Goal: Task Accomplishment & Management: Use online tool/utility

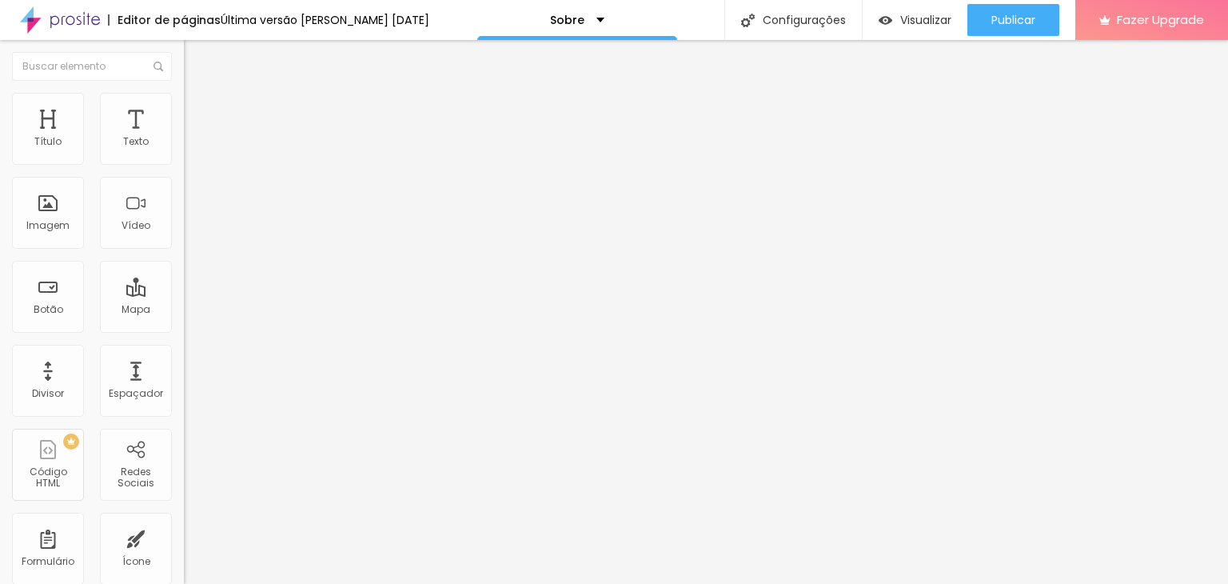
click at [184, 138] on span "Trocar imagem" at bounding box center [227, 131] width 87 height 14
click at [135, 119] on div "Texto" at bounding box center [136, 129] width 72 height 72
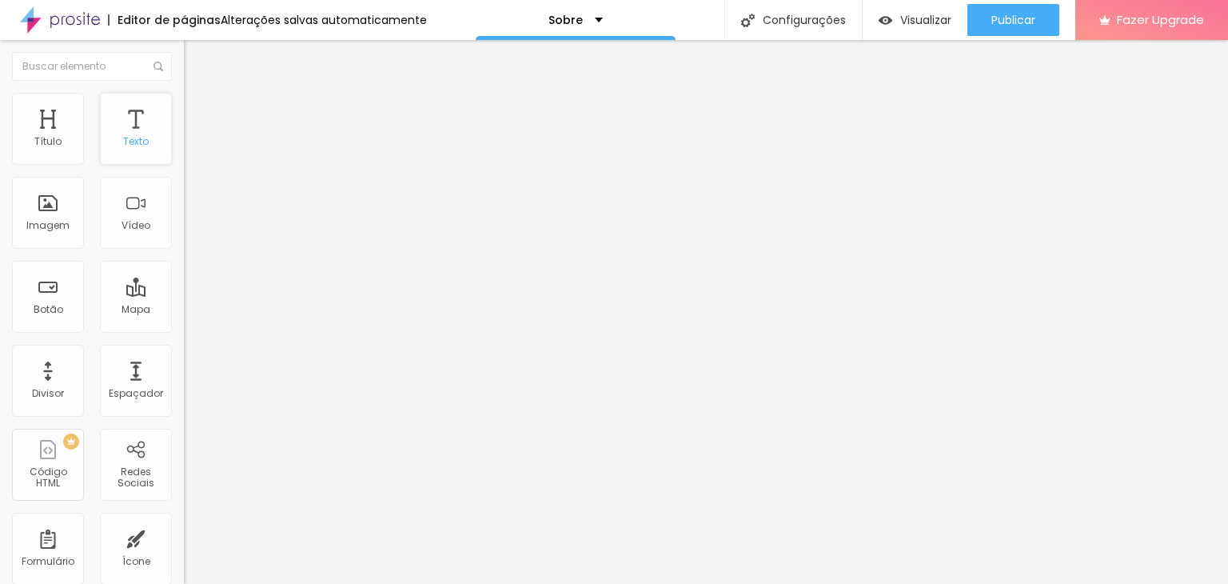
click at [123, 139] on div "Texto" at bounding box center [136, 141] width 26 height 11
click at [121, 133] on div "Texto" at bounding box center [136, 129] width 72 height 72
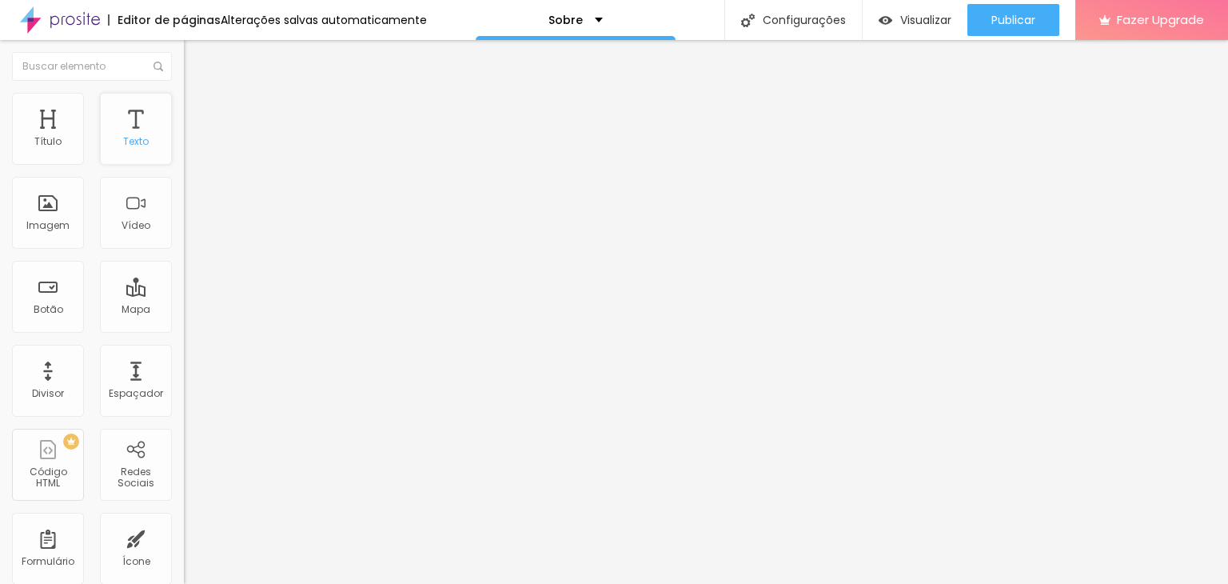
click at [124, 130] on div "Texto" at bounding box center [136, 129] width 72 height 72
click at [123, 136] on div "Texto" at bounding box center [136, 141] width 26 height 11
click at [190, 149] on icon "button" at bounding box center [195, 144] width 10 height 10
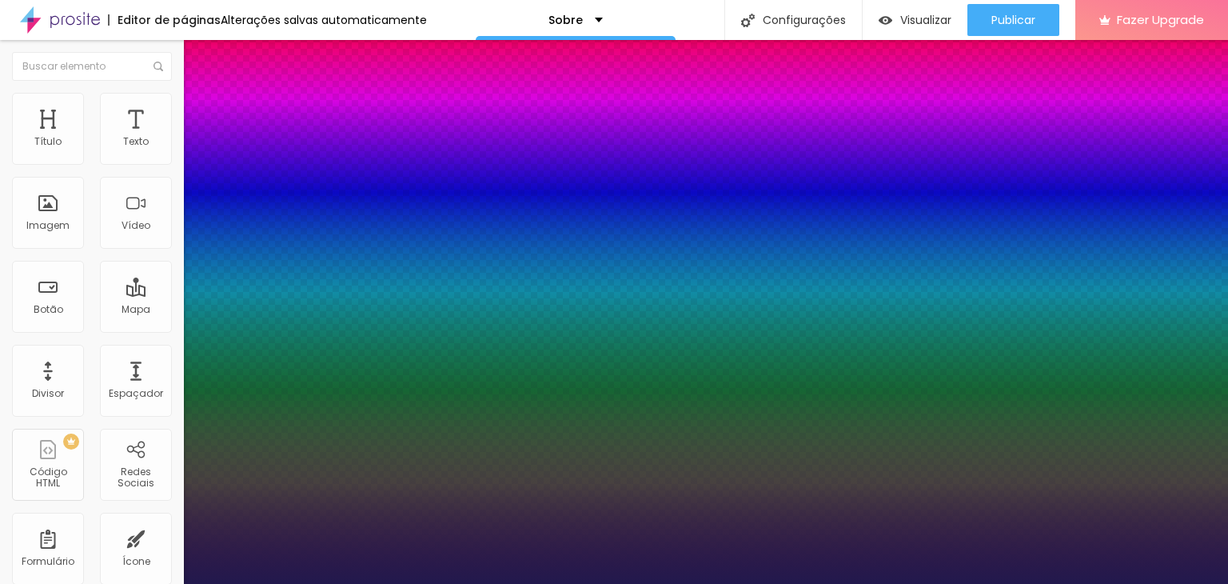
type input "1"
type input "17"
type input "1"
type input "18"
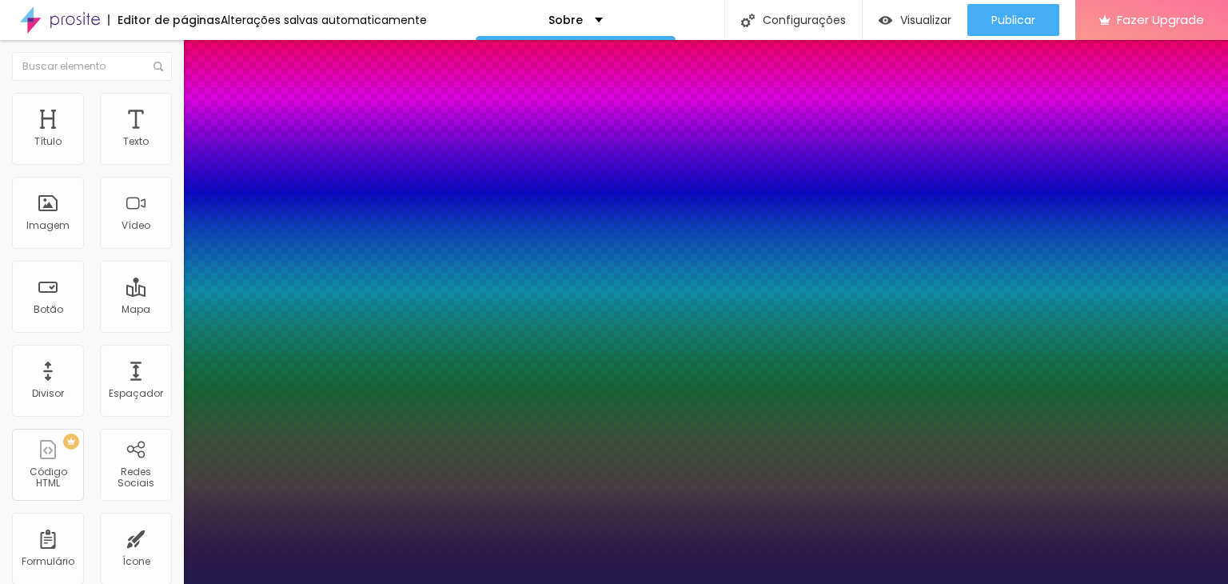
type input "18"
type input "1"
type input "19"
type input "1"
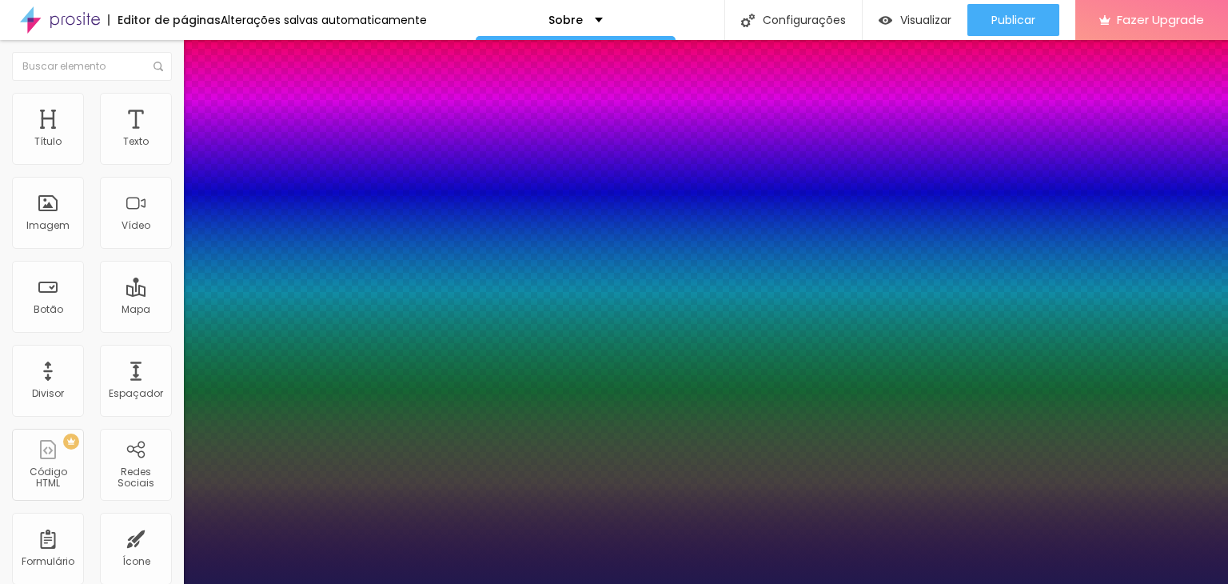
type input "18"
type input "1"
type input "17"
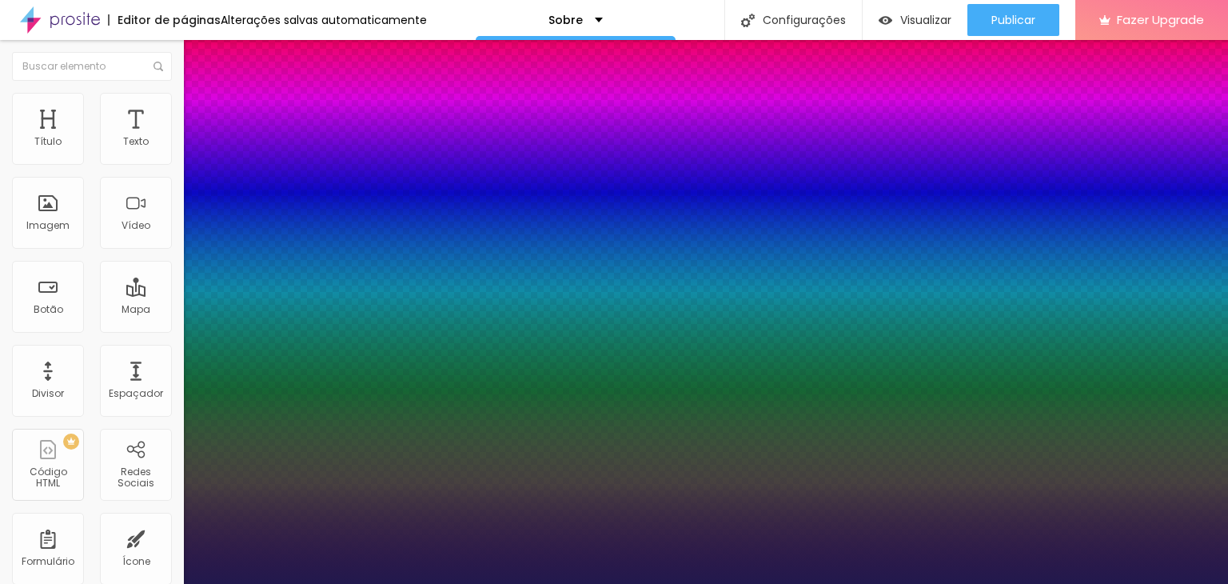
type input "1"
type input "16"
type input "1"
type input "15"
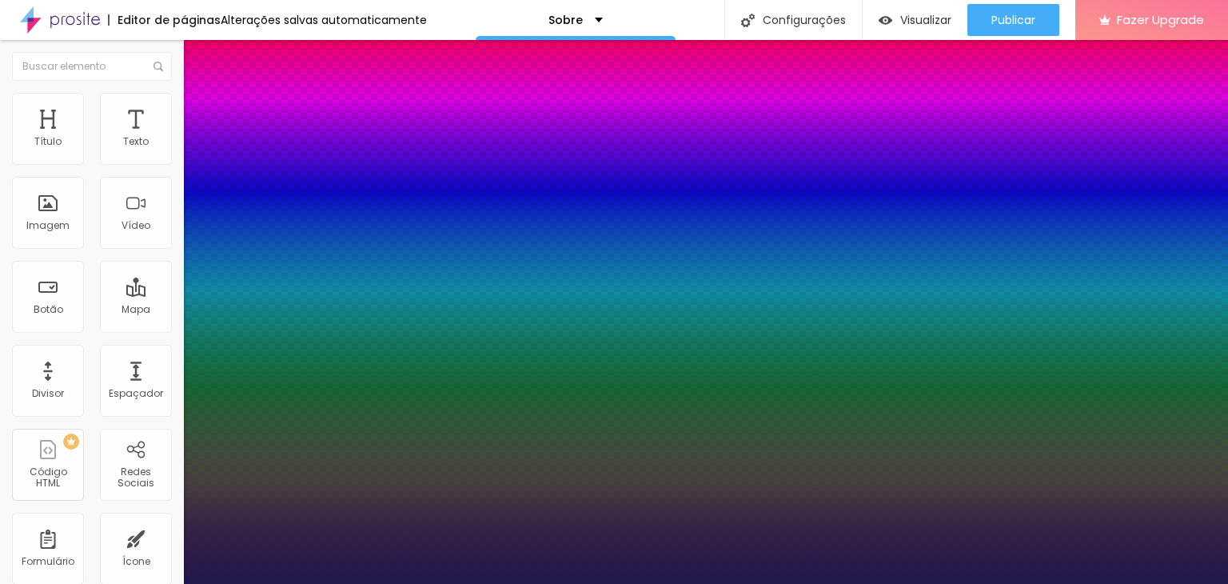
type input "15"
type input "1"
type input "14"
type input "1"
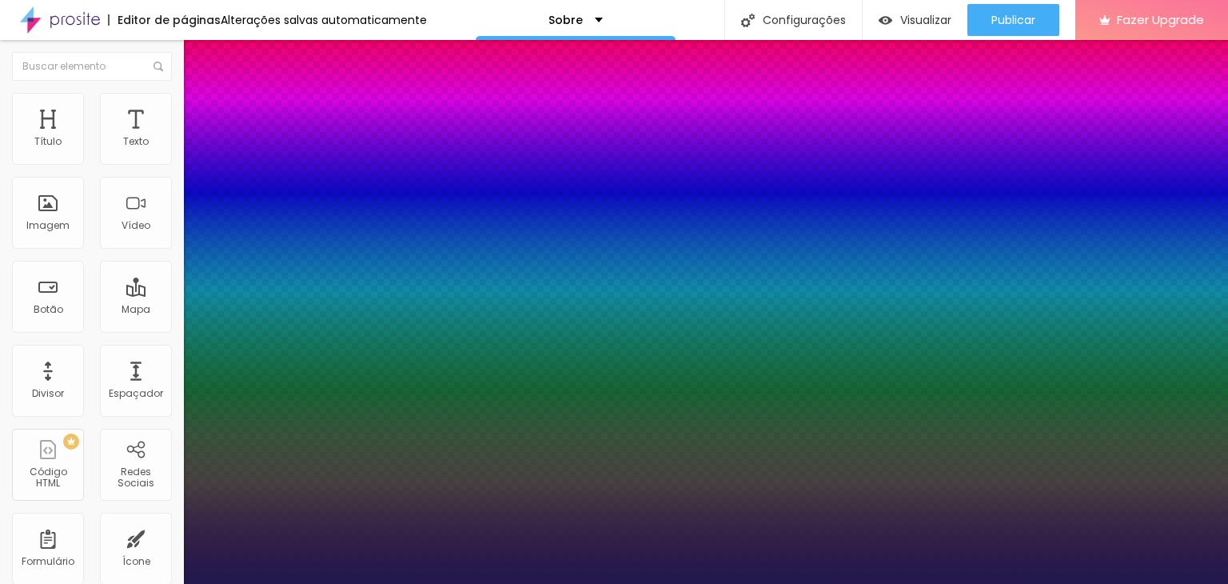
type input "15"
type input "1"
type input "16"
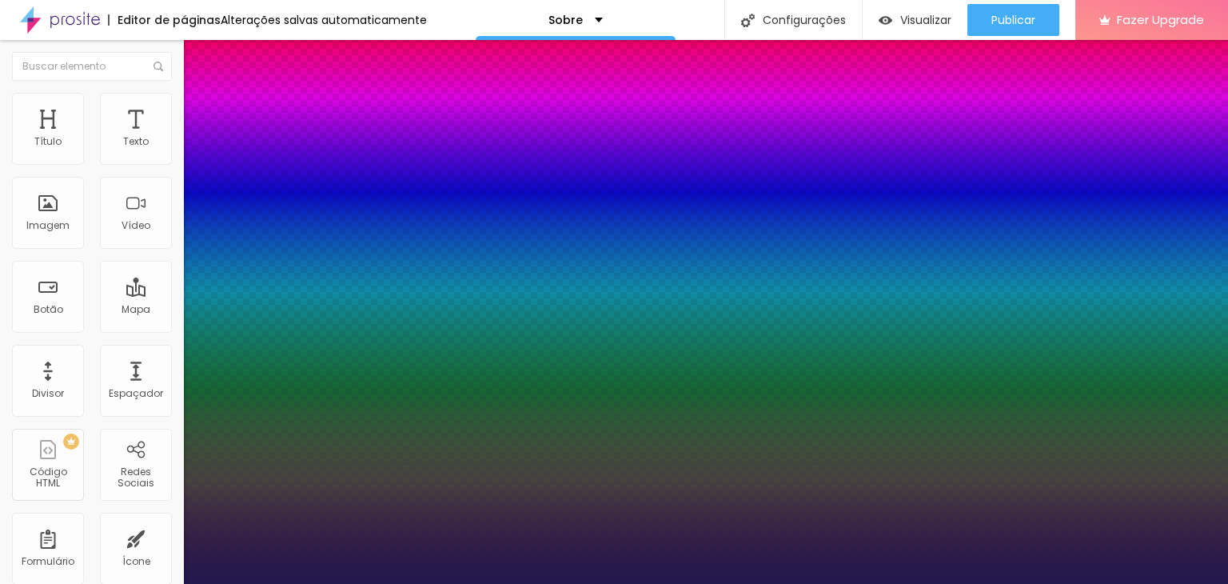
type input "1"
type input "17"
type input "1"
type input "18"
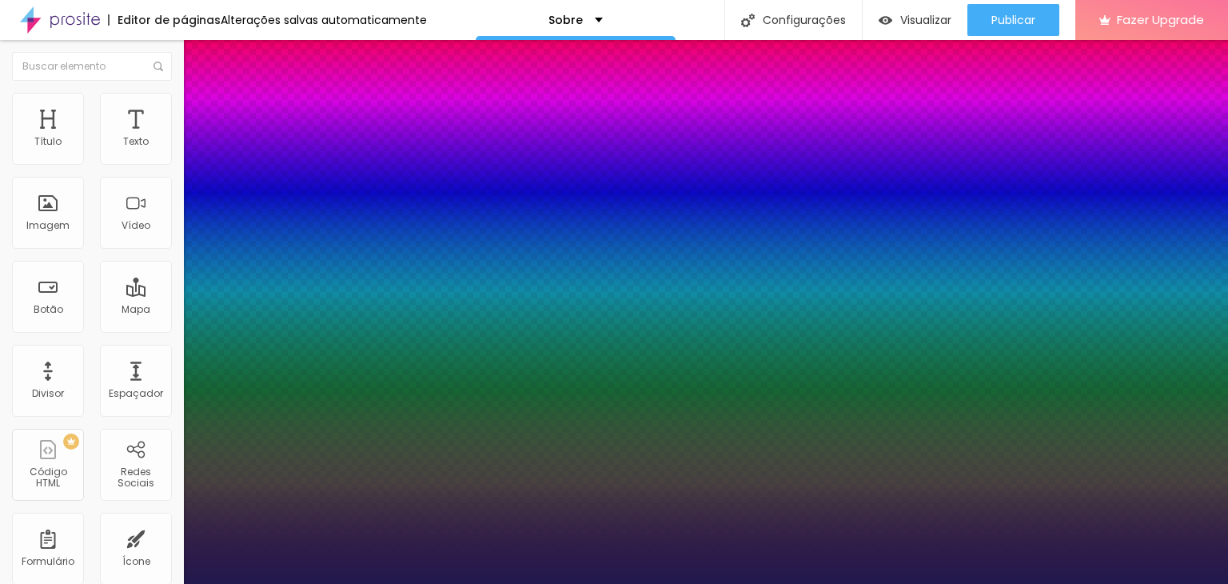
type input "18"
type input "1"
type input "18"
drag, startPoint x: 1225, startPoint y: 364, endPoint x: 1225, endPoint y: 385, distance: 20.8
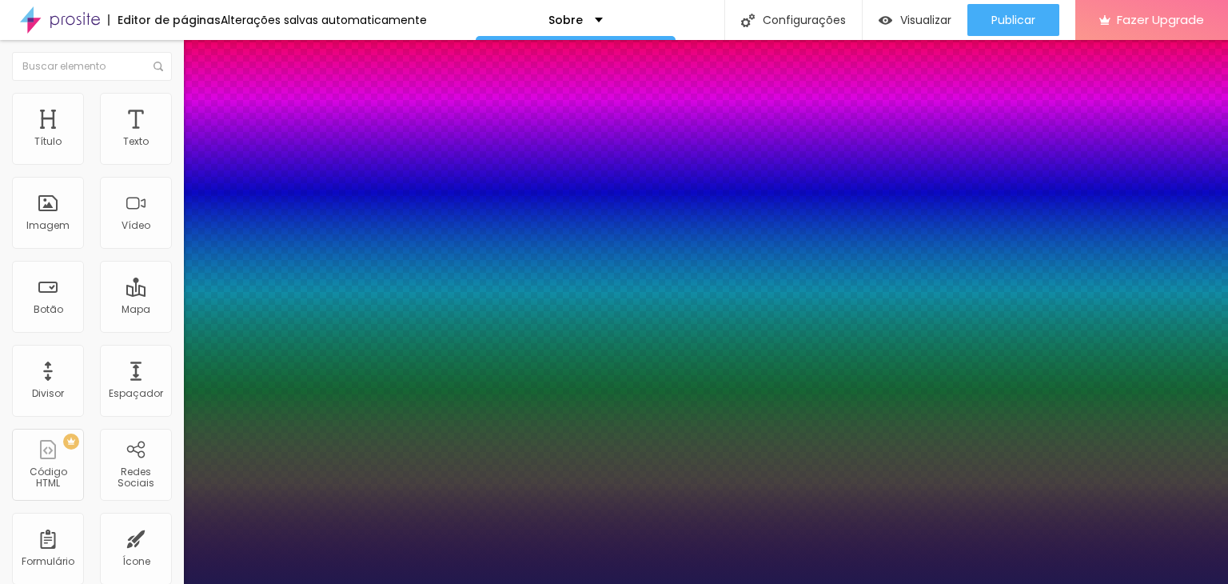
click at [1225, 583] on div at bounding box center [614, 584] width 1228 height 0
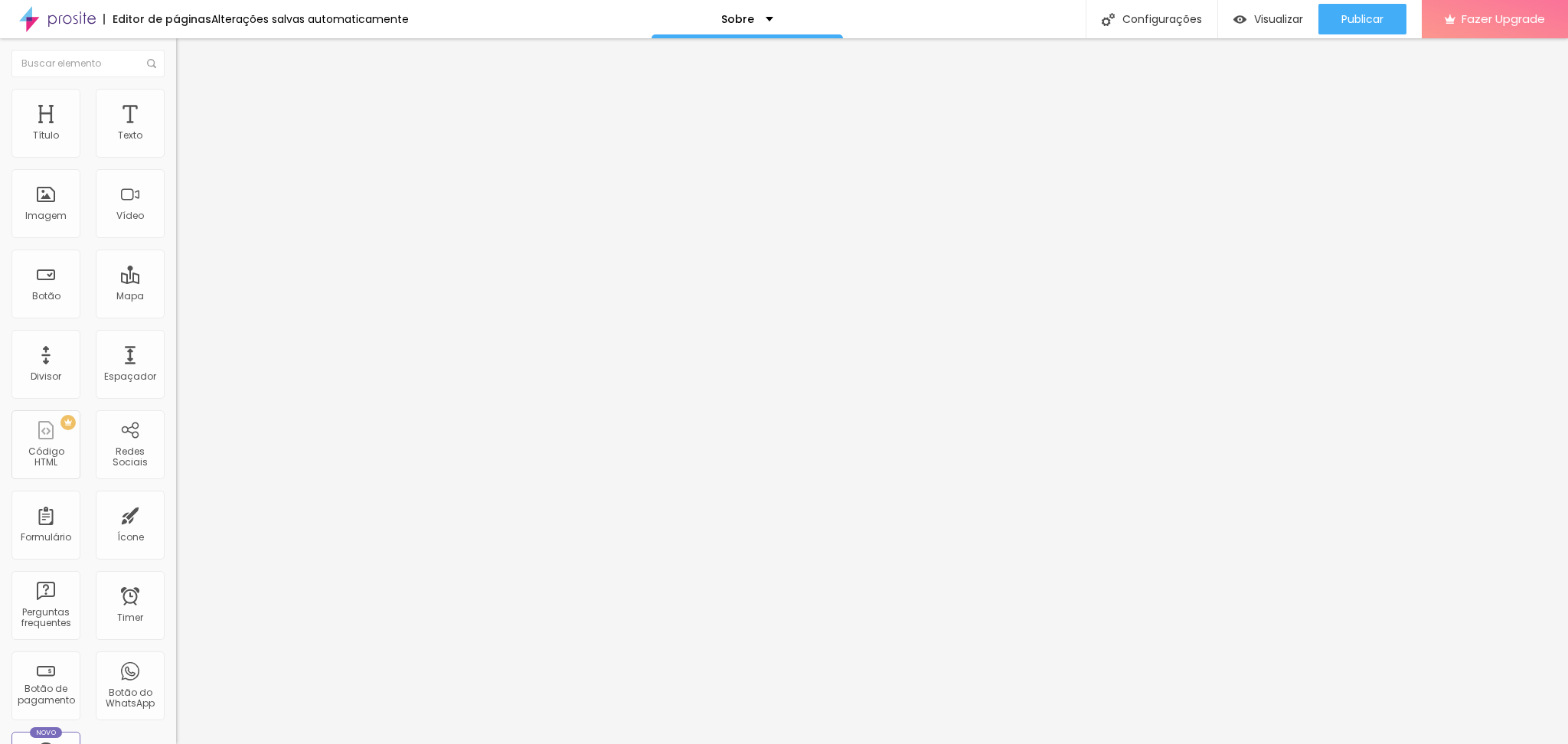
click at [176, 147] on button "button" at bounding box center [187, 139] width 21 height 16
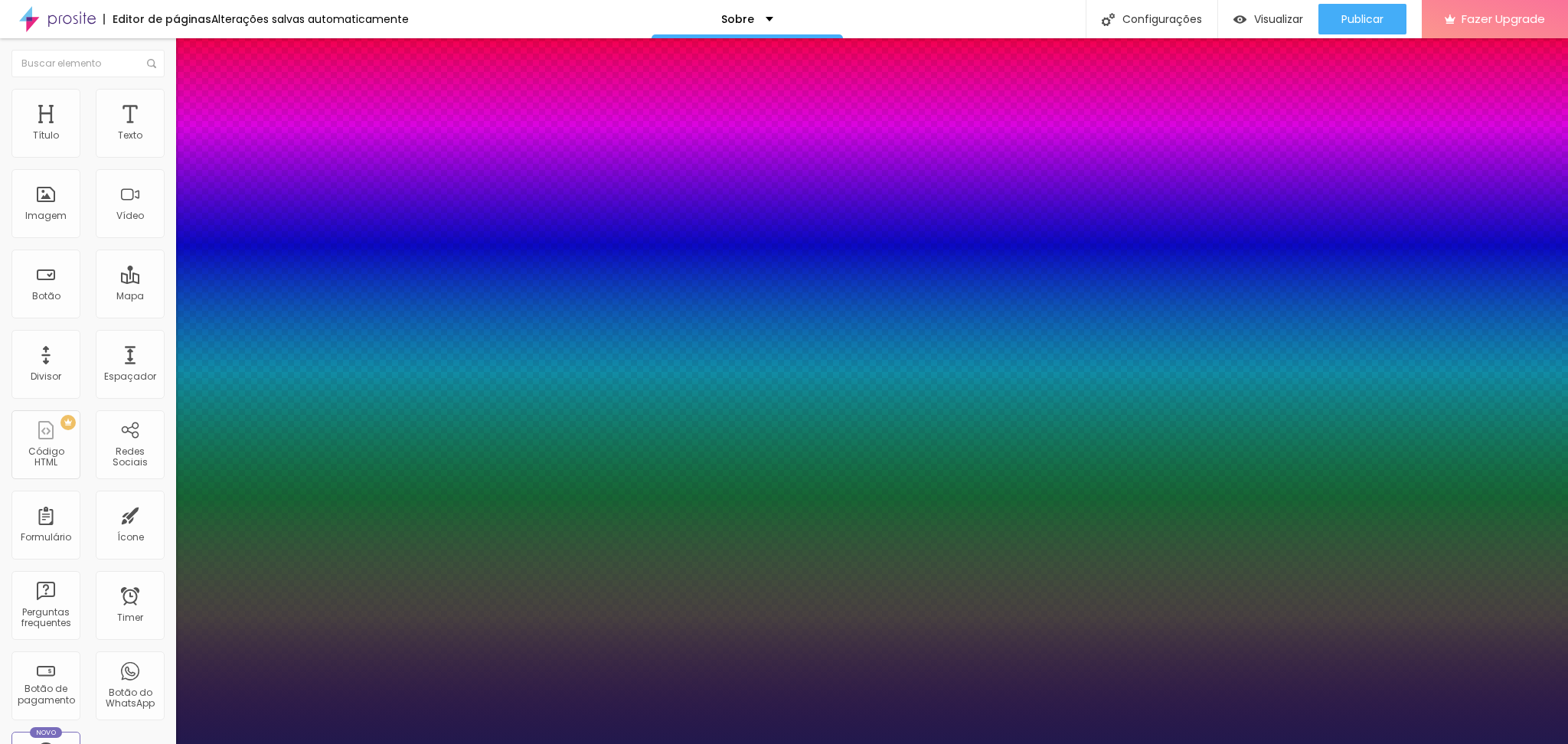
type input "1"
type input "0.6"
type input "1"
type input "0.7"
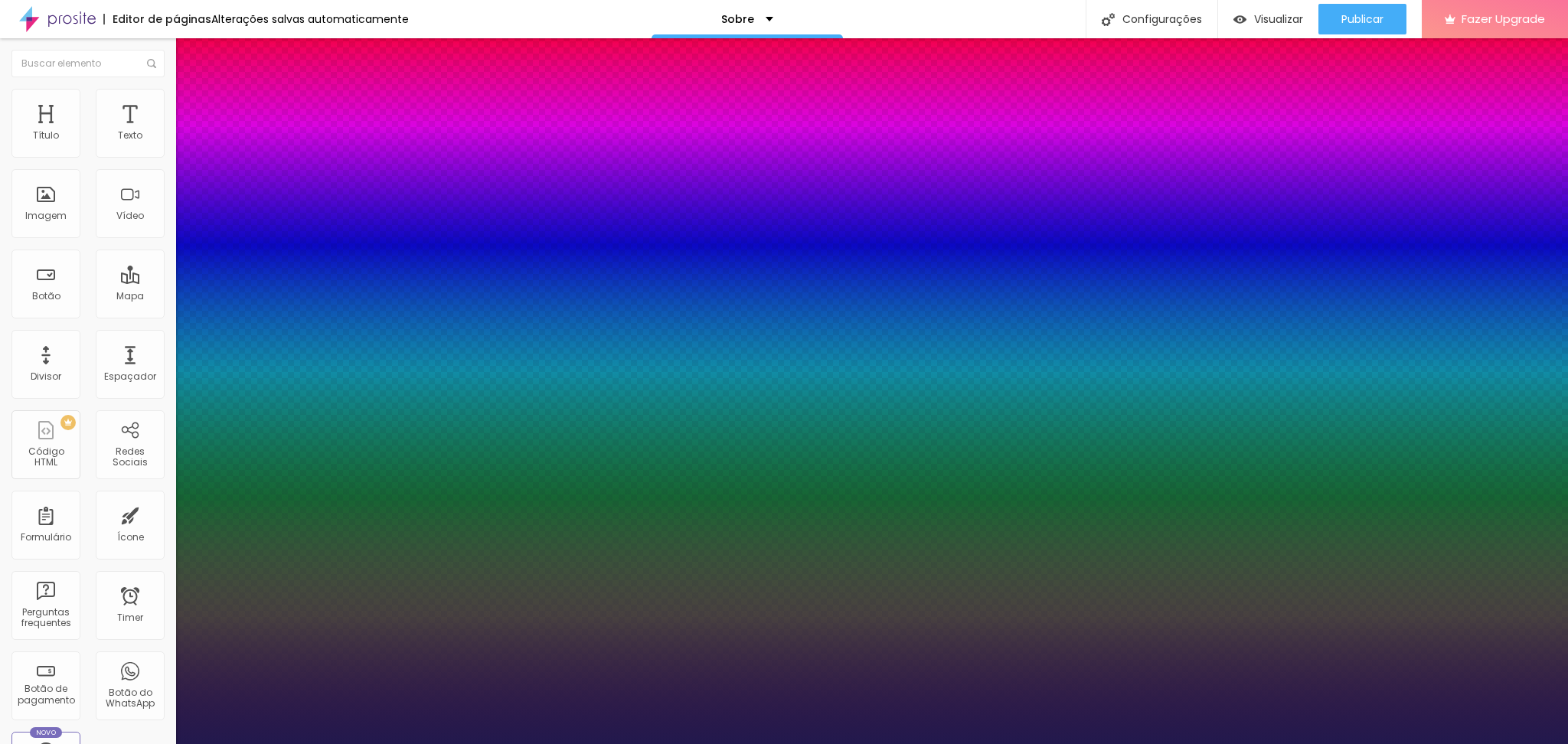
type input "0.7"
type input "1"
type input "0.8"
type input "1"
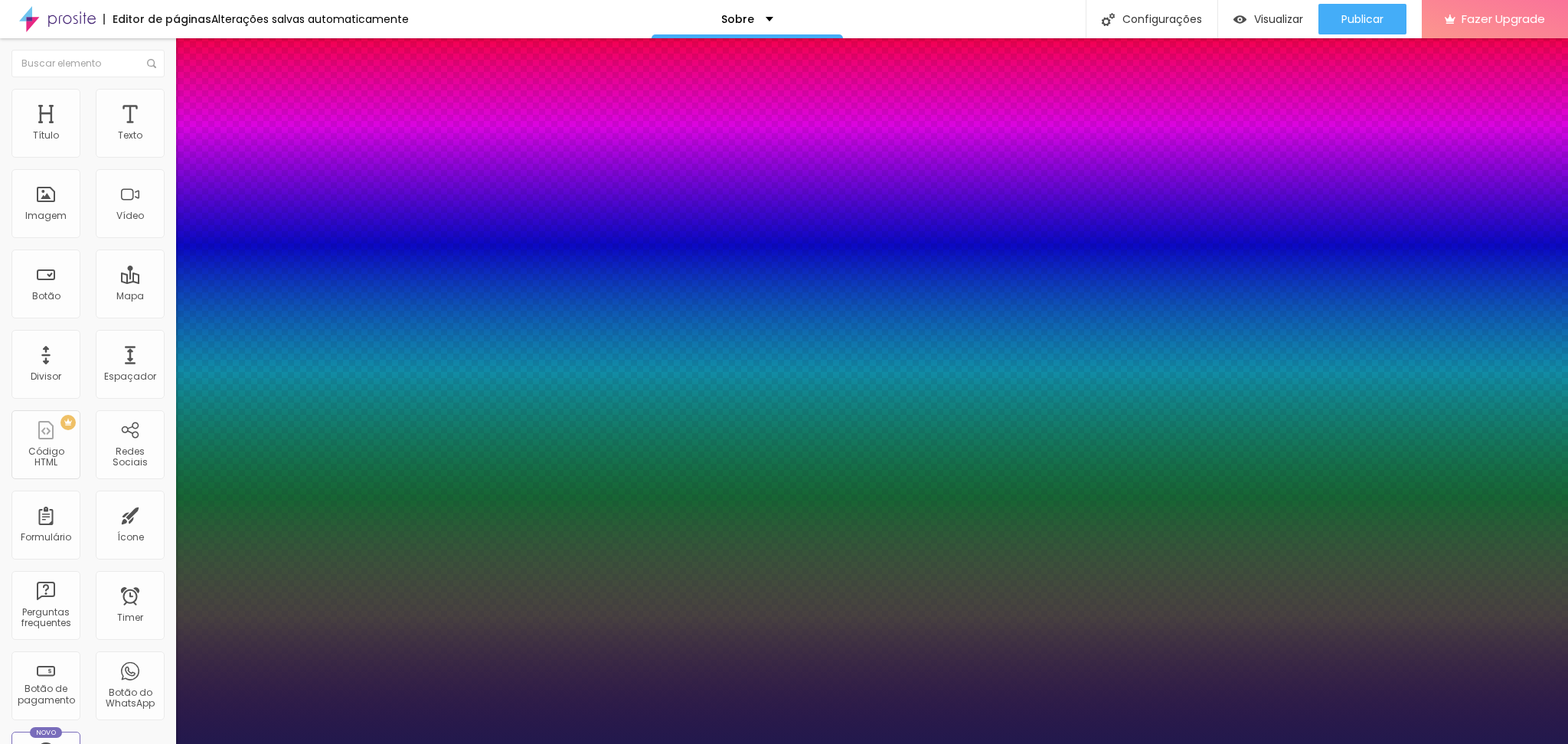
type input "0.7"
type input "1"
type input "0.6"
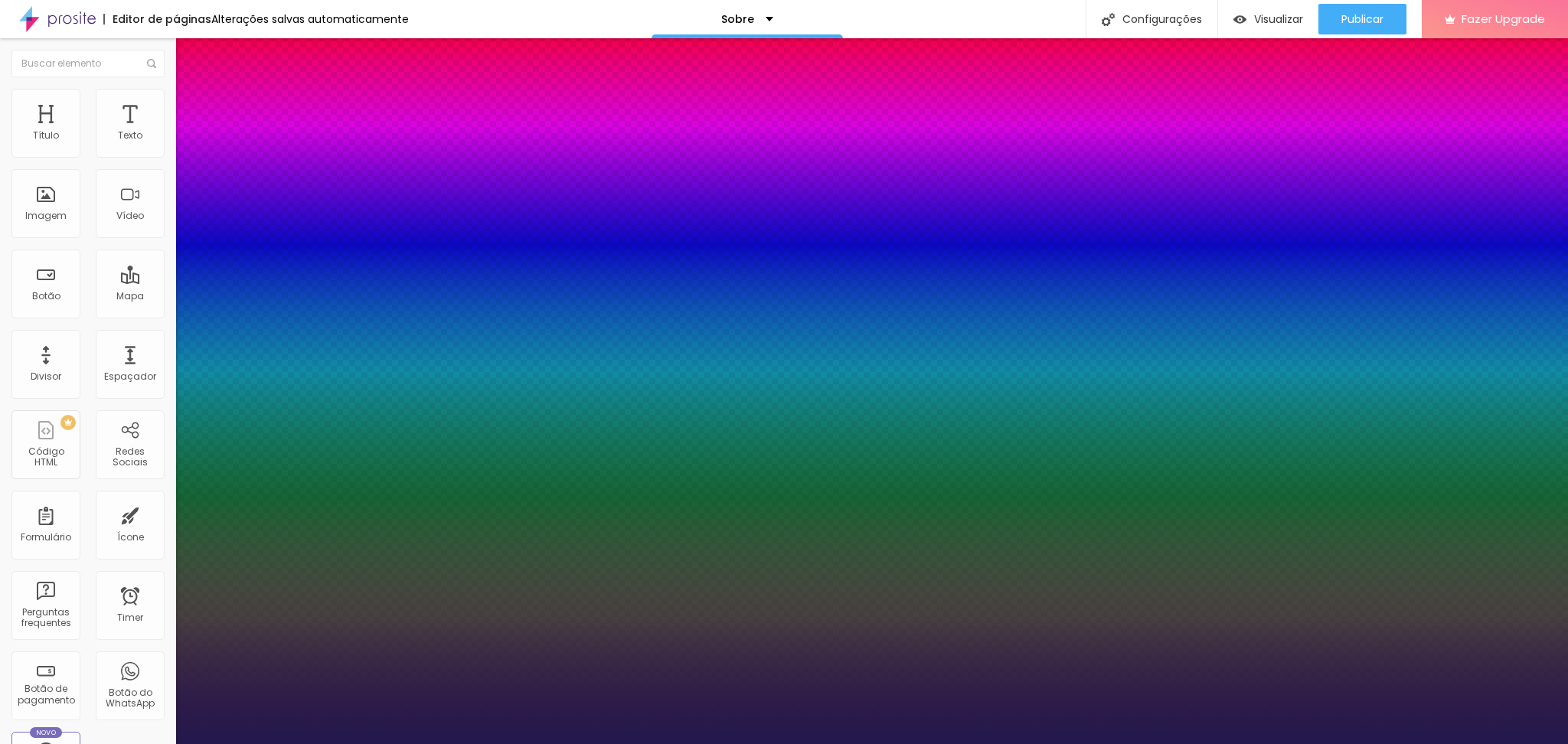
type input "1"
type input "0.5"
type input "1"
type input "0.4"
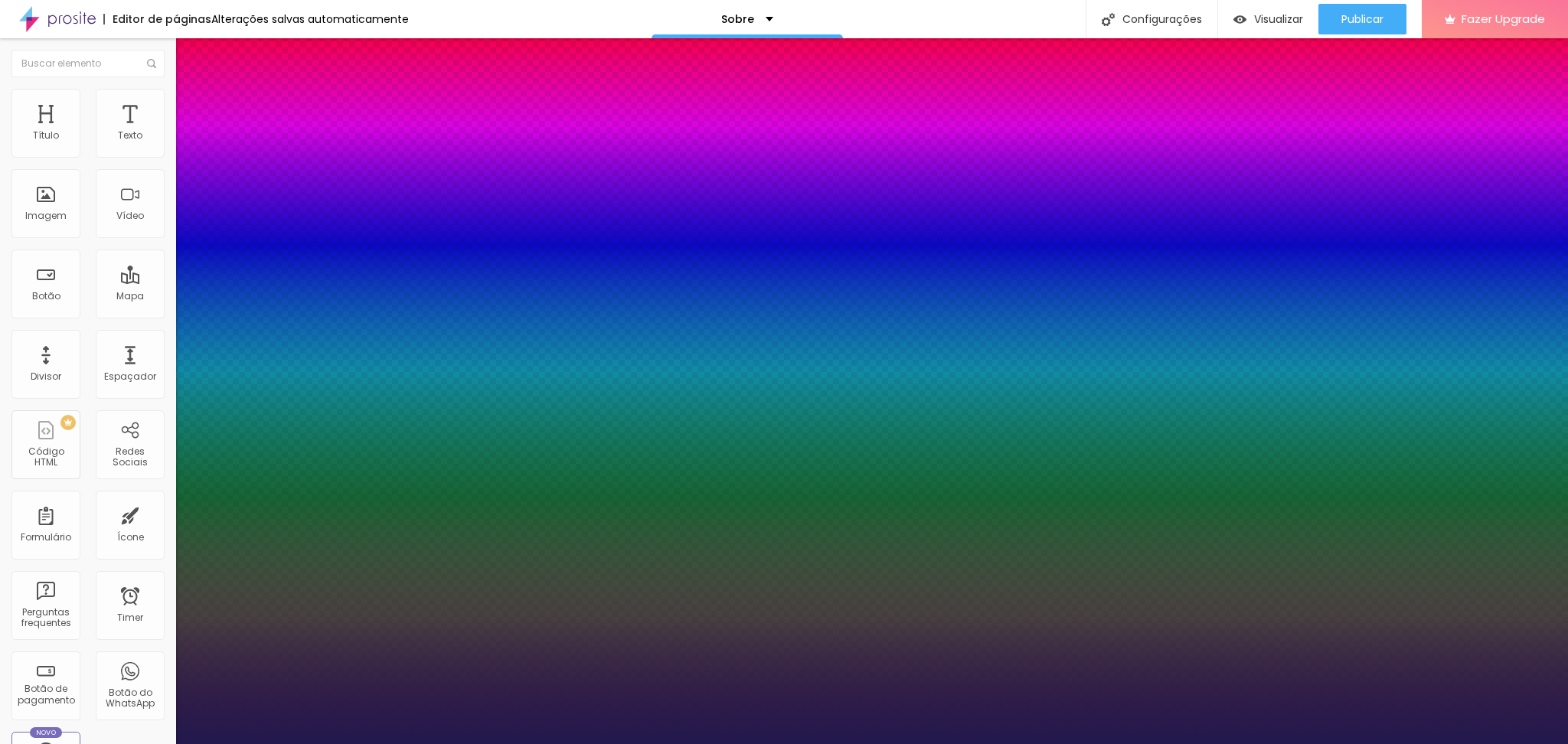
type input "0.4"
type input "1"
type input "0.5"
type input "1"
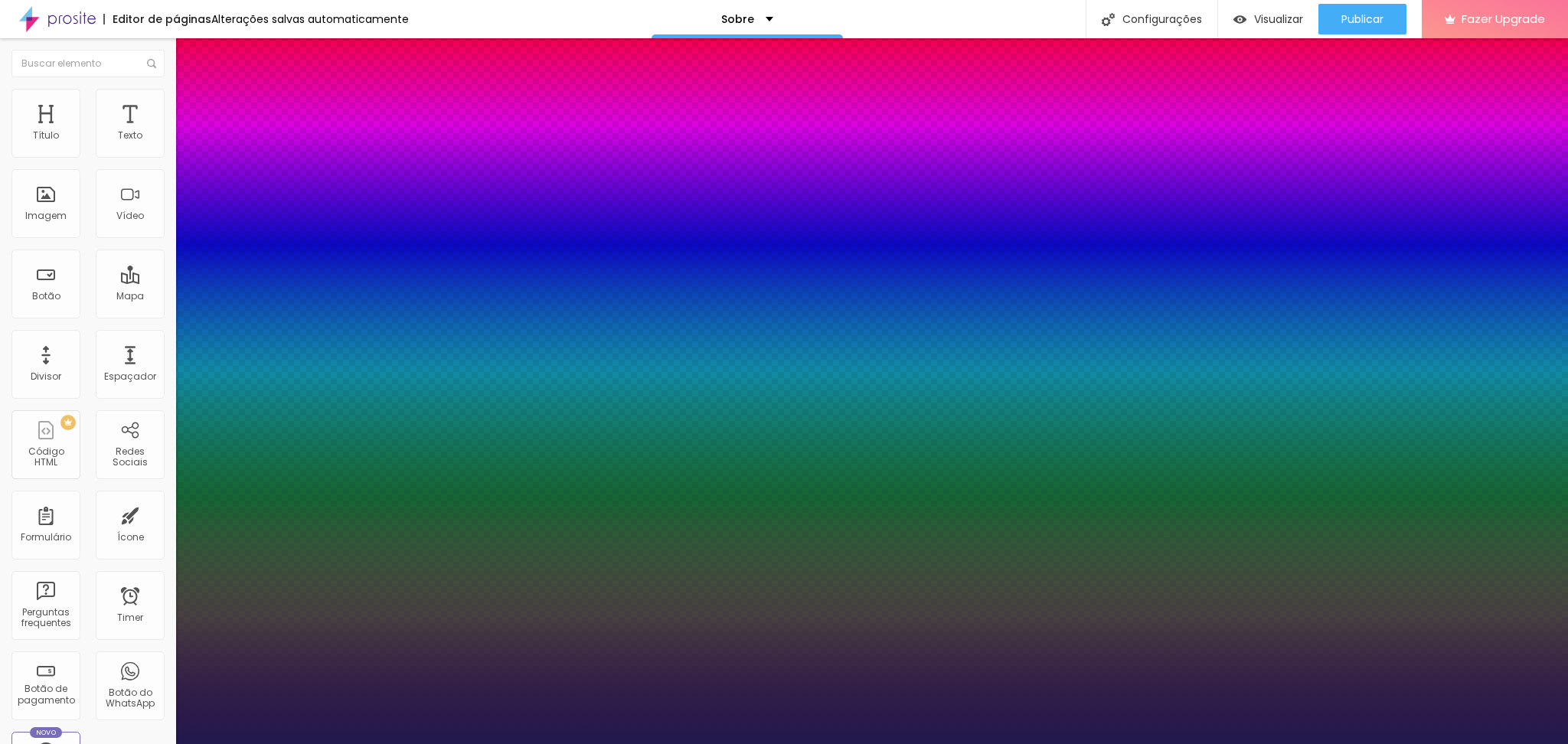
type input "0.6"
type input "1"
type input "0.7"
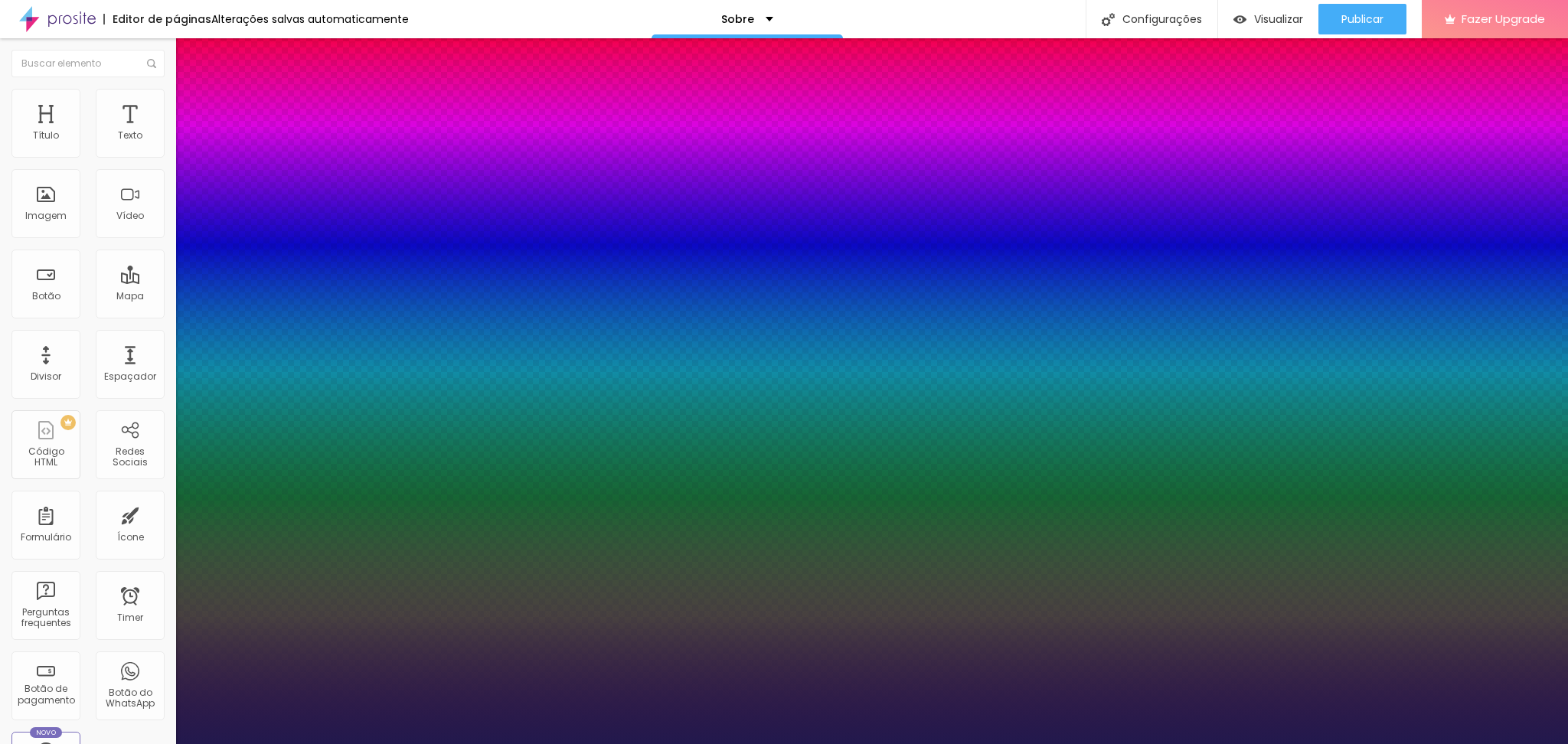
type input "1"
type input "0.8"
type input "1"
type input "0.9"
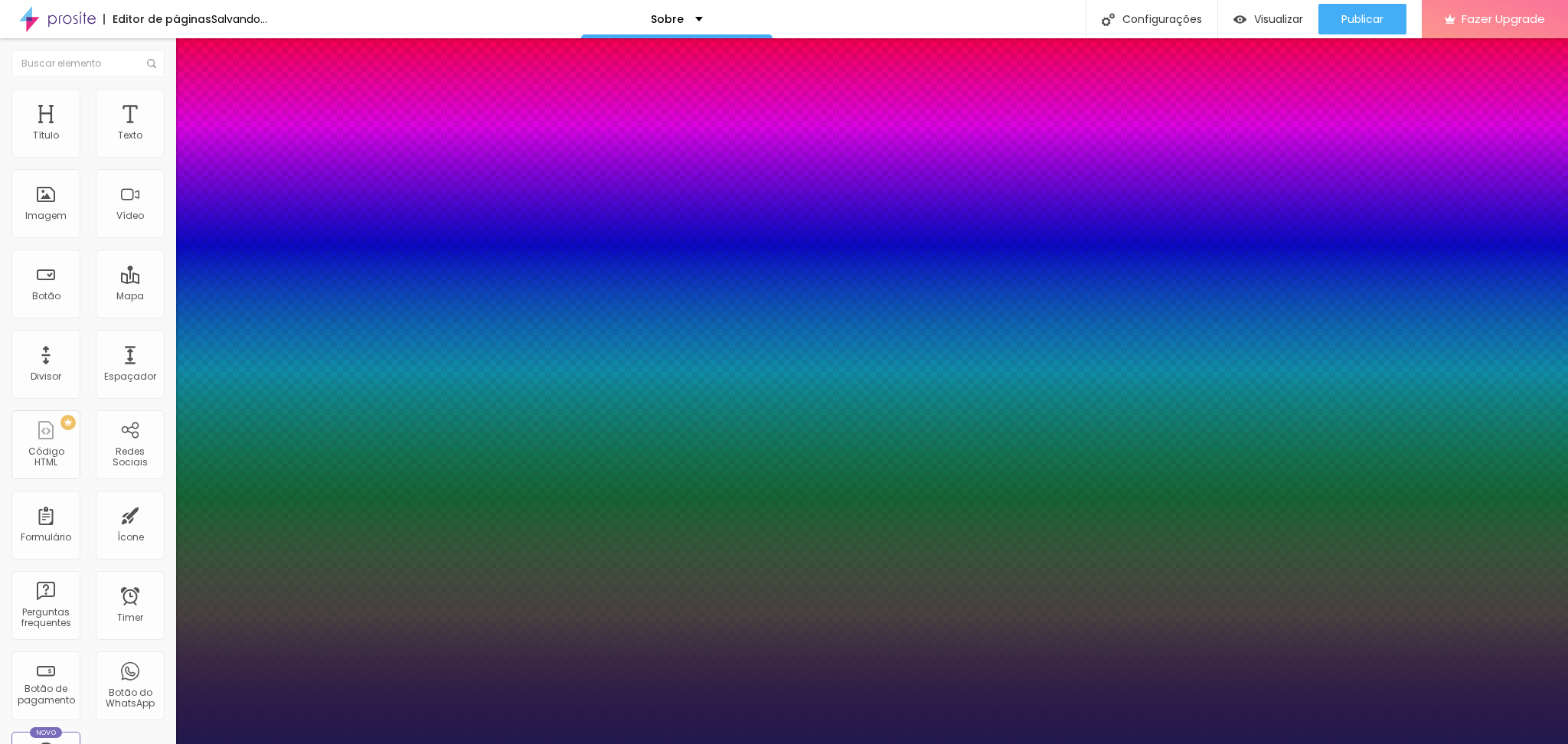
type input "0.9"
type input "1"
type input "0.9"
type input "7"
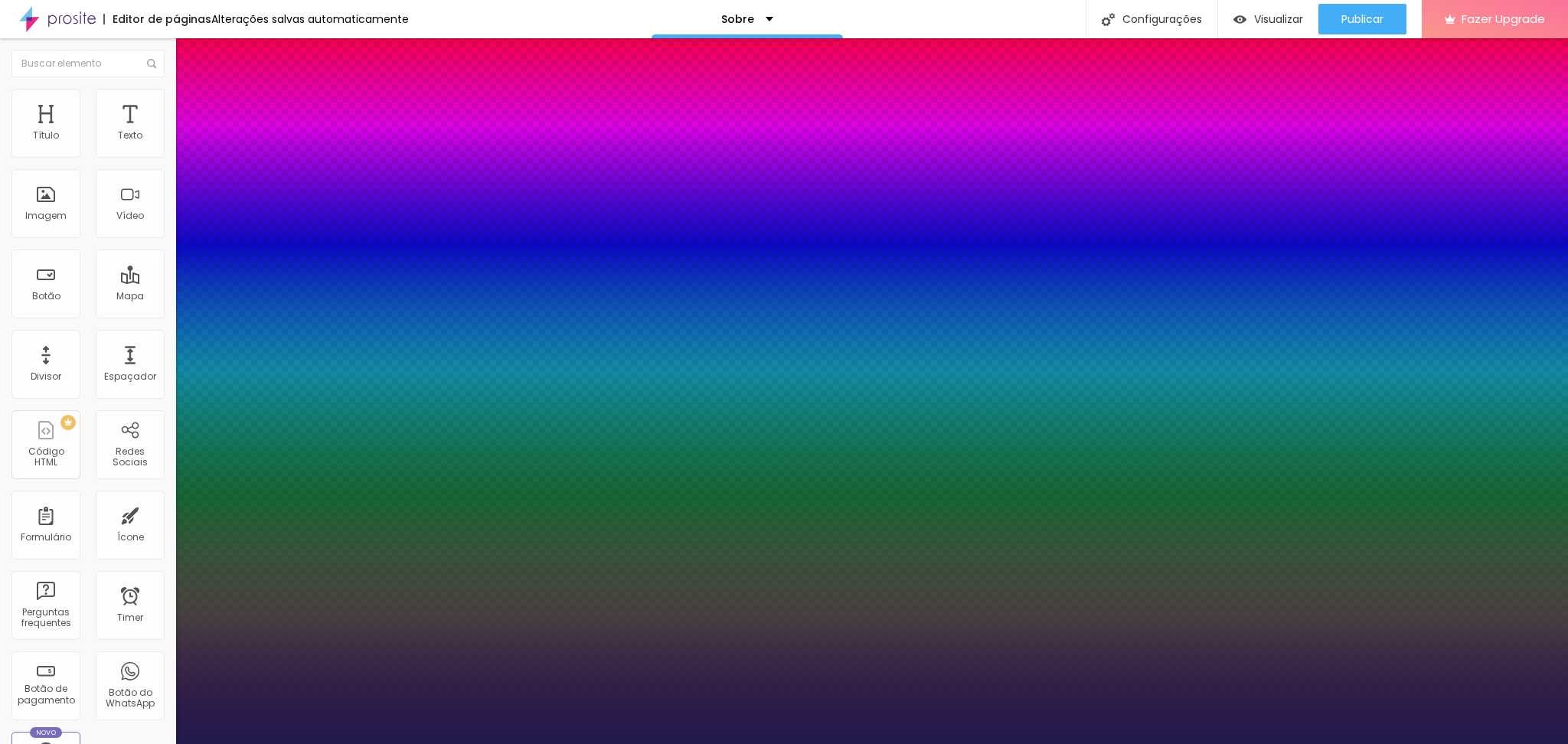
type input "7"
type input "6"
type input "5"
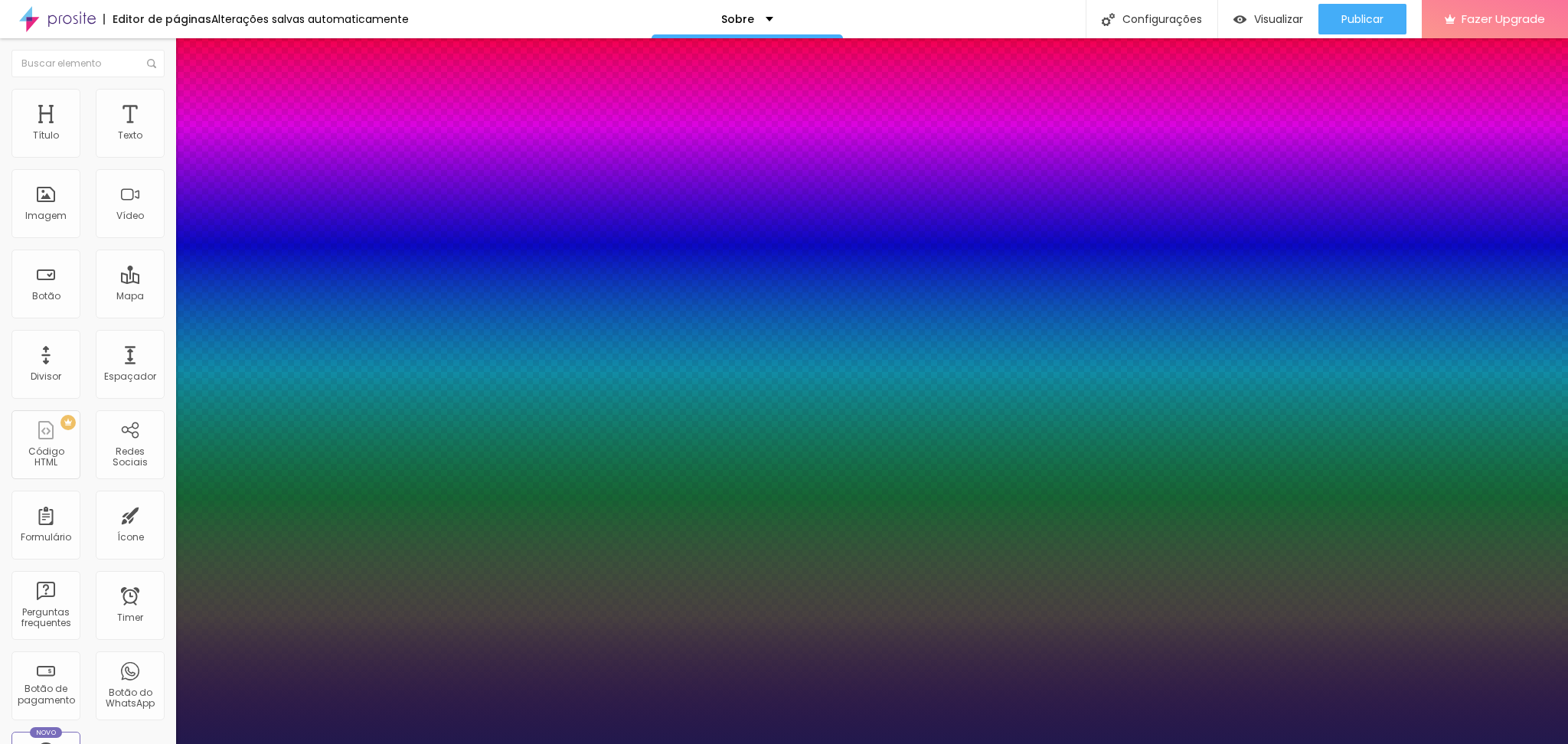
type input "3"
type input "2"
type input "1"
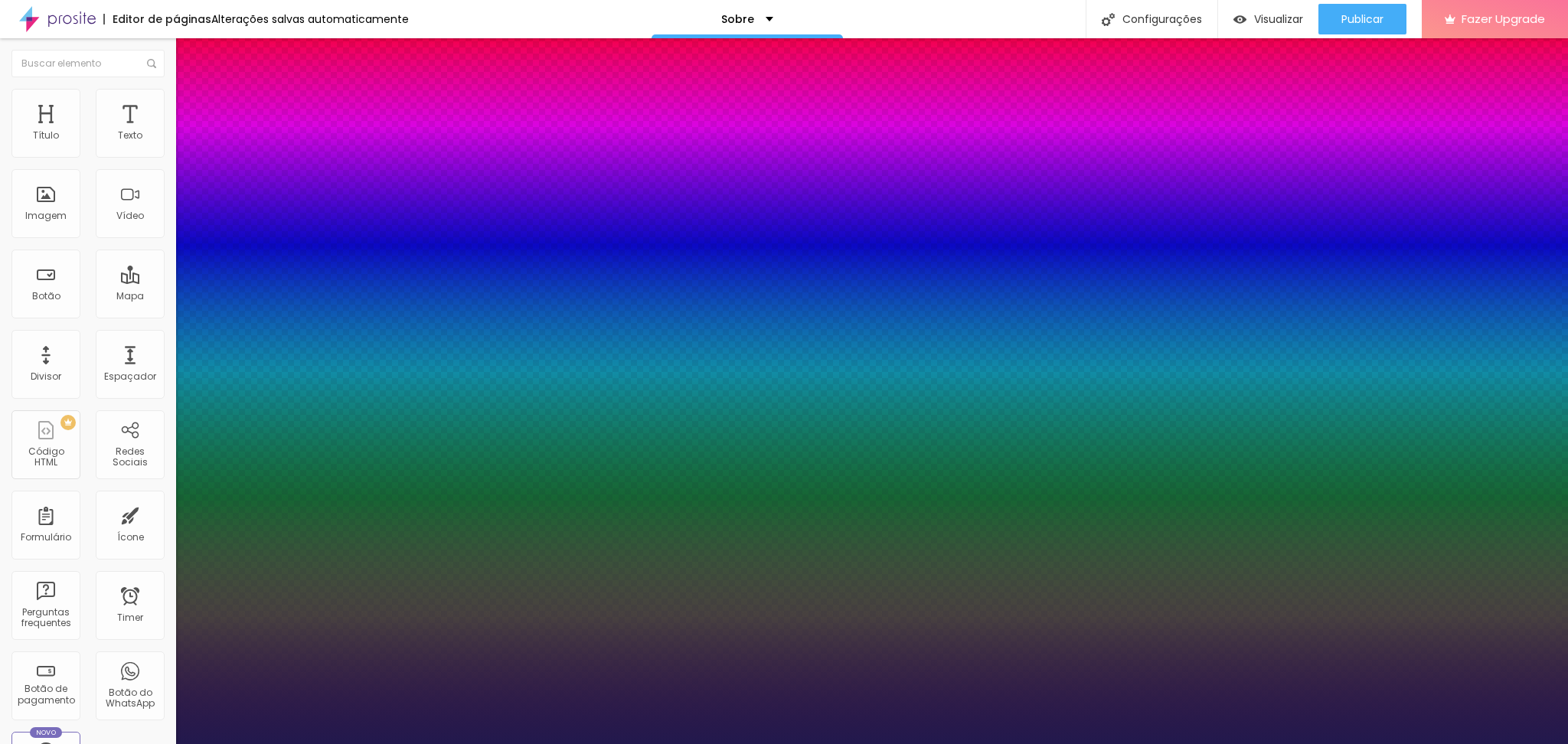
type input "1"
type input "0"
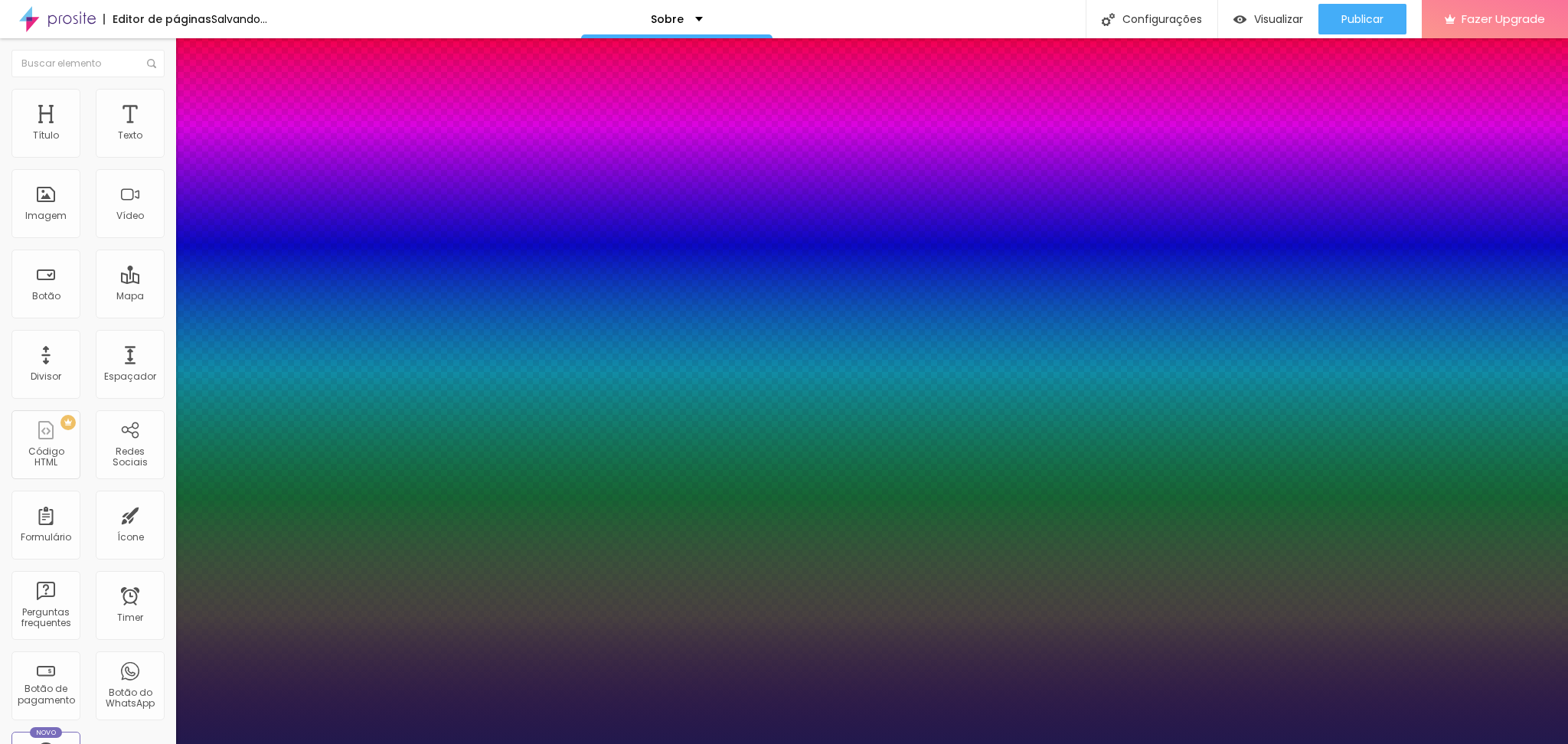
type input "1.2"
type input "1.3"
type input "1.2"
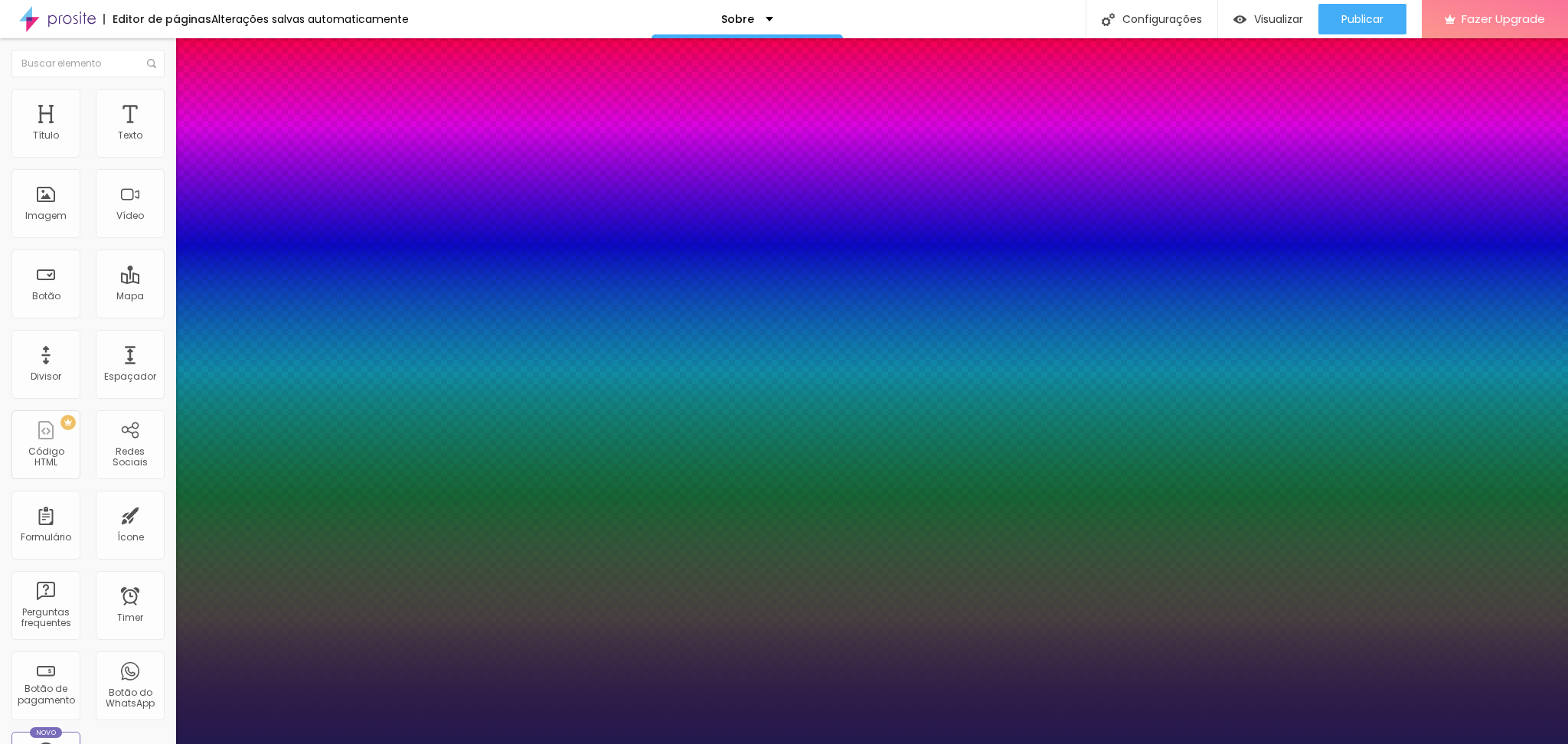
type input "1.2"
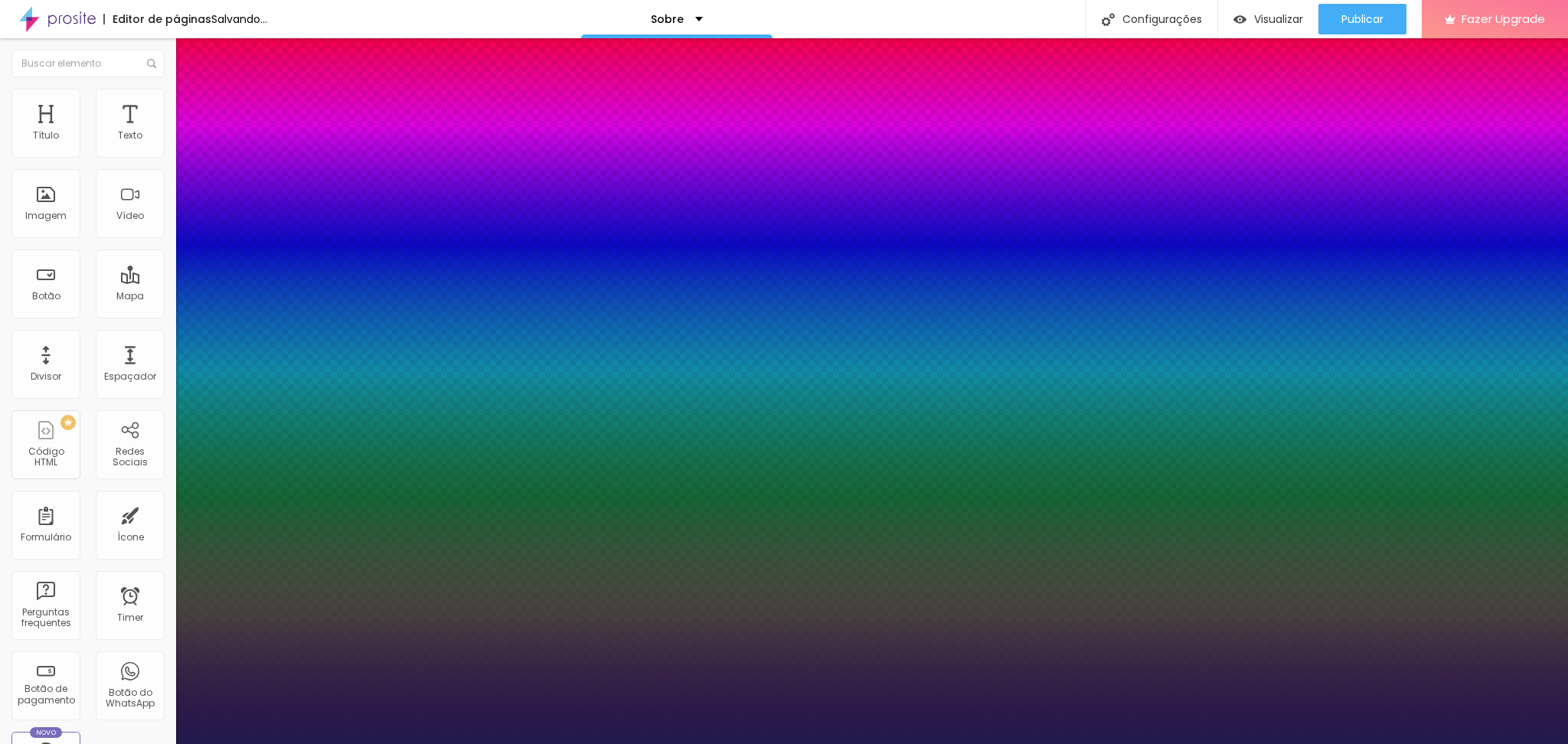
select select "Actor-Regular"
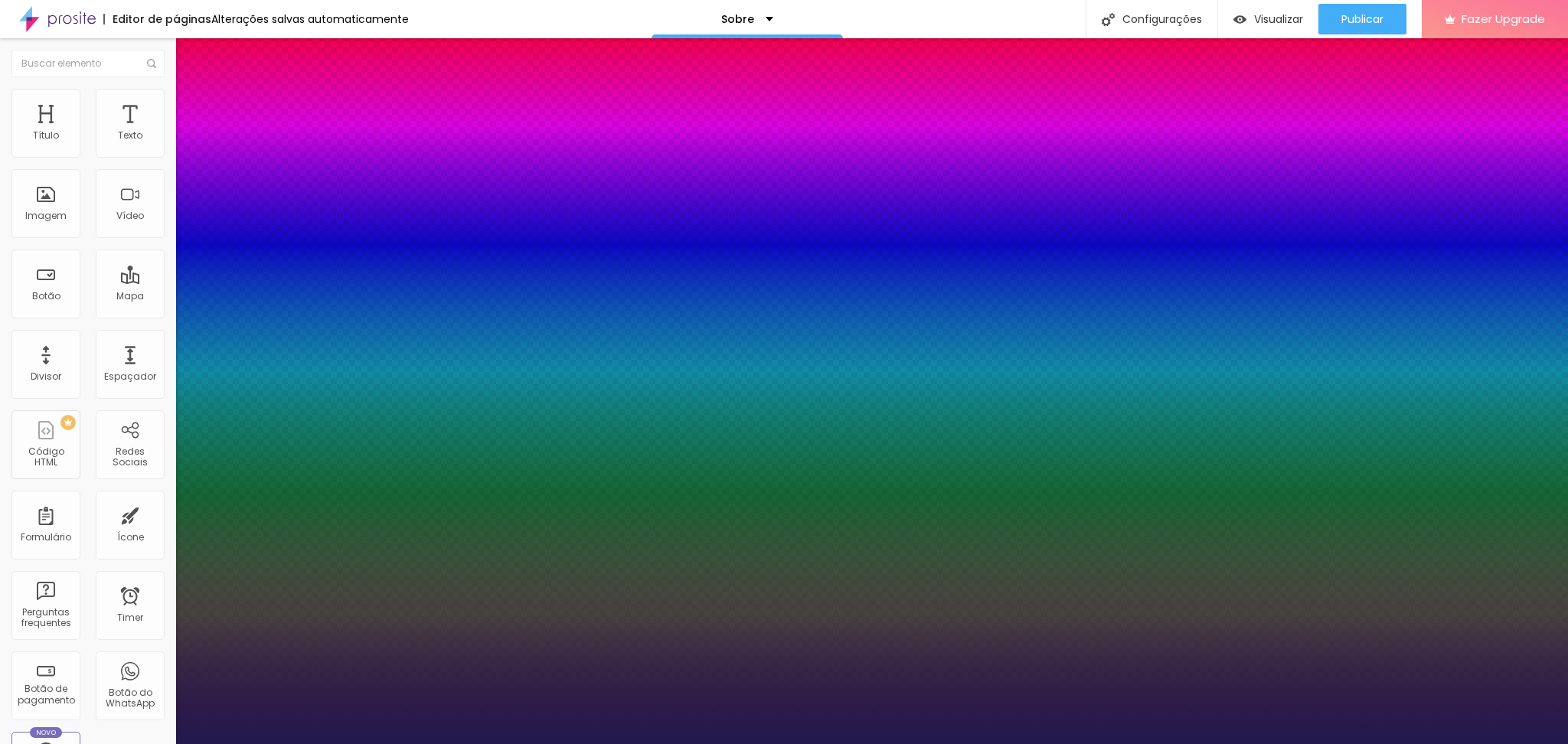
type input "15"
type input "17"
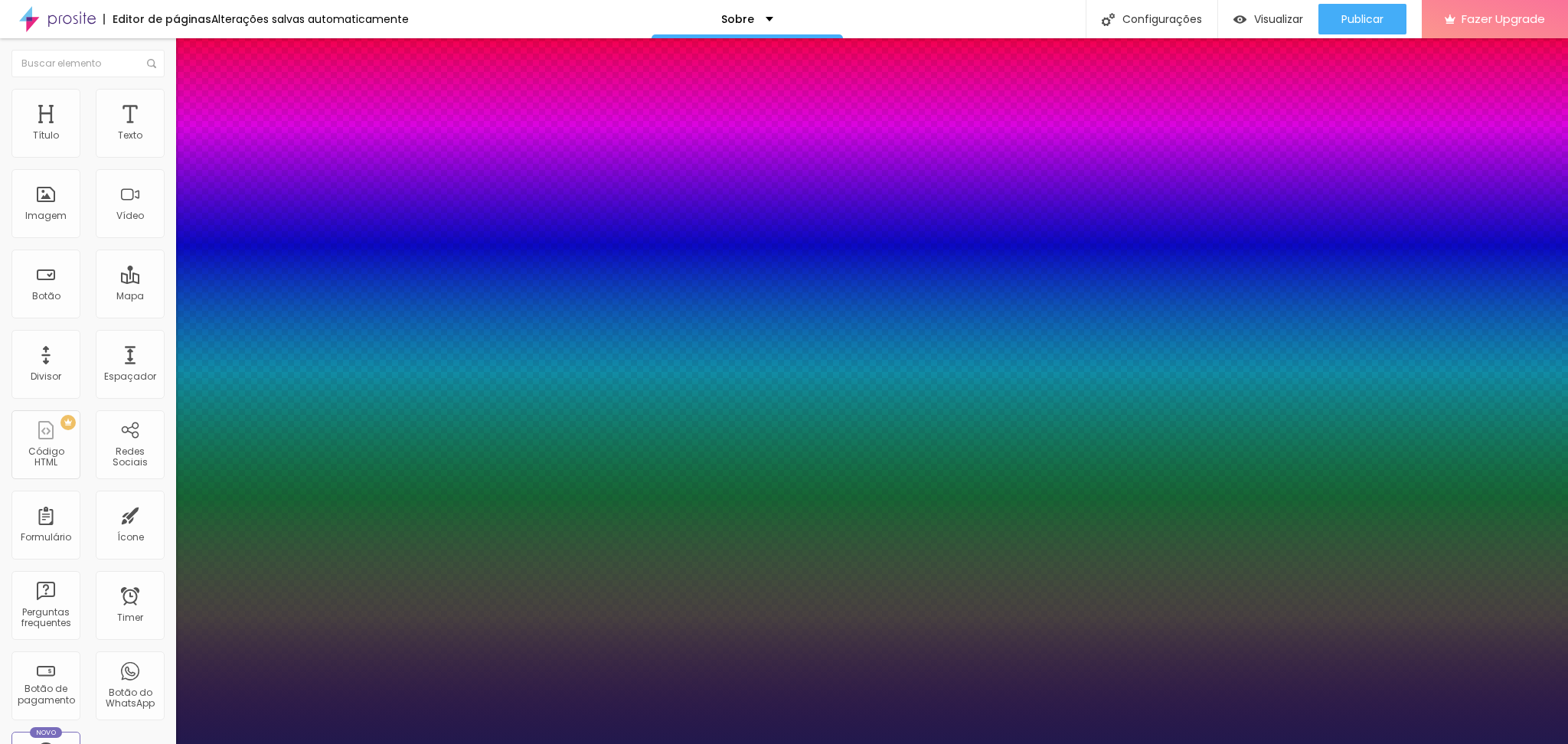
type input "18"
type input "19"
type input "20"
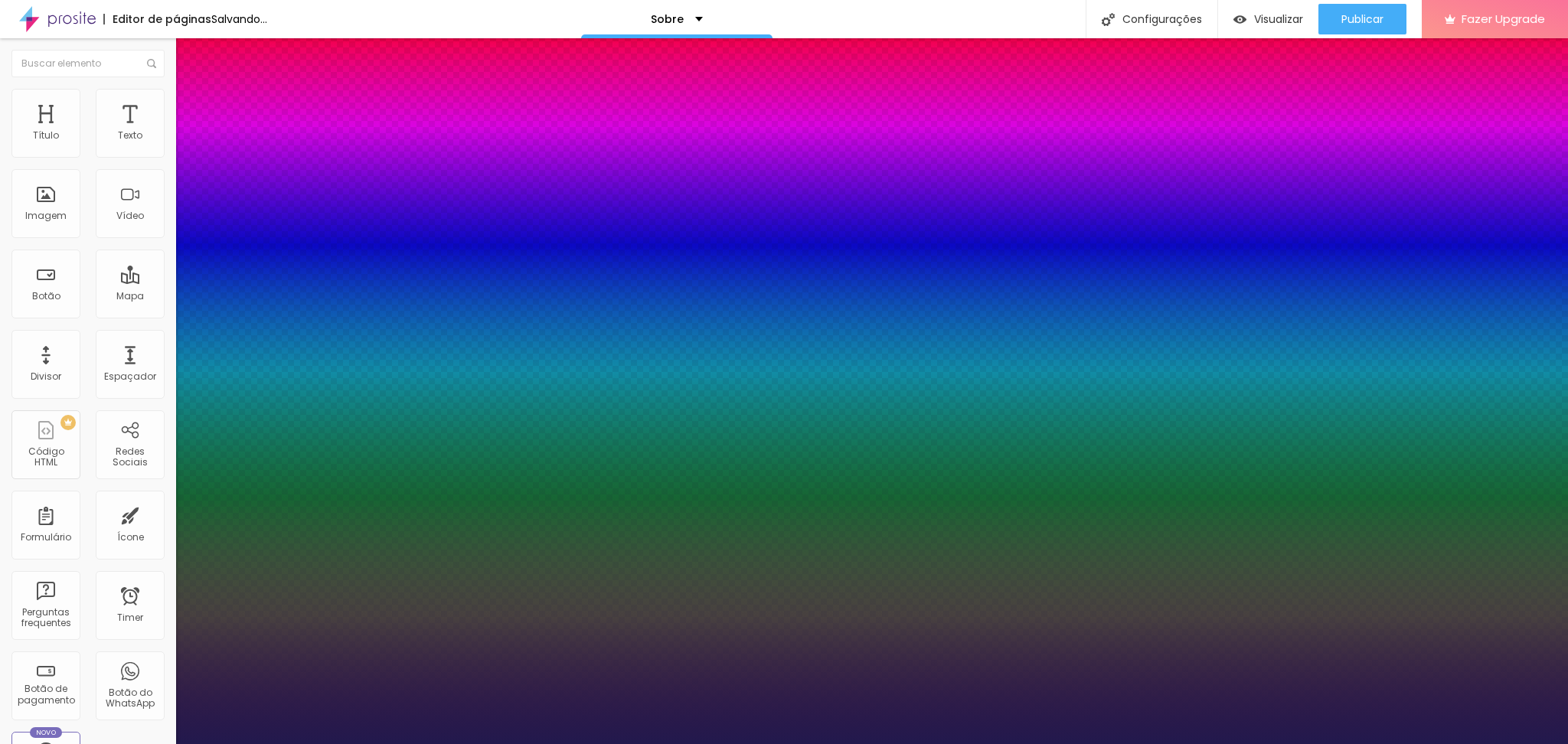
type input "20"
type input "21"
type input "20"
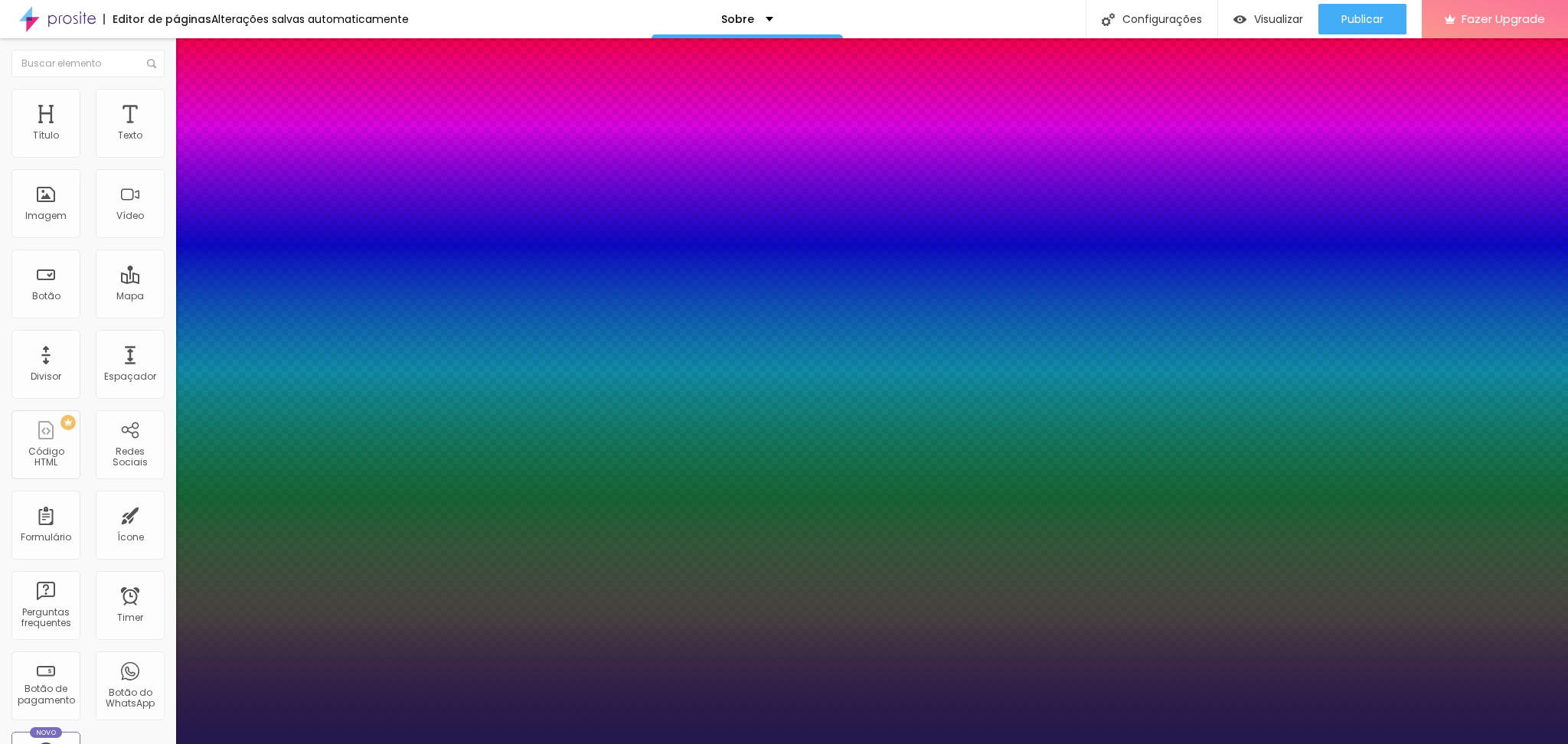
type input "19"
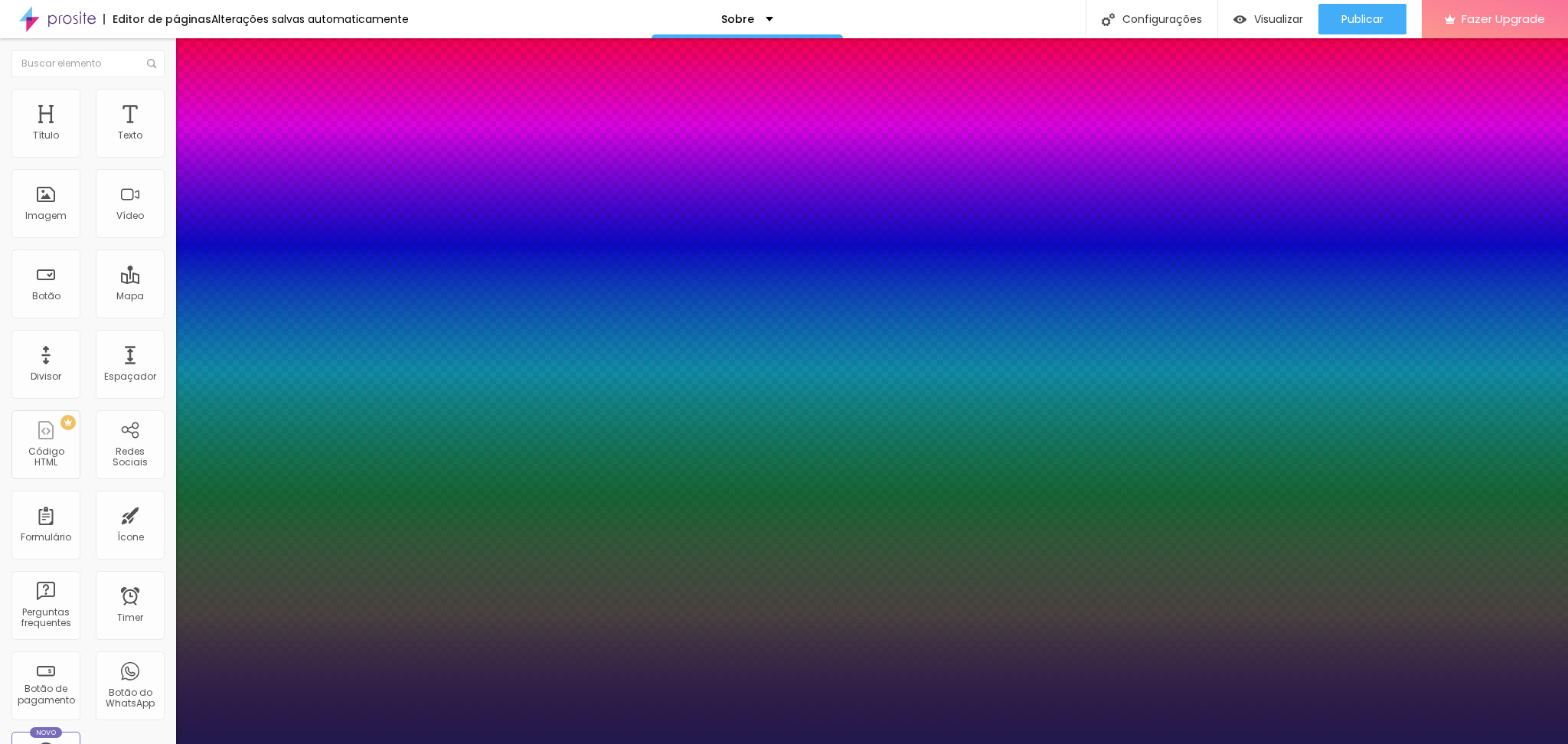
select select "Snippet"
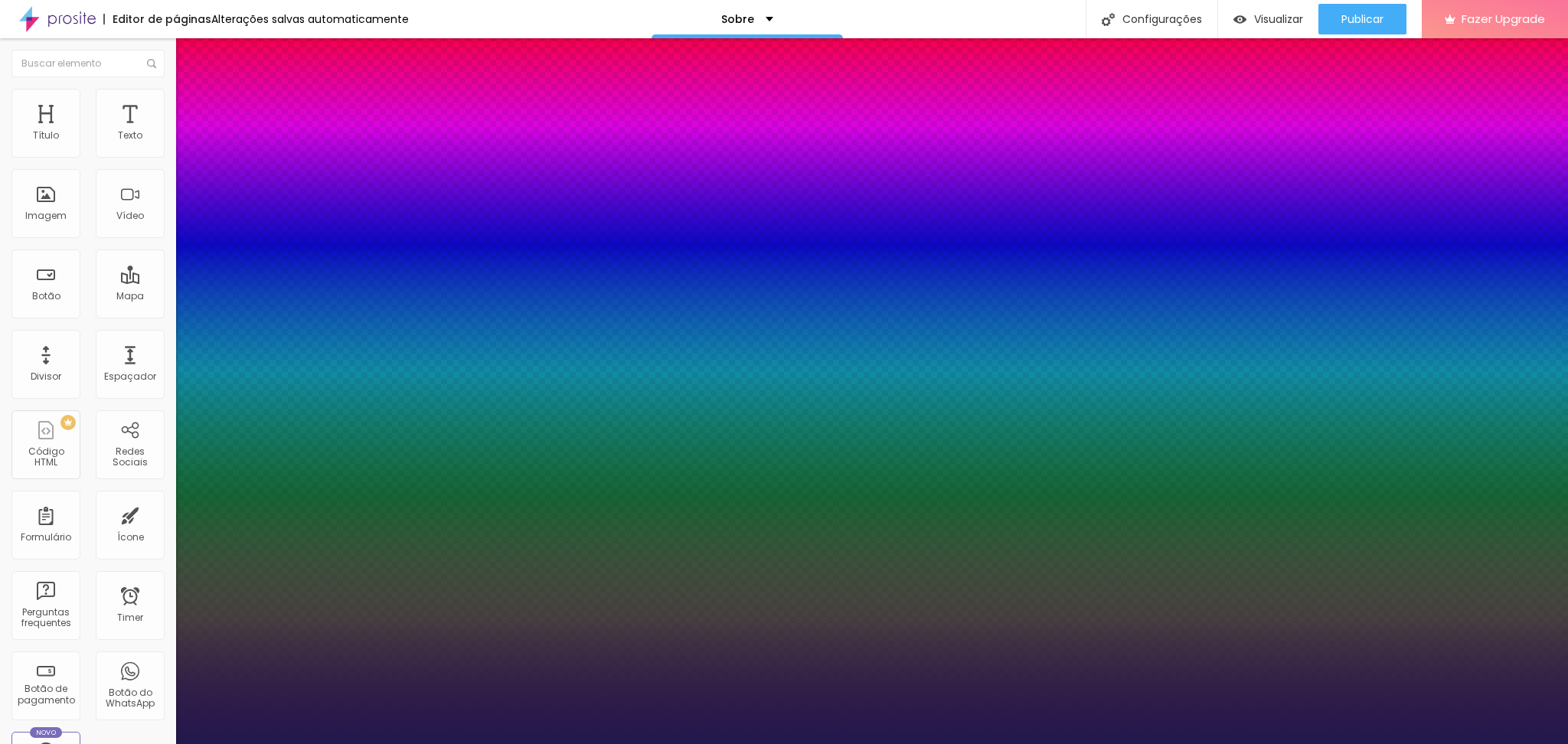
click at [1175, 558] on div at bounding box center [784, 744] width 1568 height 0
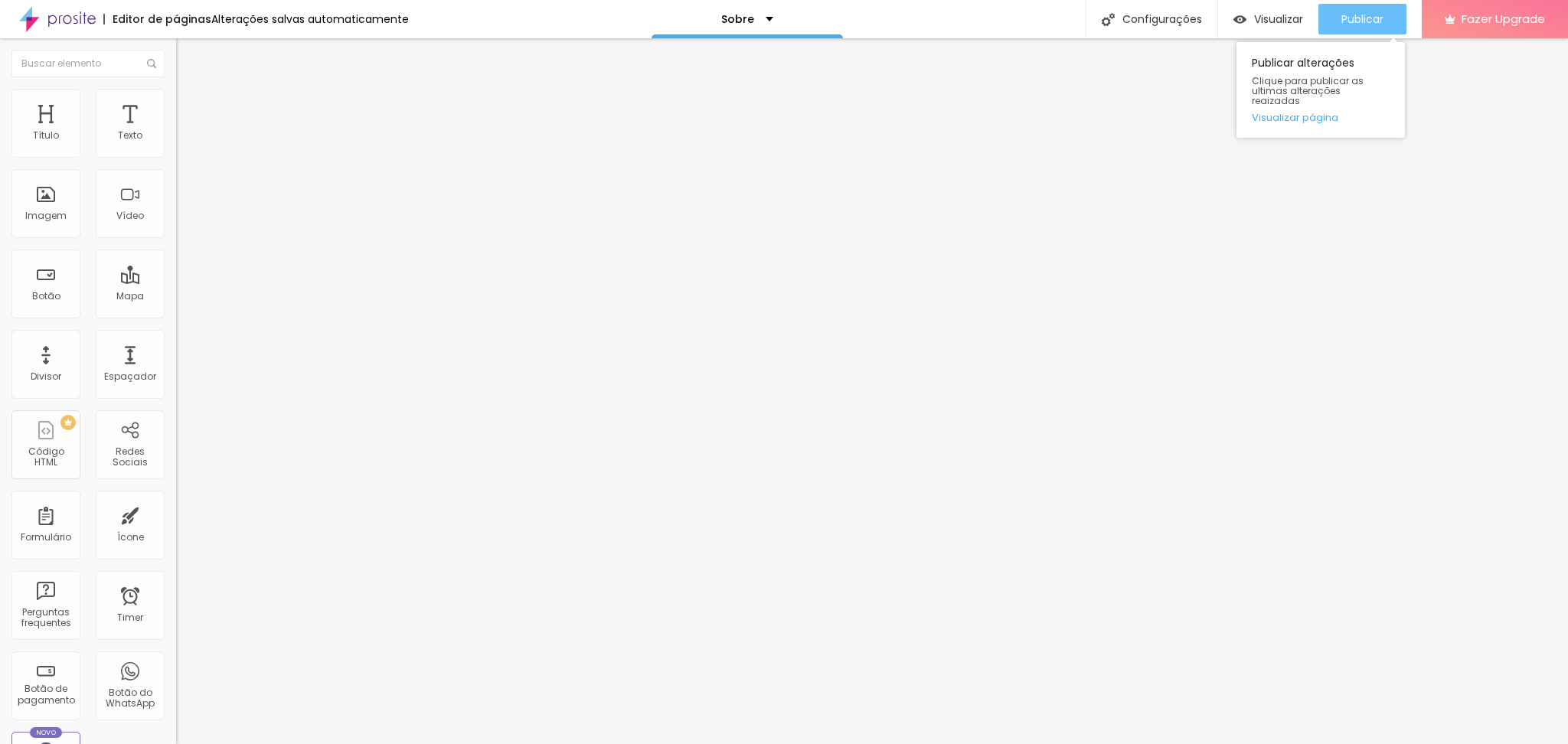
click at [1175, 24] on span "Publicar" at bounding box center [1363, 19] width 42 height 12
click at [176, 187] on div "Voltar ao padrão" at bounding box center [264, 182] width 176 height 34
click at [182, 185] on icon "button" at bounding box center [187, 190] width 10 height 10
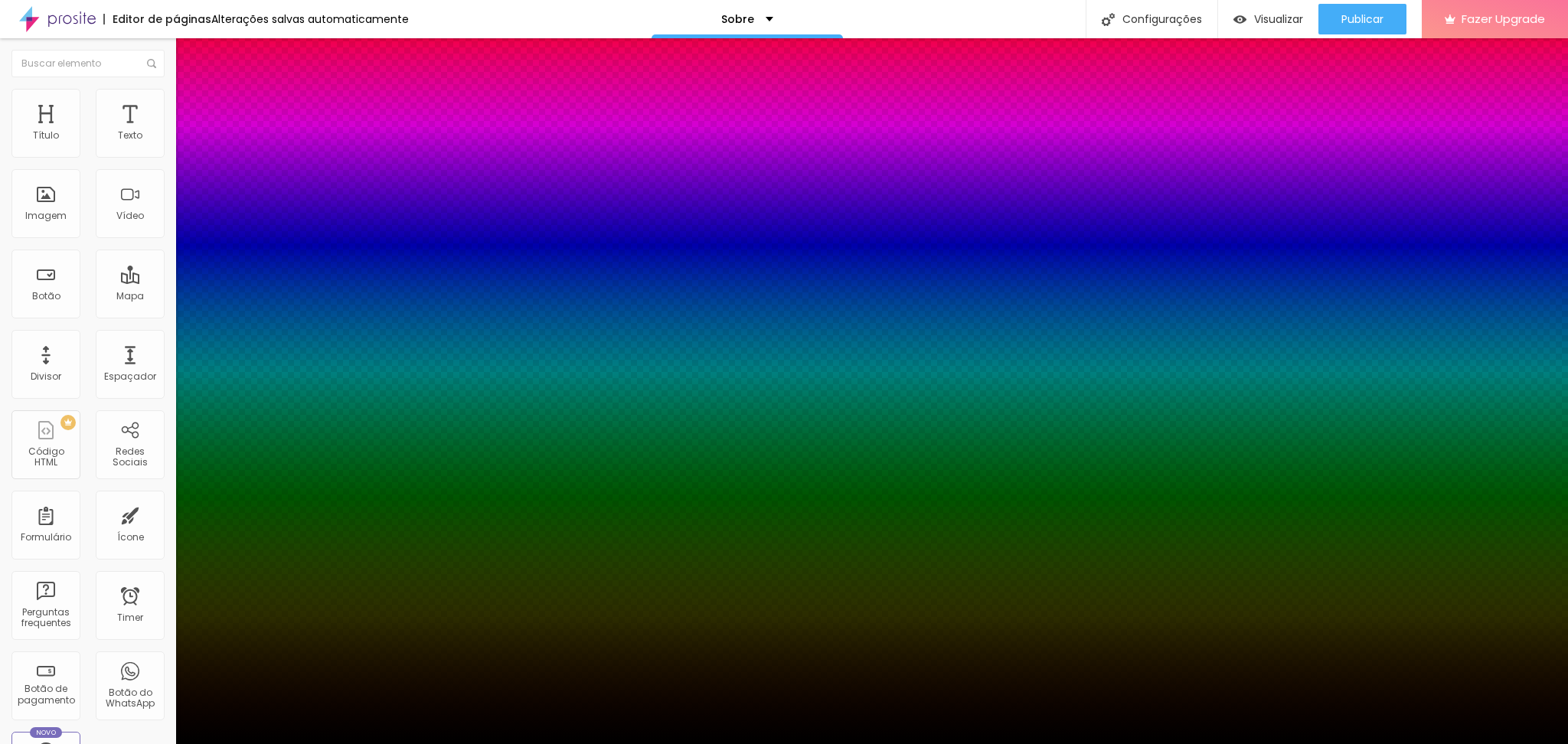
click at [279, 558] on div at bounding box center [784, 754] width 1568 height 0
click at [1175, 558] on div at bounding box center [784, 744] width 1568 height 0
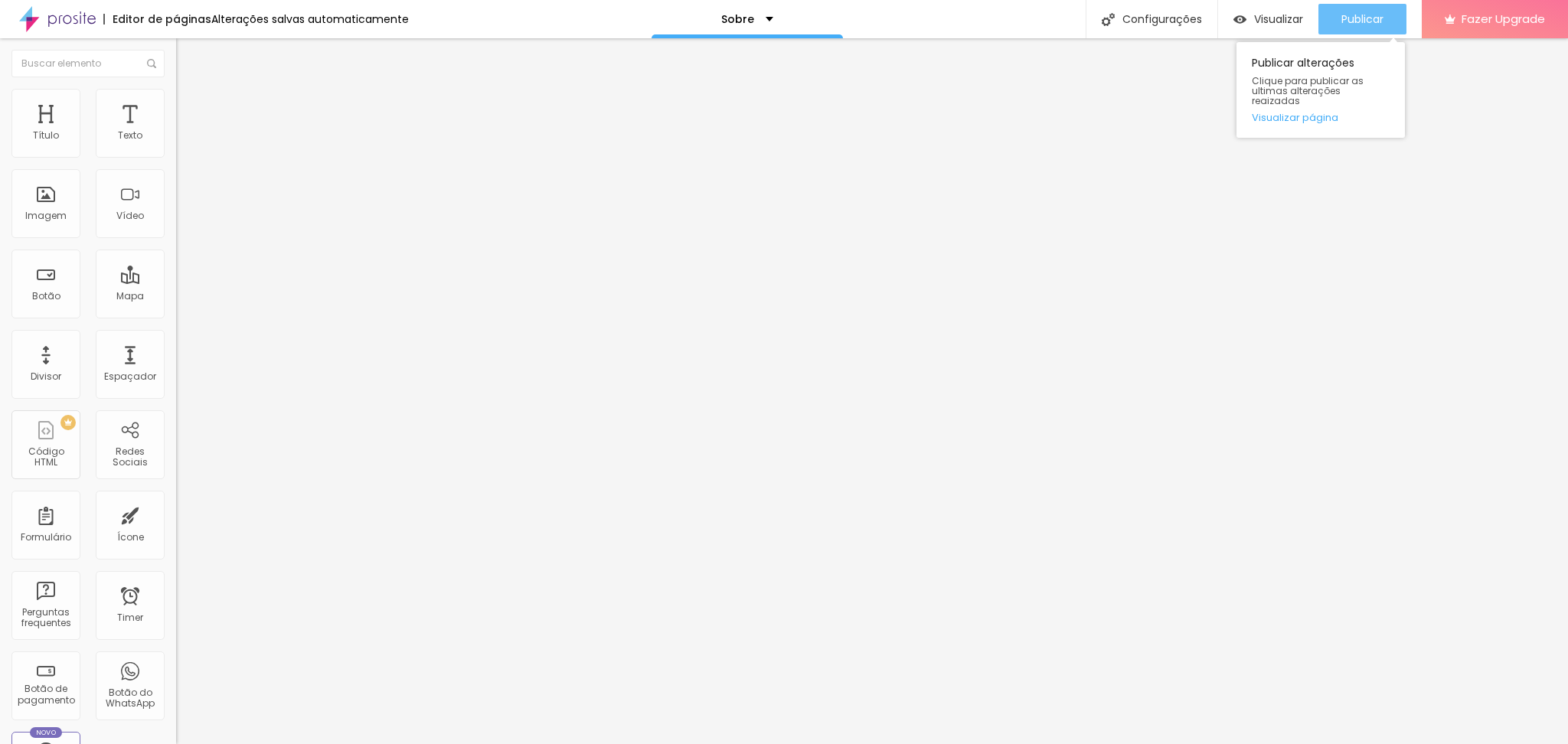
click at [1175, 22] on span "Publicar" at bounding box center [1363, 19] width 42 height 12
click at [1175, 25] on span "Publicar" at bounding box center [1363, 19] width 42 height 12
click at [176, 239] on span "Original" at bounding box center [194, 234] width 36 height 13
click at [176, 257] on div "Padrão 4:3" at bounding box center [264, 252] width 176 height 10
click at [176, 273] on span "Quadrado" at bounding box center [201, 266] width 50 height 13
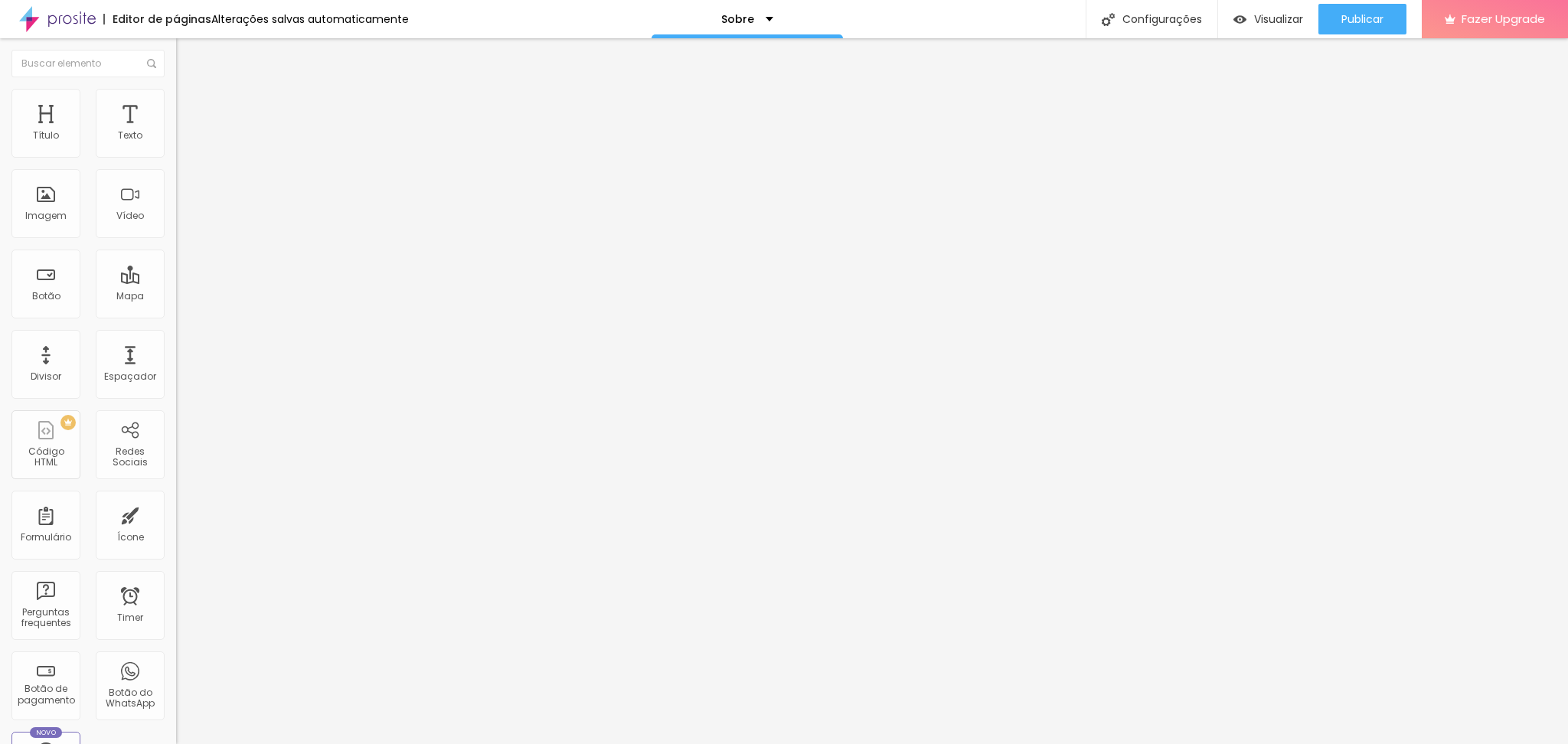
click at [176, 249] on span "Cinema" at bounding box center [195, 242] width 38 height 13
click at [176, 282] on span "Original" at bounding box center [194, 276] width 36 height 13
click at [188, 56] on div "Editar Imagem" at bounding box center [239, 56] width 102 height 12
click at [753, 14] on div "Sobre" at bounding box center [747, 18] width 52 height 11
click at [753, 11] on div "Sobre" at bounding box center [747, 5] width 31 height 11
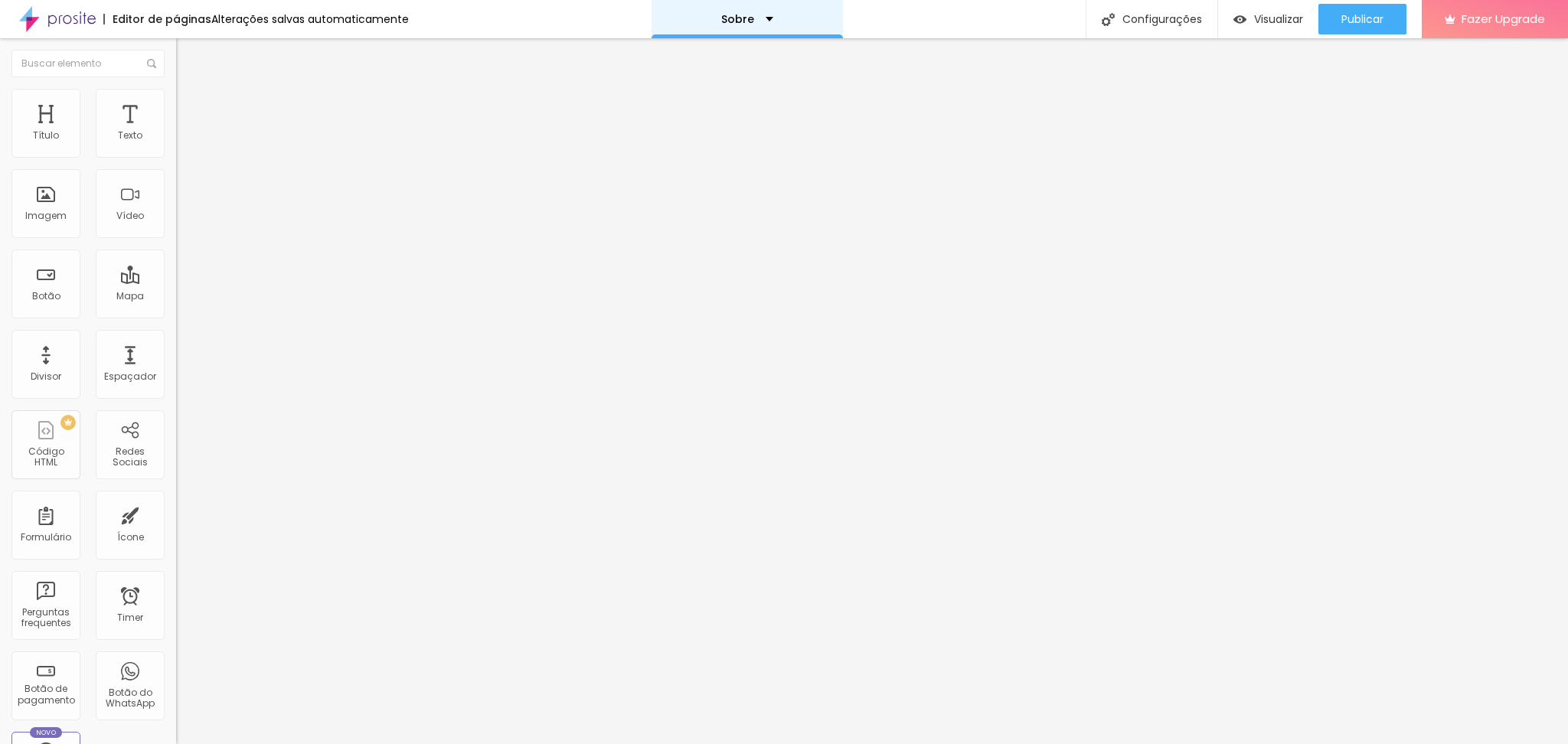
click at [753, 14] on div "Sobre" at bounding box center [747, 18] width 52 height 11
click at [753, 11] on div "Sobre" at bounding box center [747, 5] width 31 height 11
click at [176, 48] on button "Editar Seção" at bounding box center [264, 56] width 176 height 35
click at [176, 145] on span "Titulo 2" at bounding box center [201, 135] width 50 height 19
click at [176, 132] on span "Titulo 1" at bounding box center [201, 121] width 50 height 21
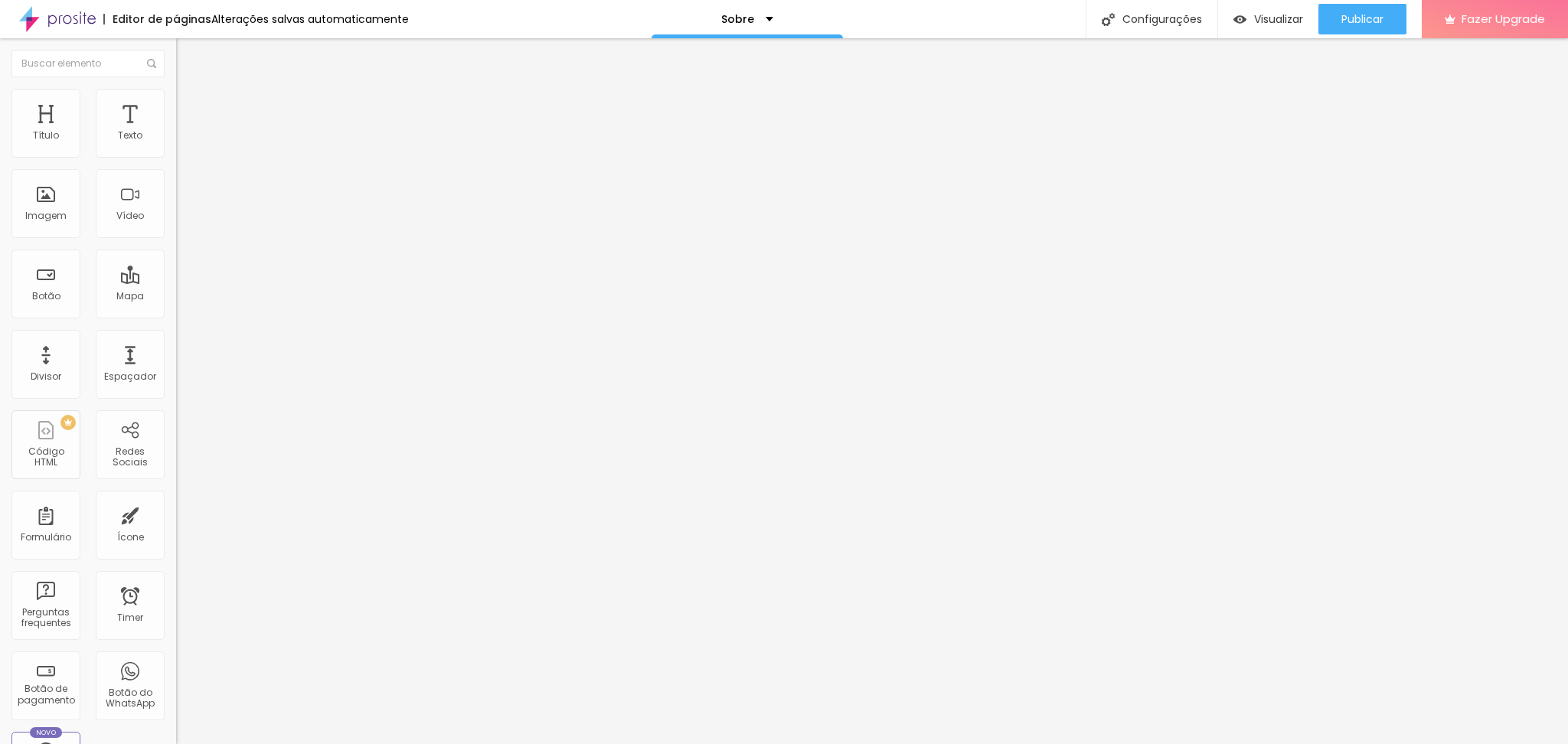
click at [176, 145] on span "Titulo 2" at bounding box center [201, 135] width 50 height 19
click at [176, 228] on button "button" at bounding box center [187, 219] width 21 height 16
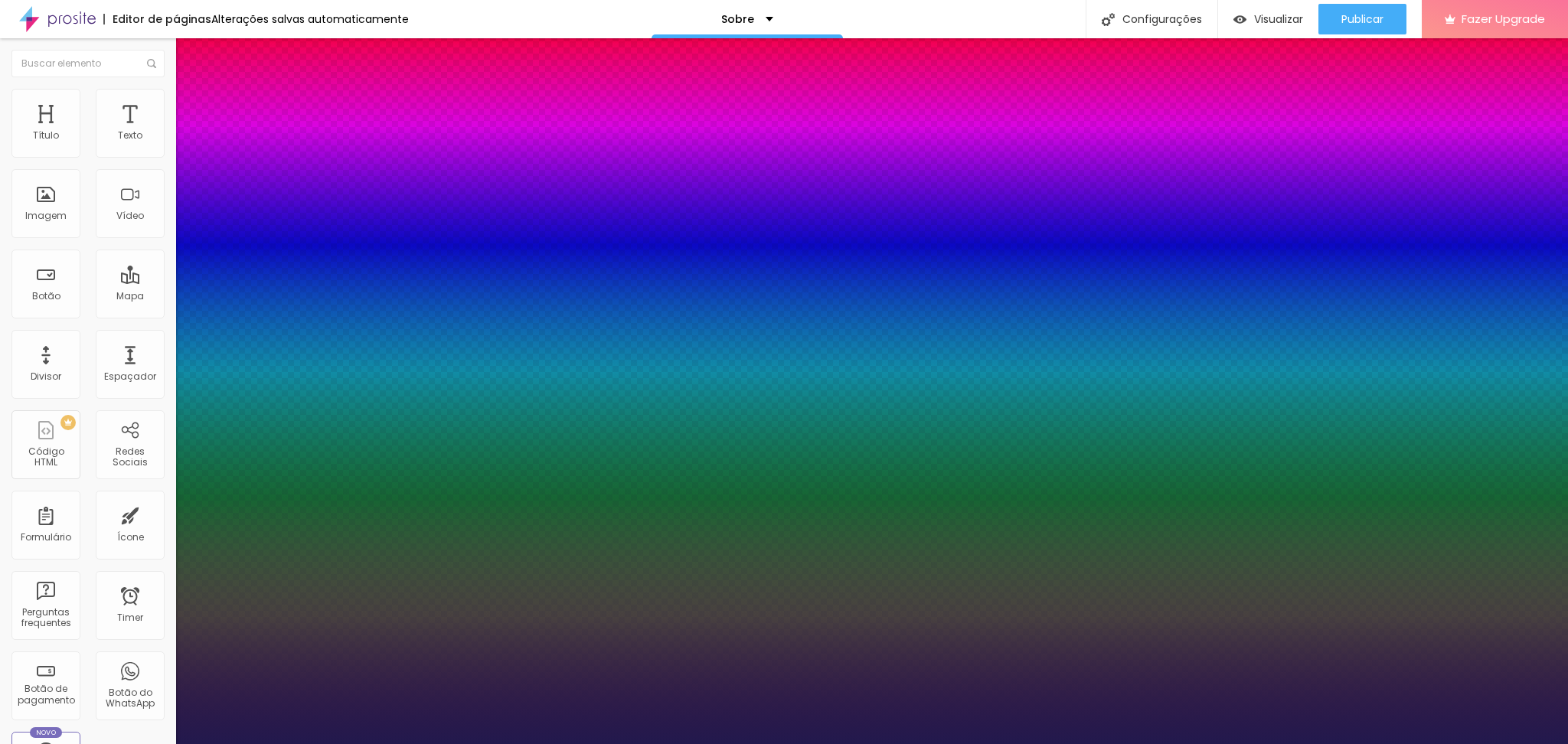
type input "1"
drag, startPoint x: 210, startPoint y: 423, endPoint x: 225, endPoint y: 423, distance: 15.0
type input "21"
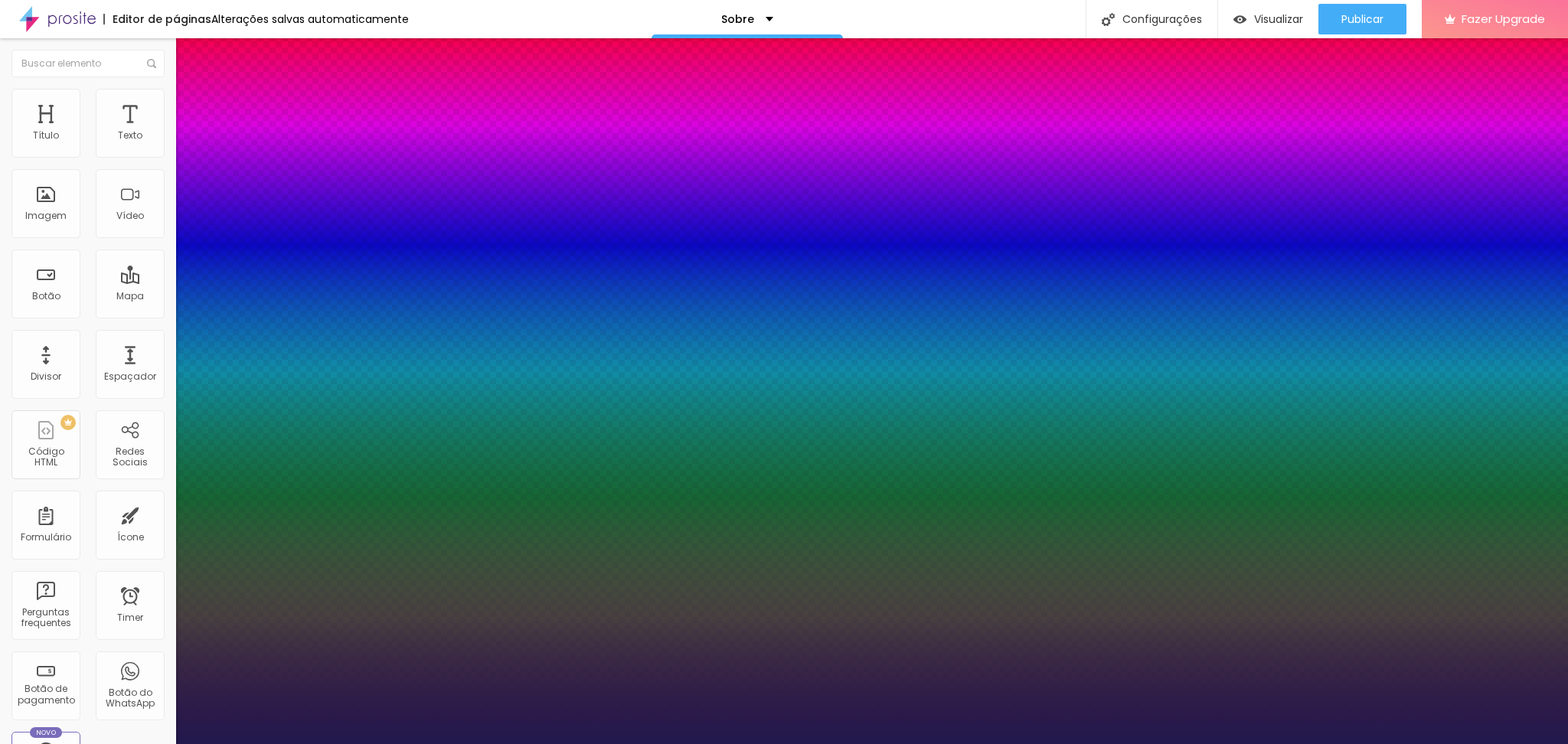
type input "1"
type input "22"
type input "1"
type input "24"
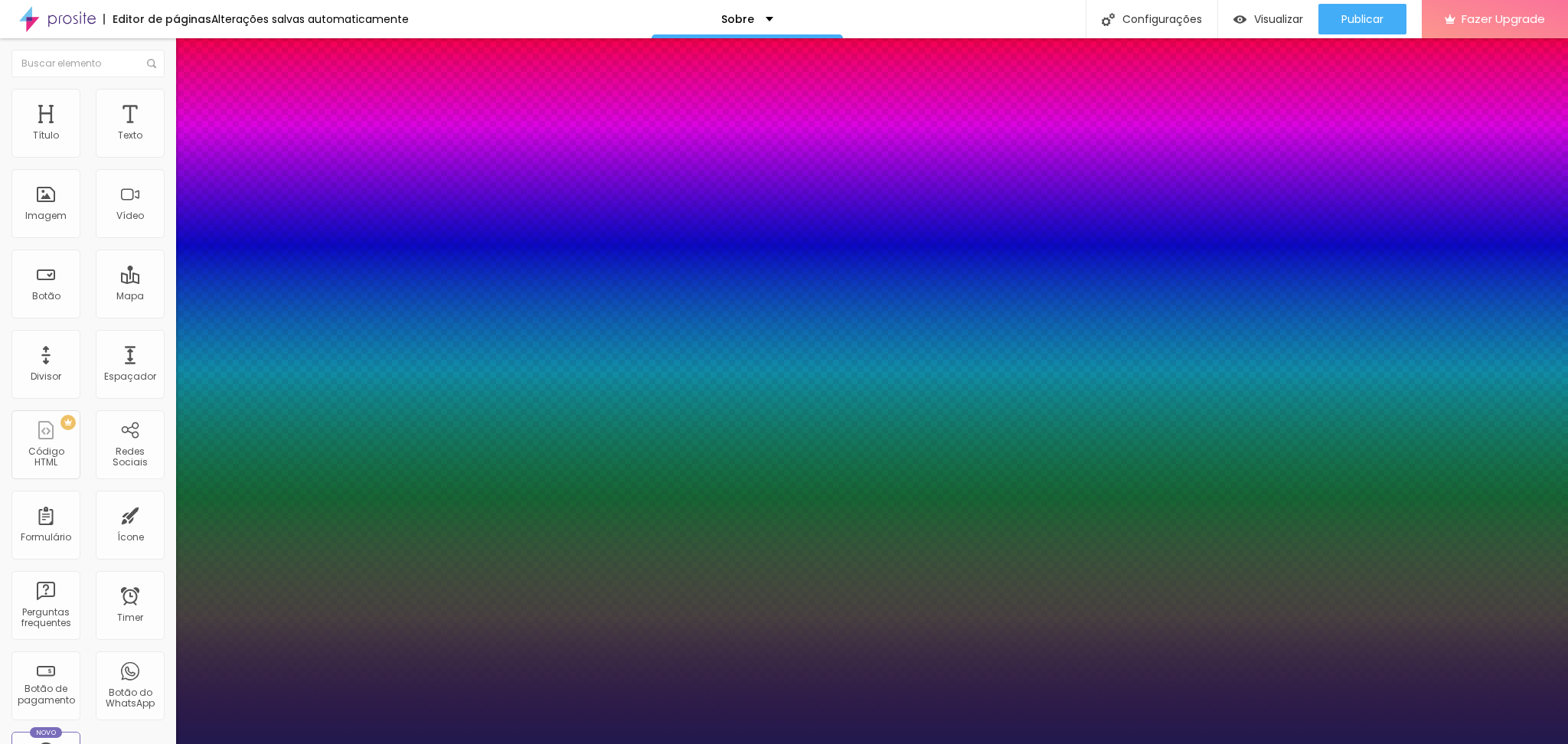
type input "24"
type input "1"
type input "28"
type input "1"
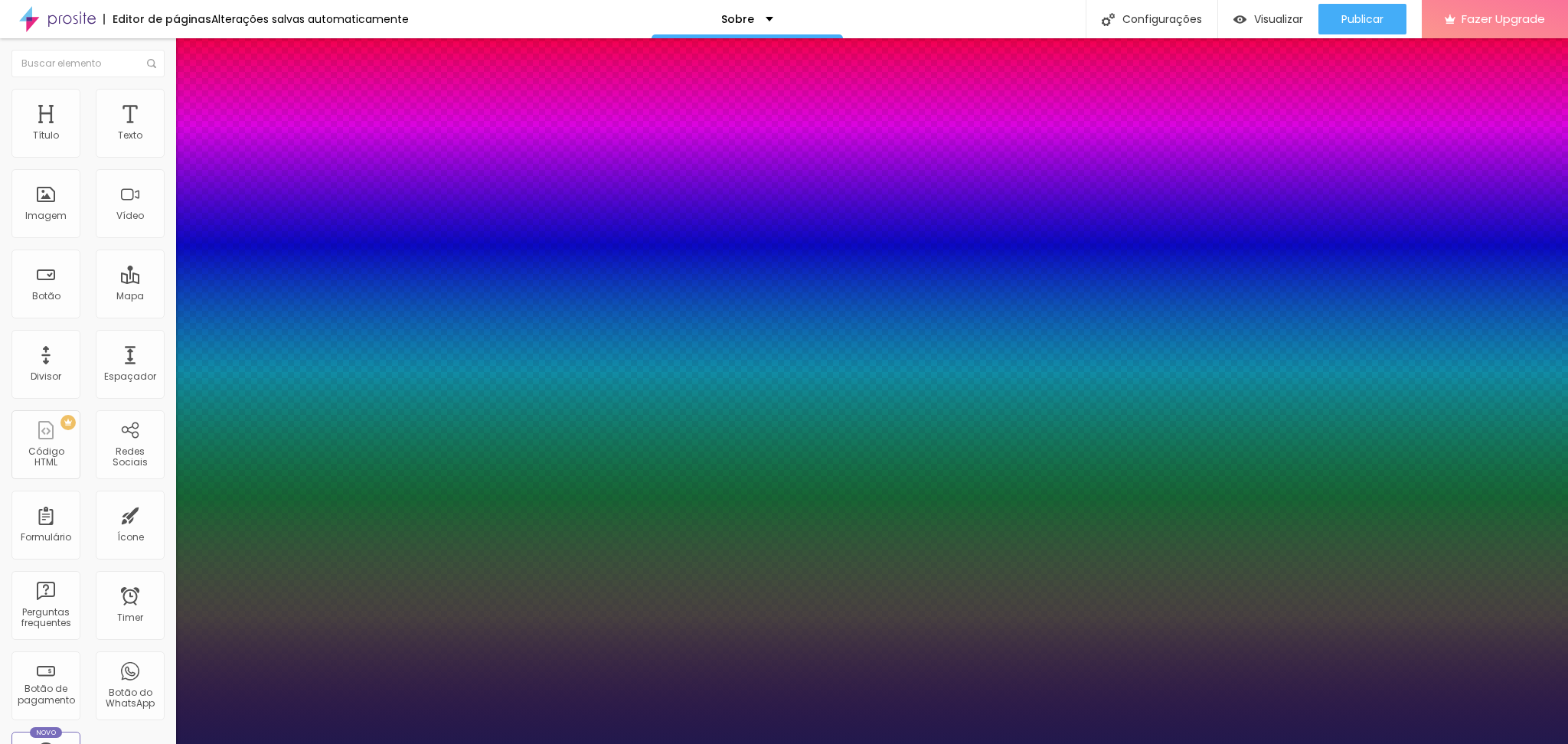
type input "30"
type input "1"
type input "31"
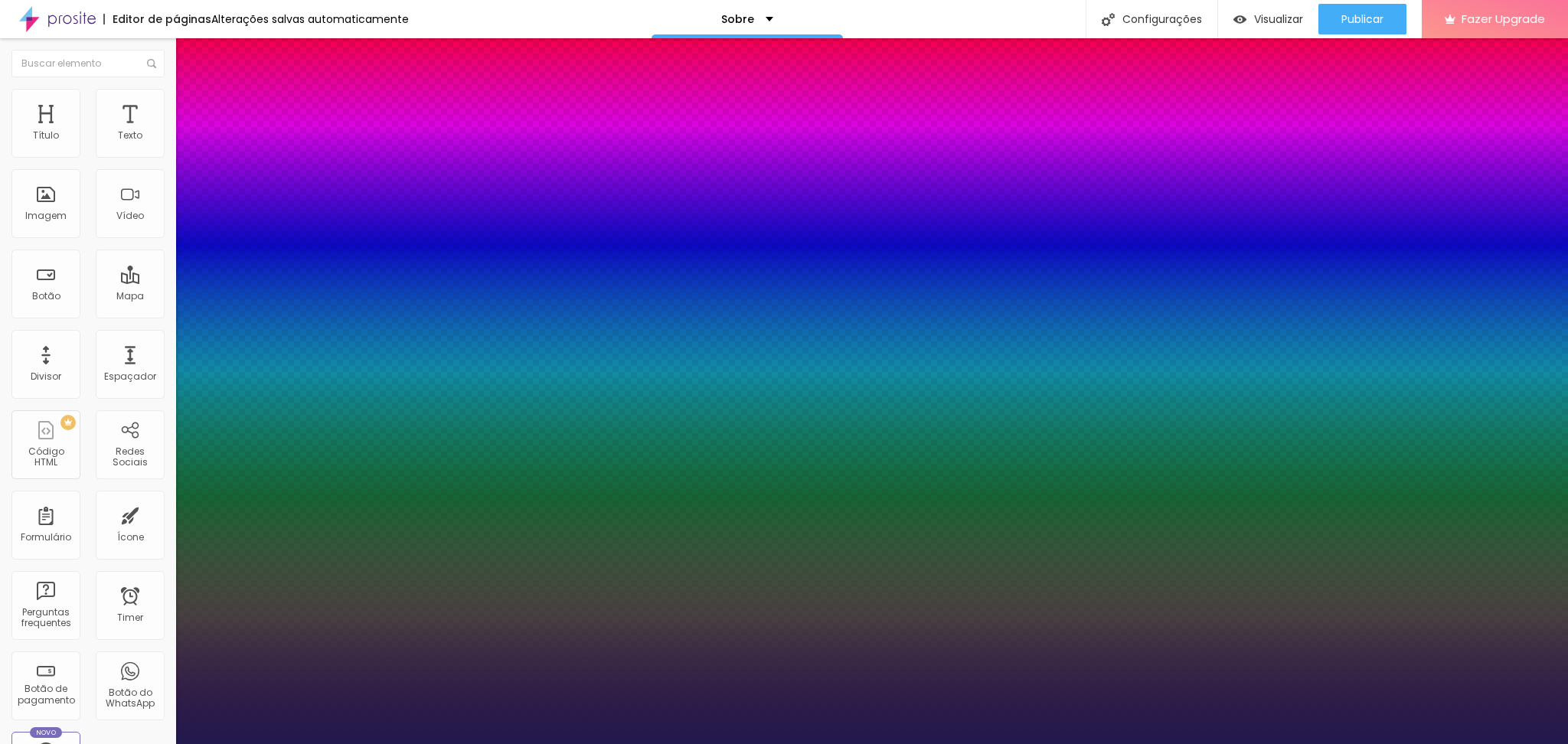
type input "1"
type input "33"
type input "1"
type input "34"
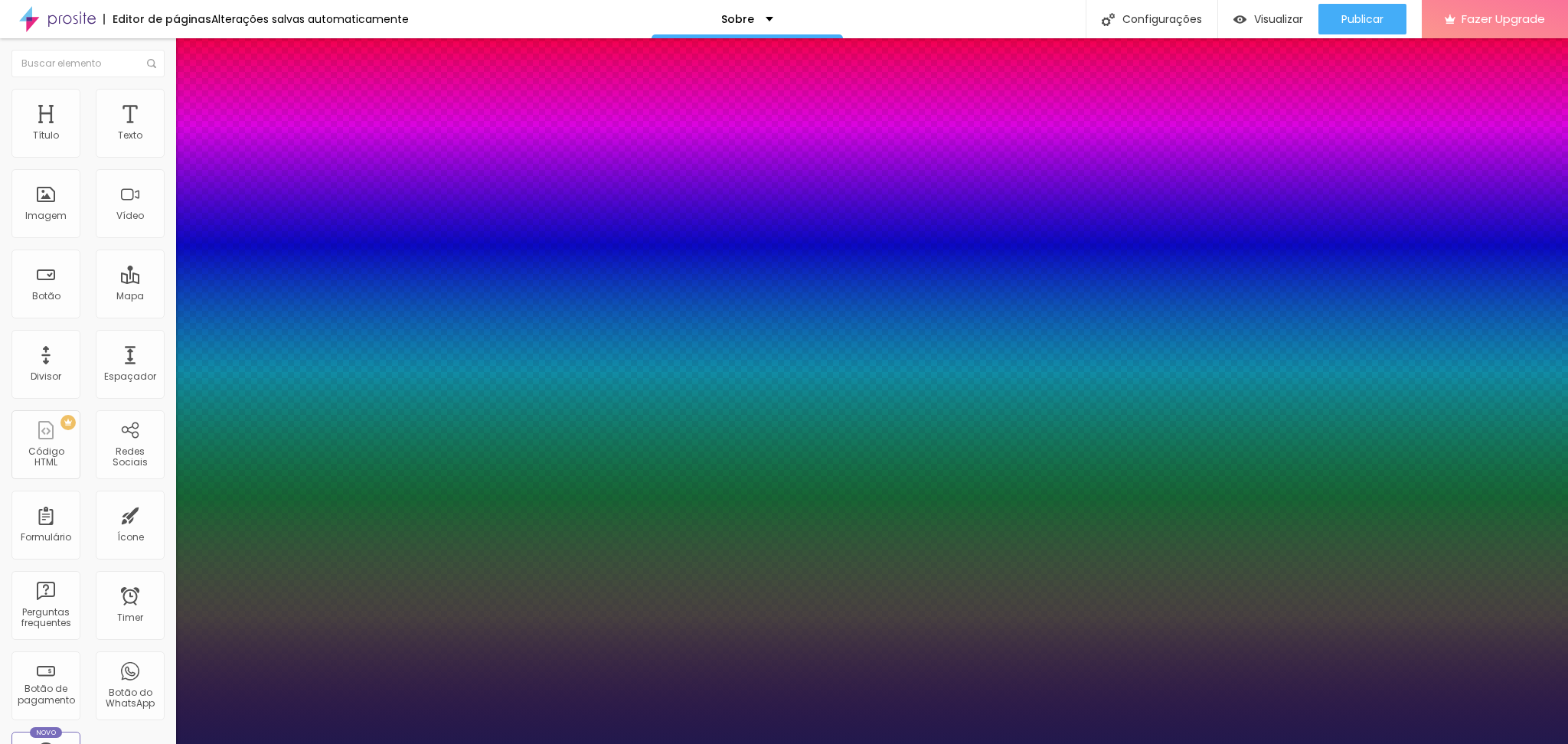
type input "34"
type input "1"
type input "35"
type input "1"
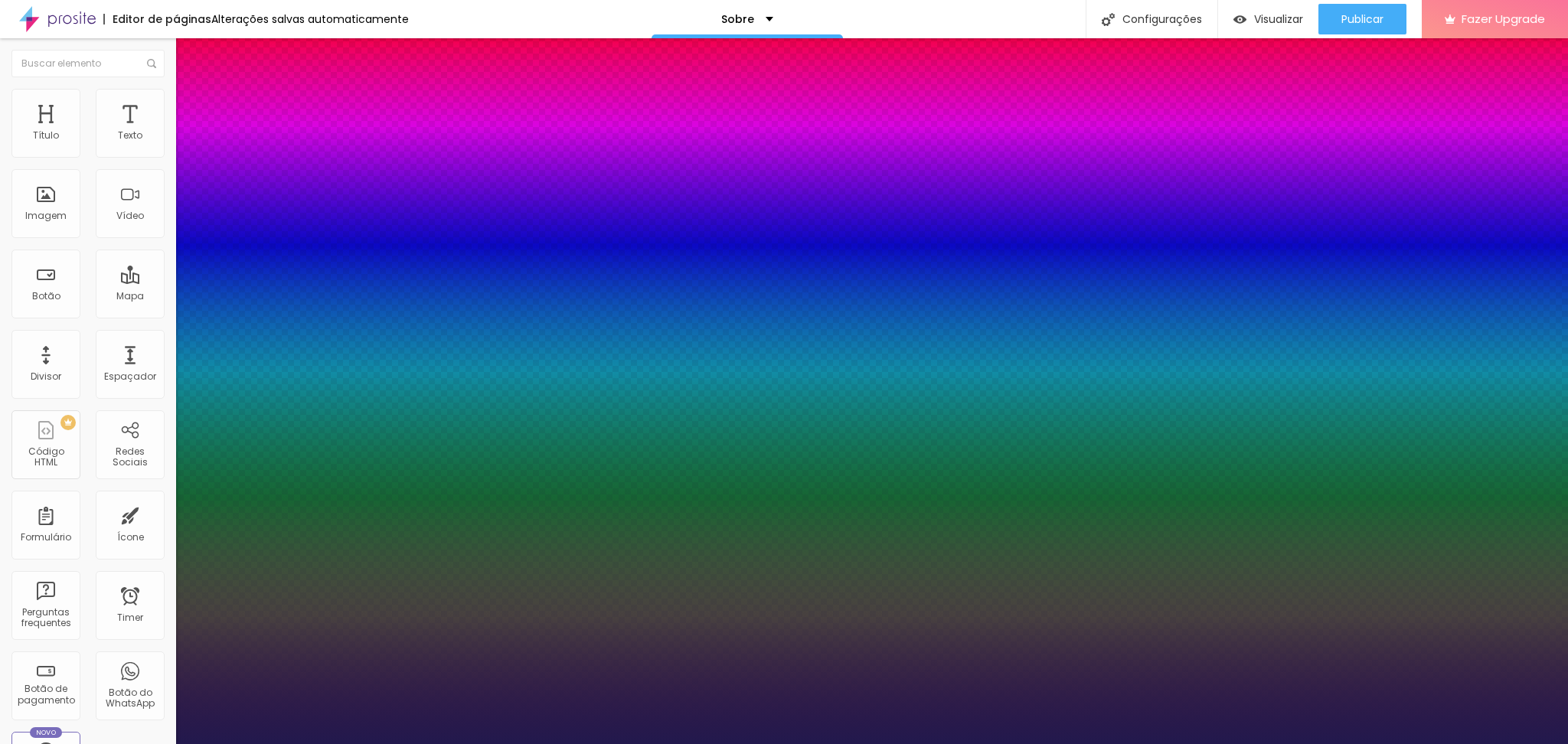
type input "36"
type input "1"
type input "37"
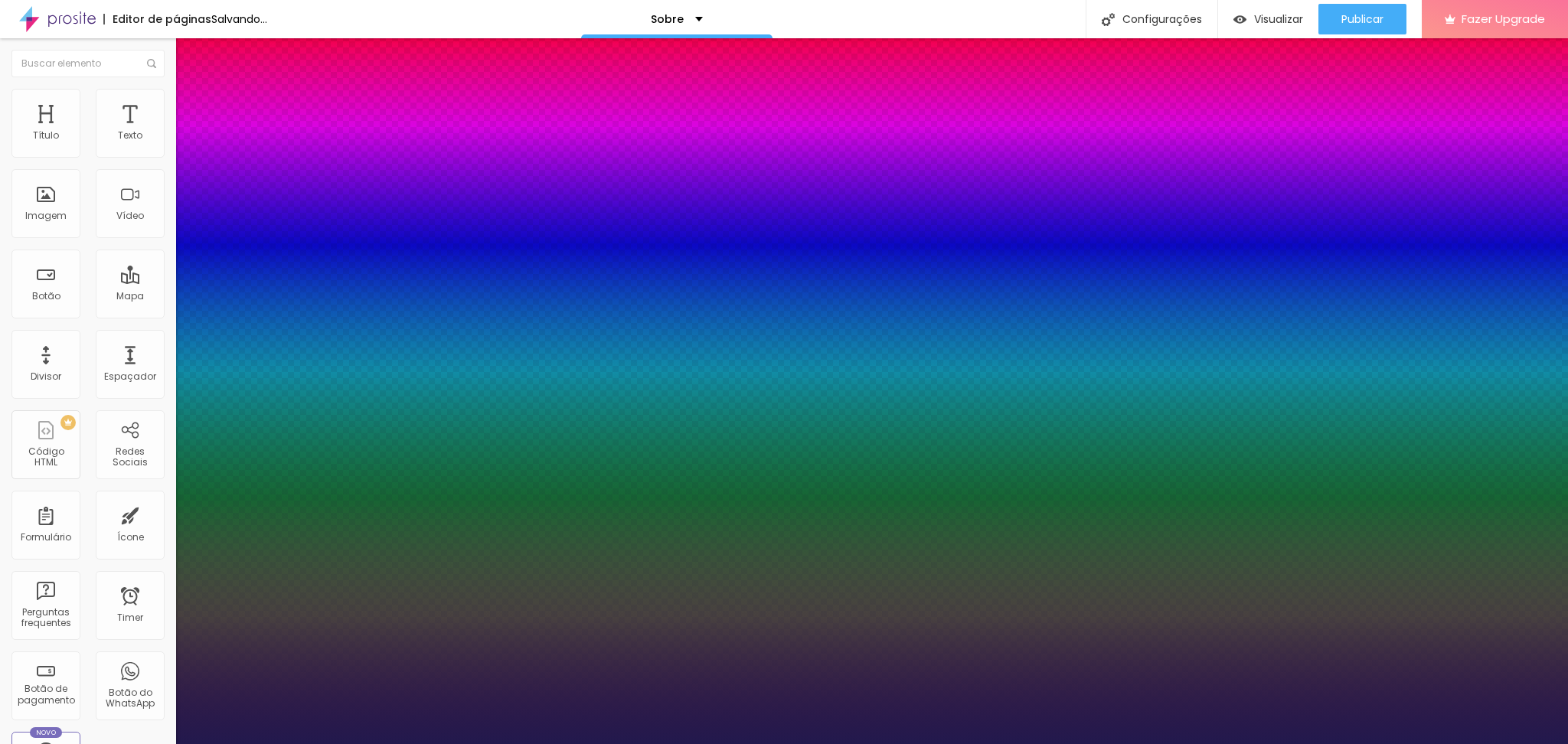
type input "1"
drag, startPoint x: 213, startPoint y: 431, endPoint x: 233, endPoint y: 432, distance: 20.0
type input "37"
type input "1"
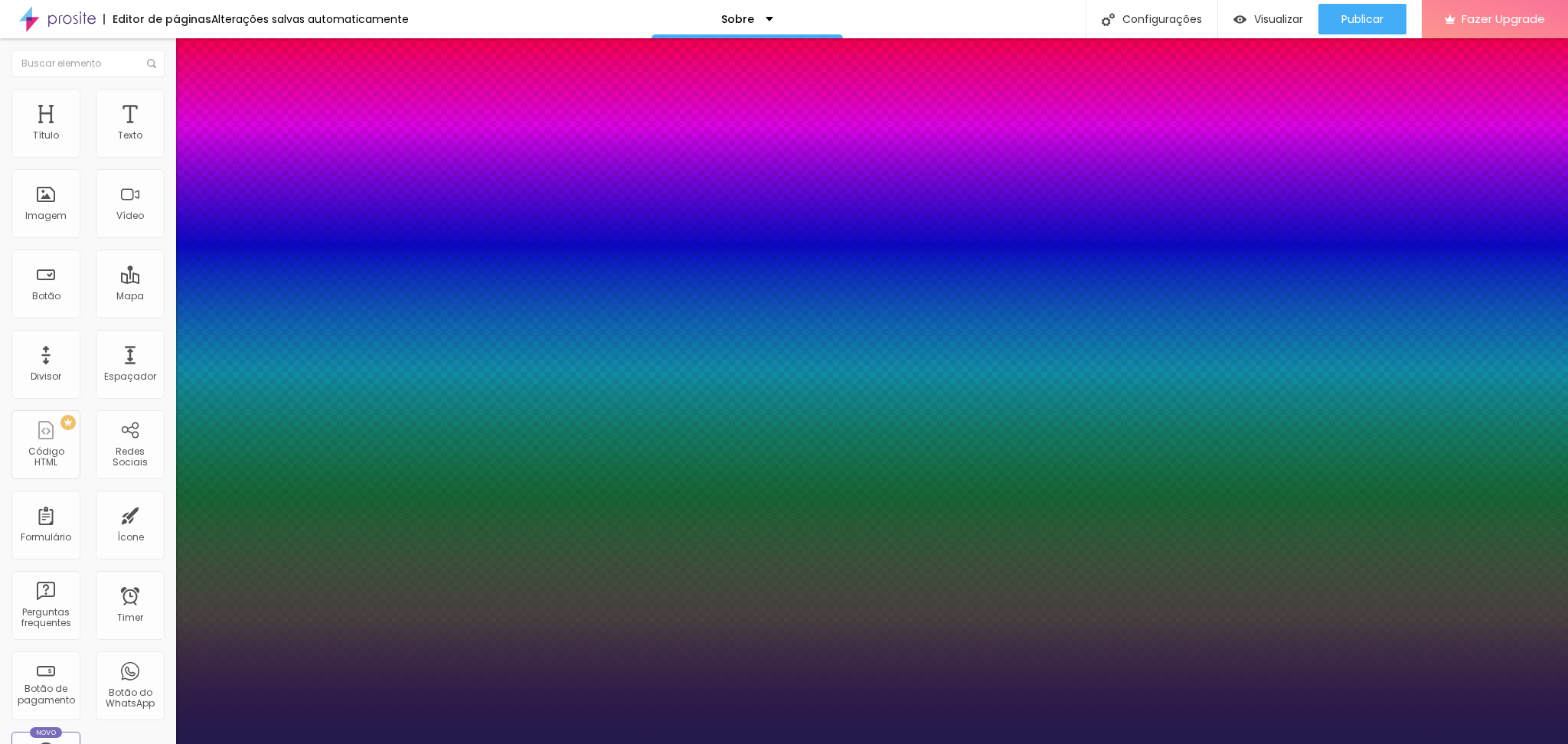
select select "Halant-Light"
type input "1"
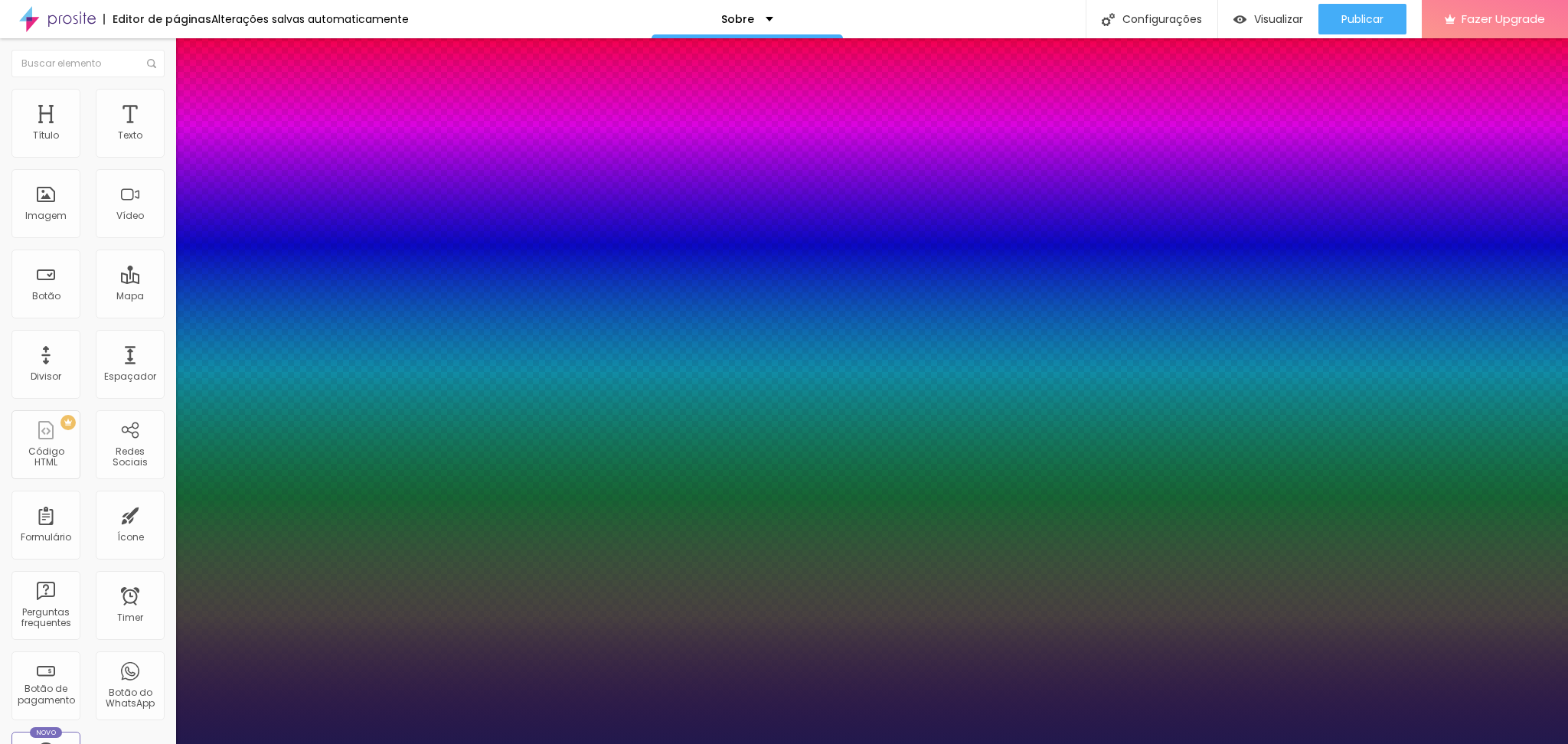
click at [1054, 558] on div at bounding box center [784, 744] width 1568 height 0
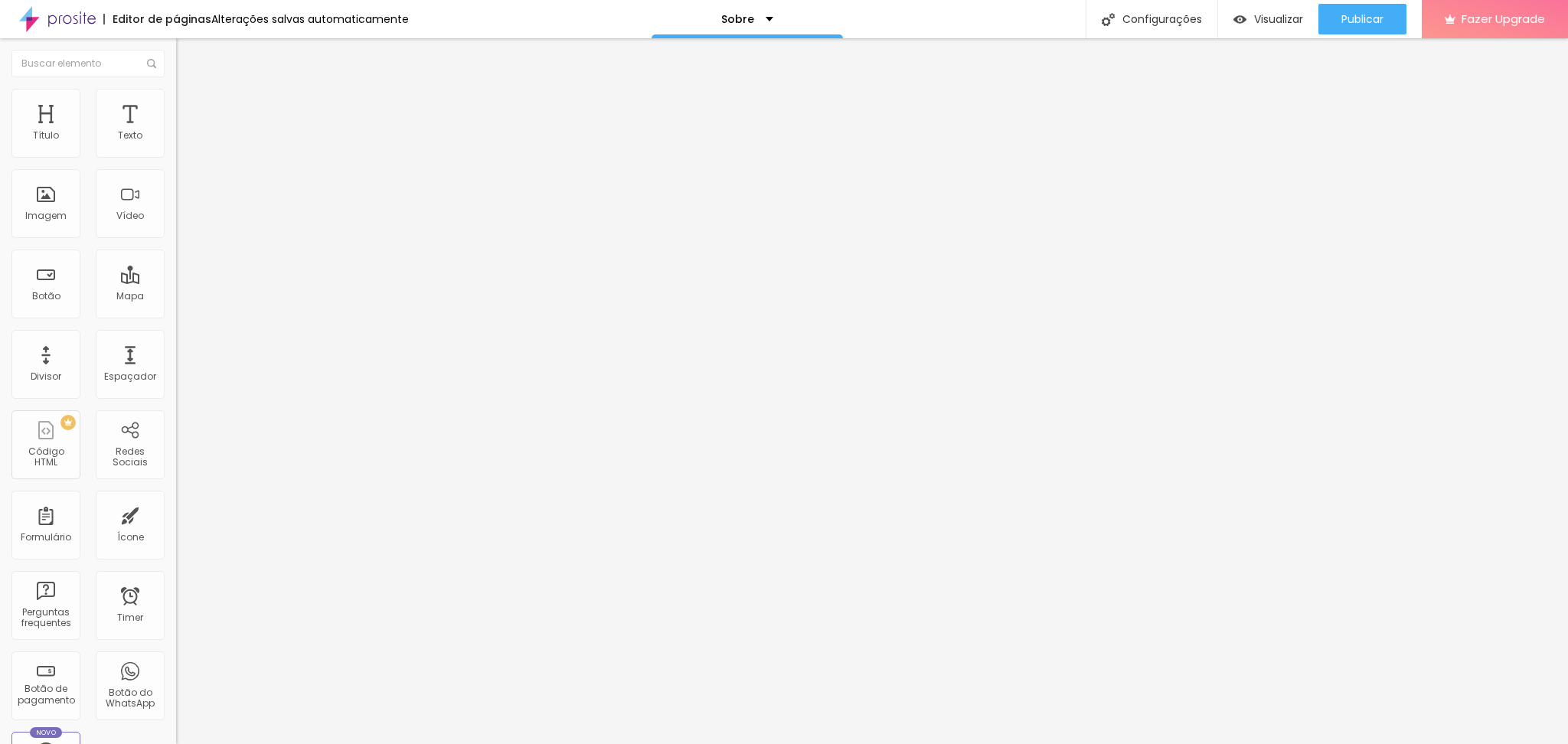
click at [176, 228] on button "button" at bounding box center [187, 219] width 21 height 16
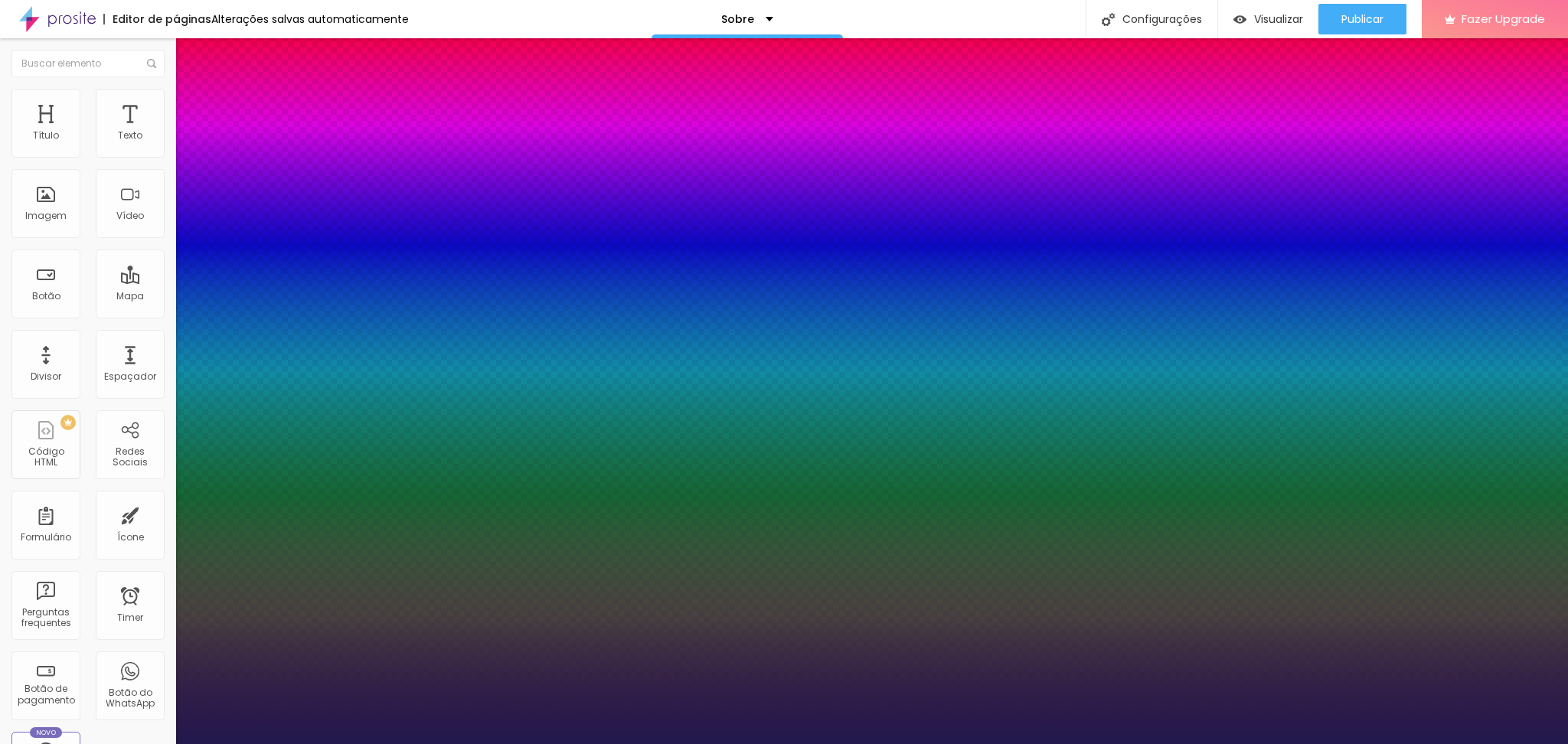
type input "1"
type input "0.2"
type input "1"
type input "0.3"
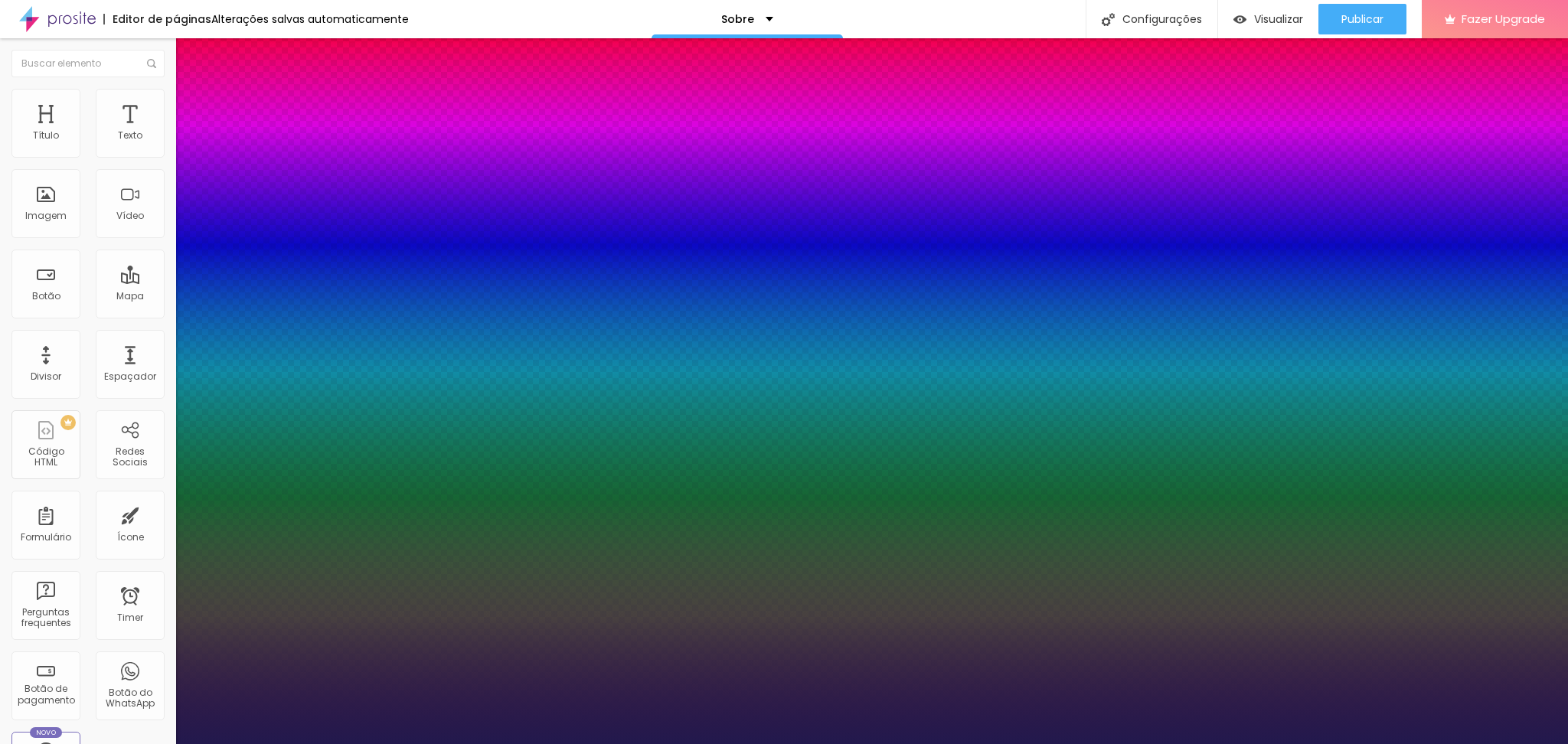
type input "0.3"
type input "1"
type input "0.6"
type input "1"
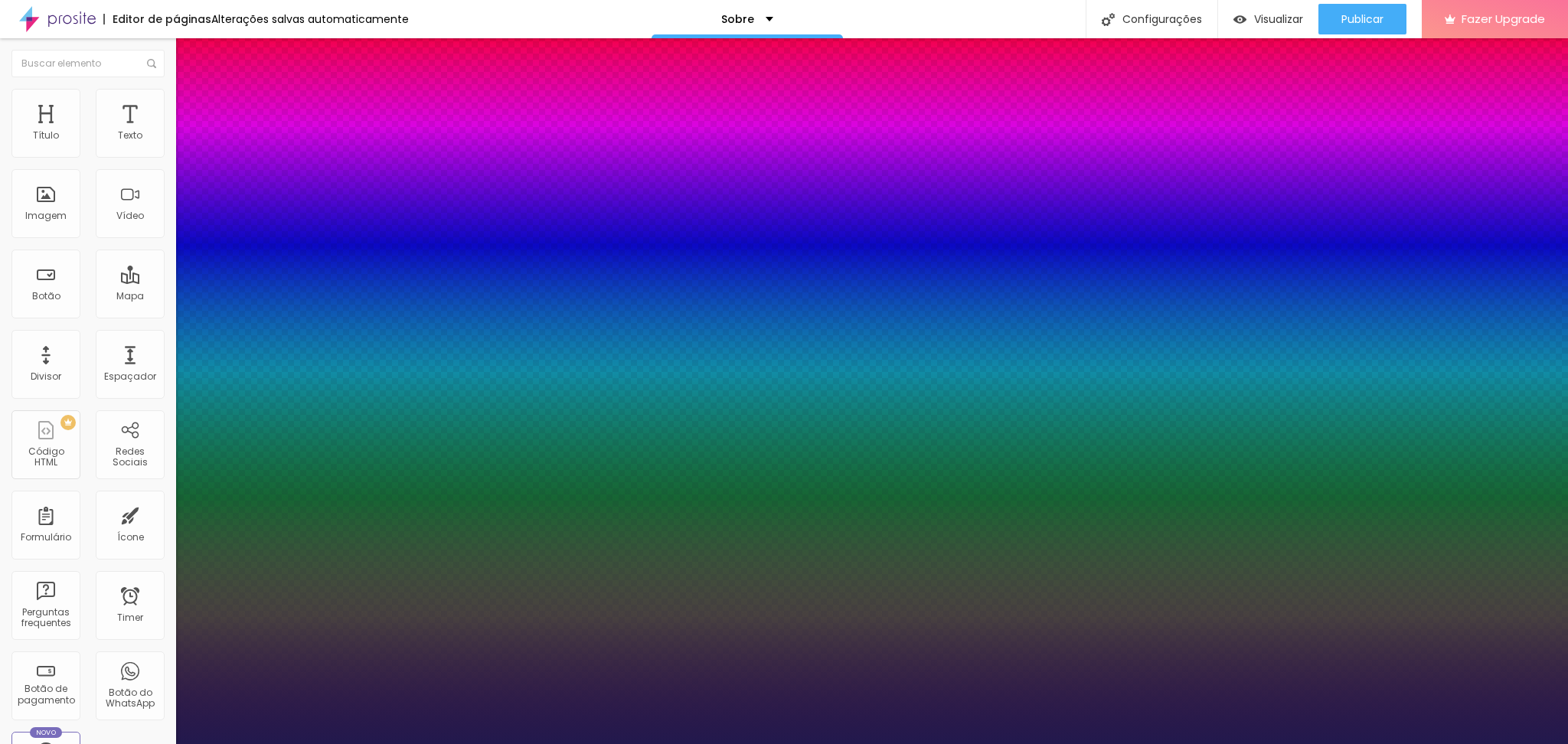
type input "0.7"
type input "1"
type input "0.8"
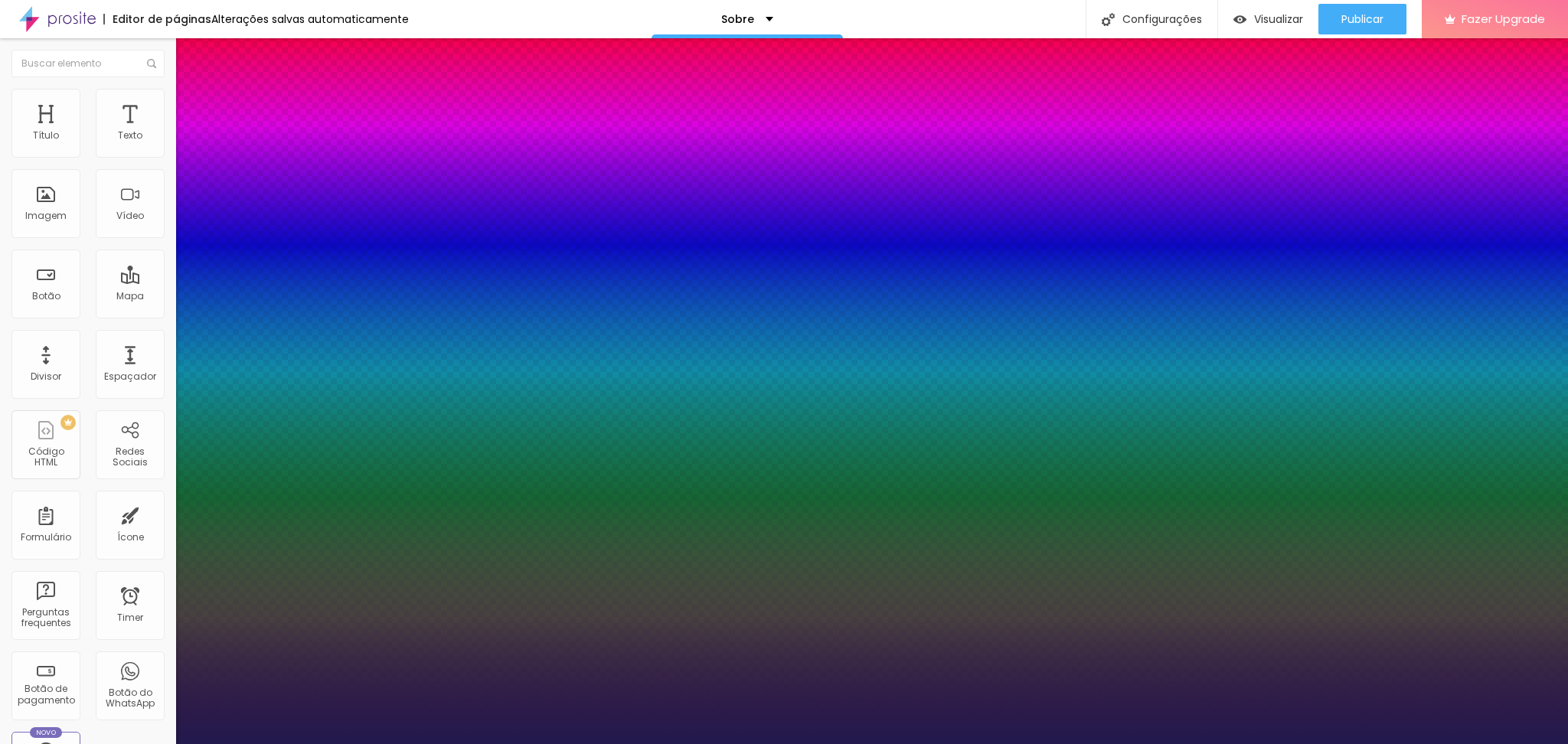
type input "1"
type input "0.9"
type input "1"
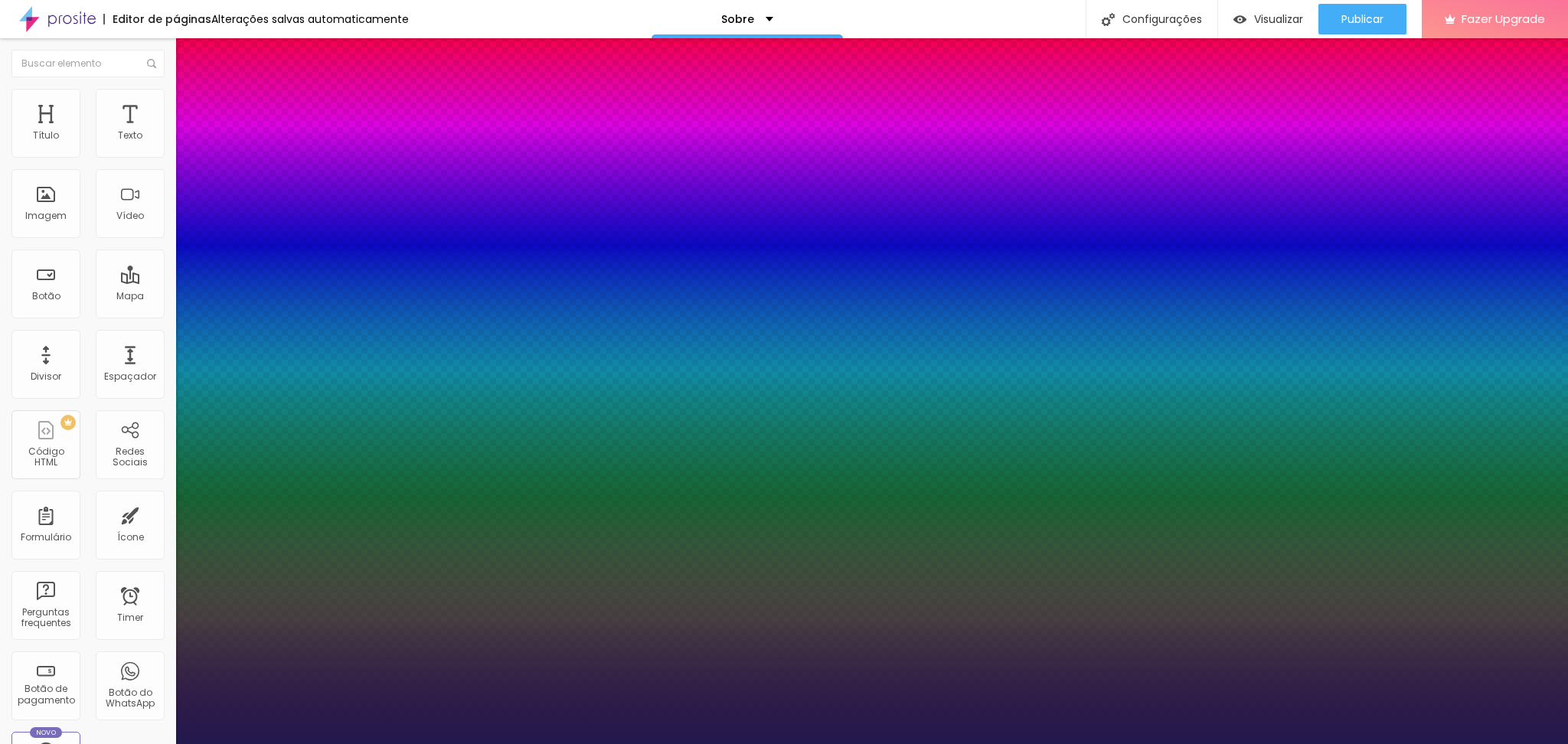
type input "1"
type input "1.1"
type input "1"
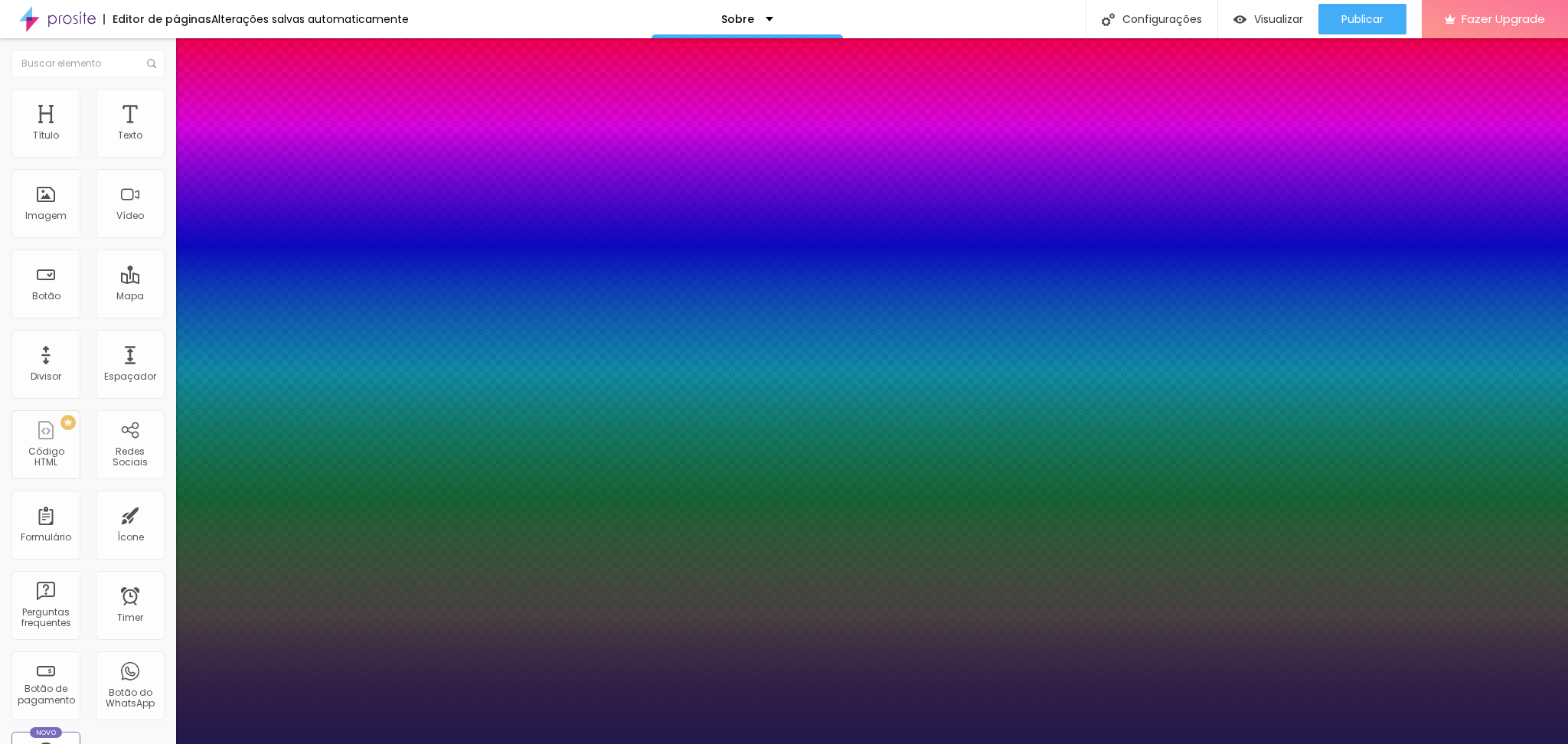
drag, startPoint x: 200, startPoint y: 468, endPoint x: 211, endPoint y: 468, distance: 11.0
type input "1.1"
type input "12"
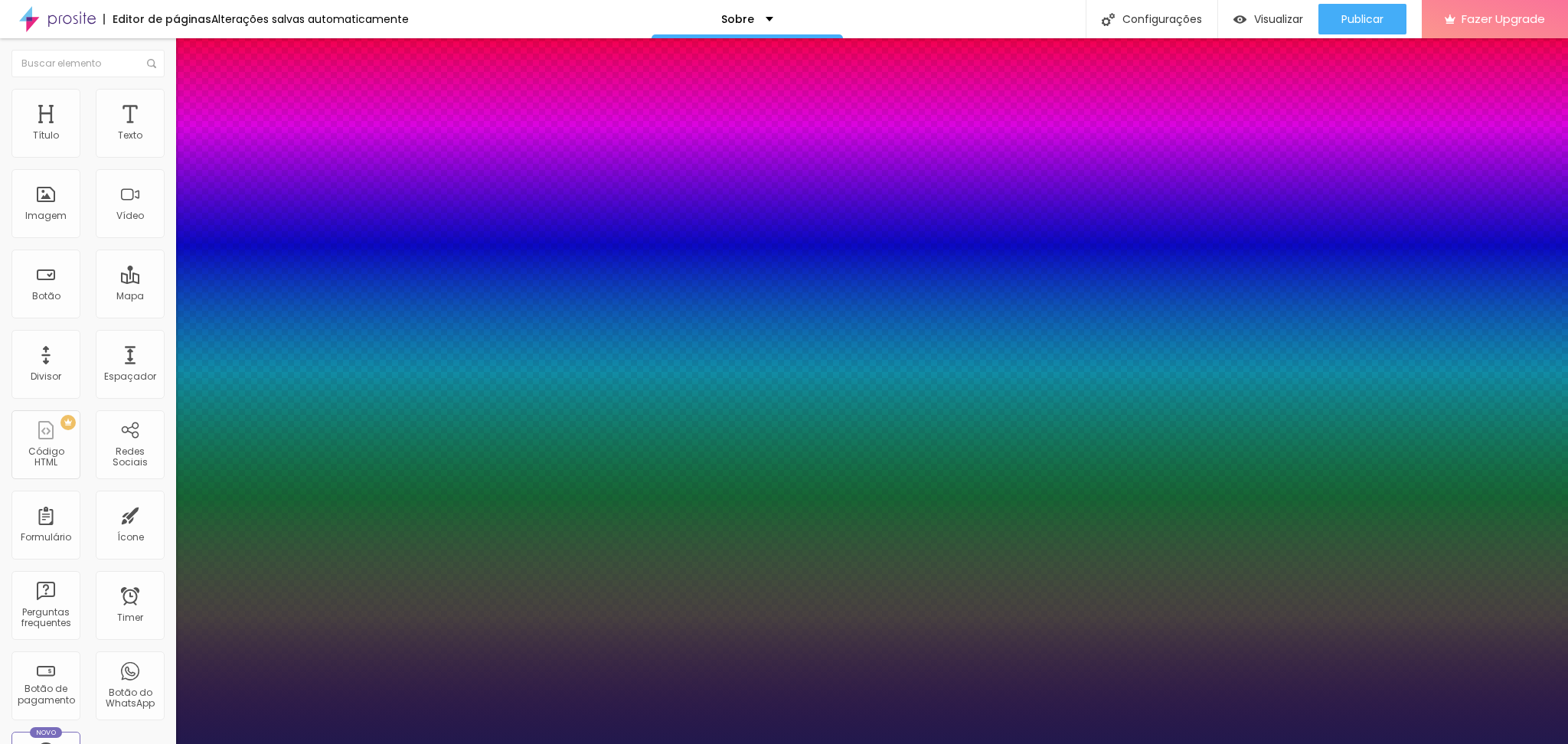
type input "15"
type input "16"
type input "17"
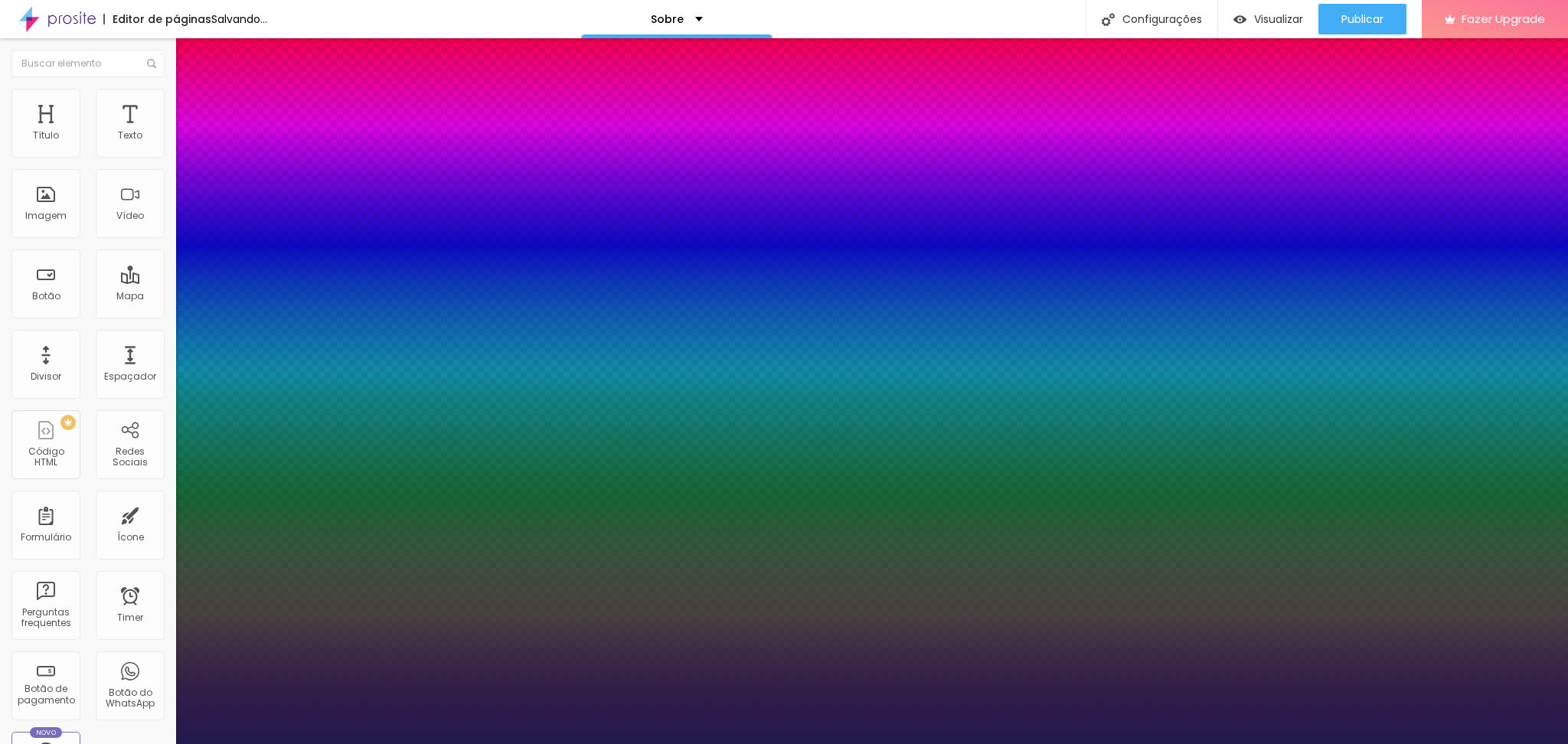
type input "17"
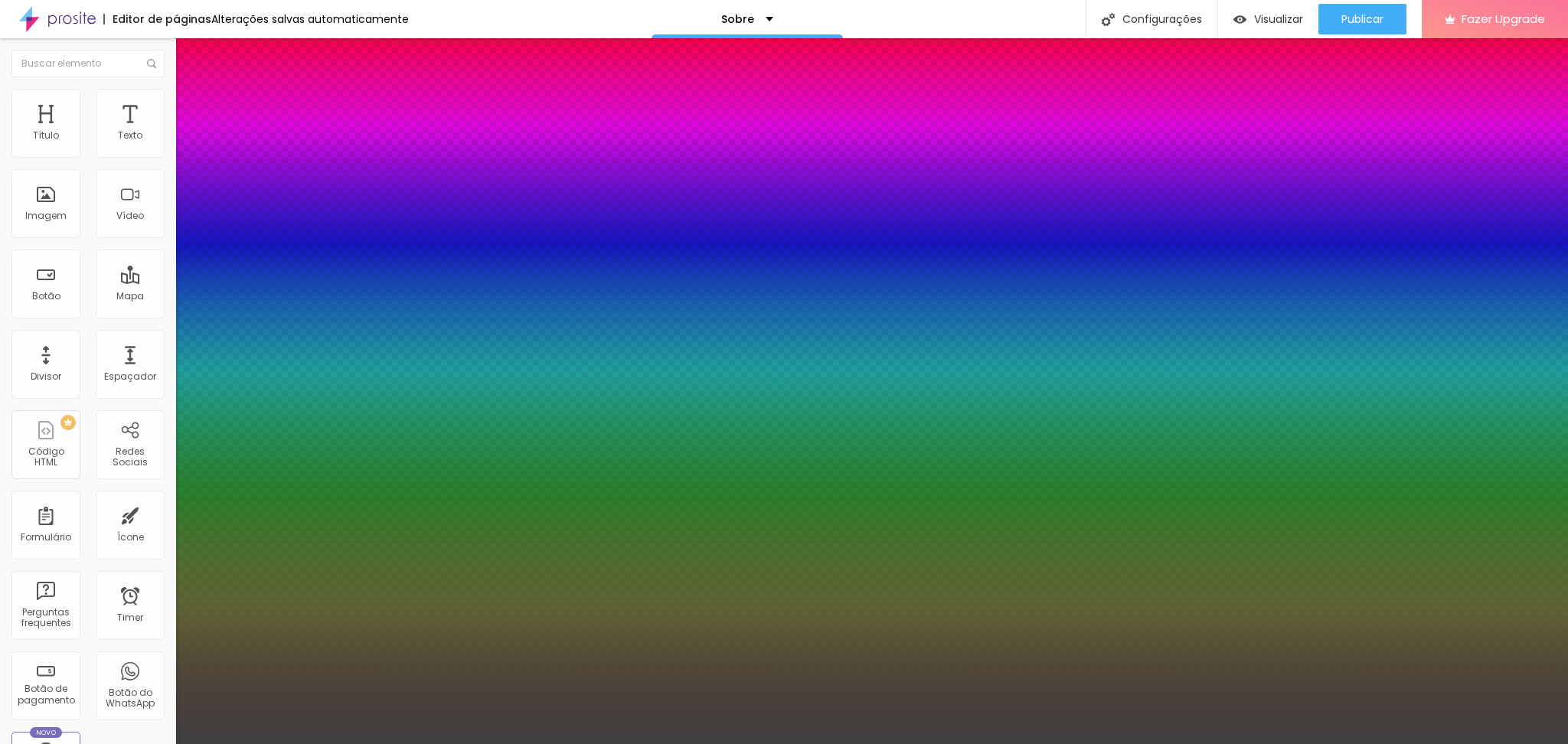
drag, startPoint x: 273, startPoint y: 651, endPoint x: 225, endPoint y: 664, distance: 49.7
click at [214, 558] on div at bounding box center [784, 372] width 1568 height 744
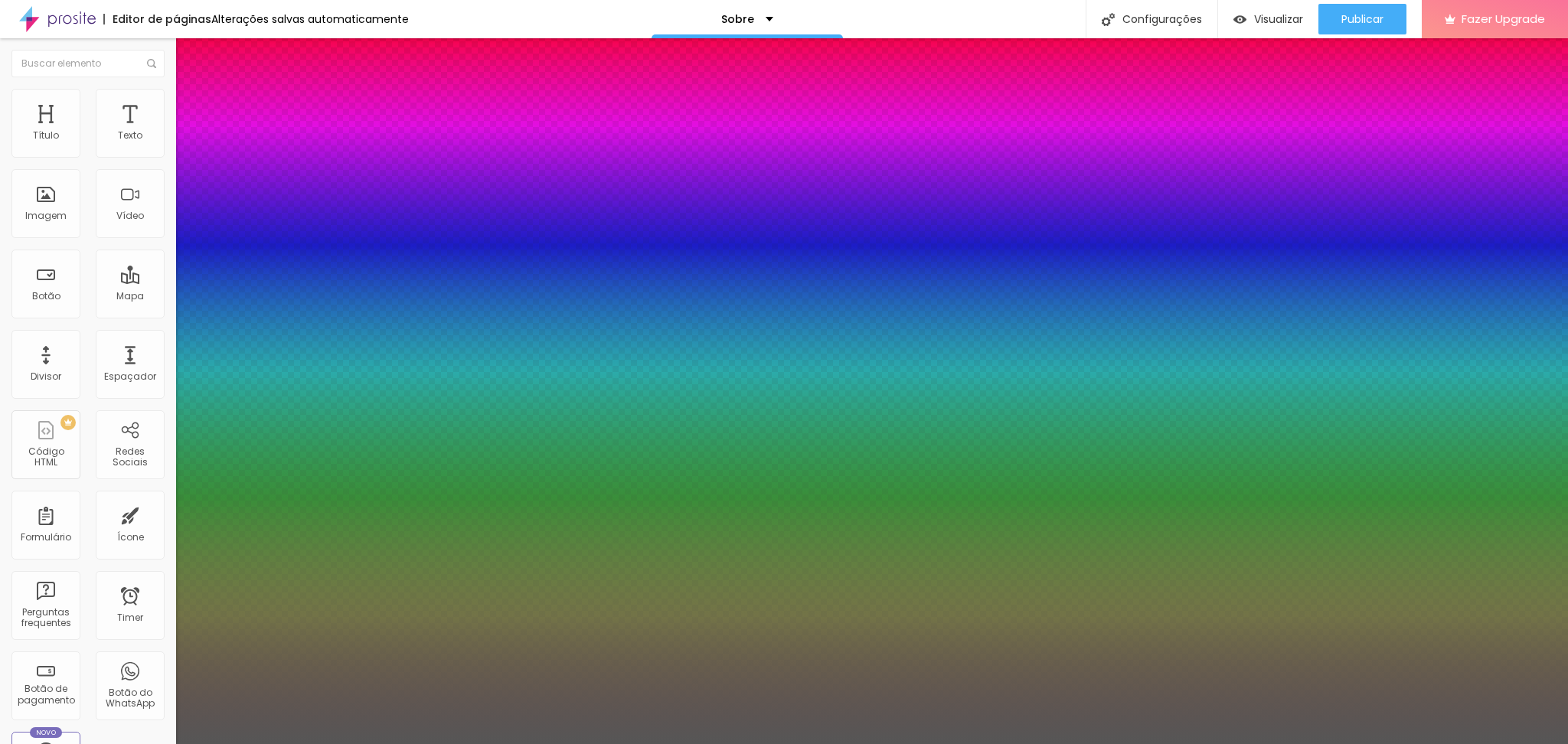
click at [324, 558] on div at bounding box center [784, 372] width 1568 height 744
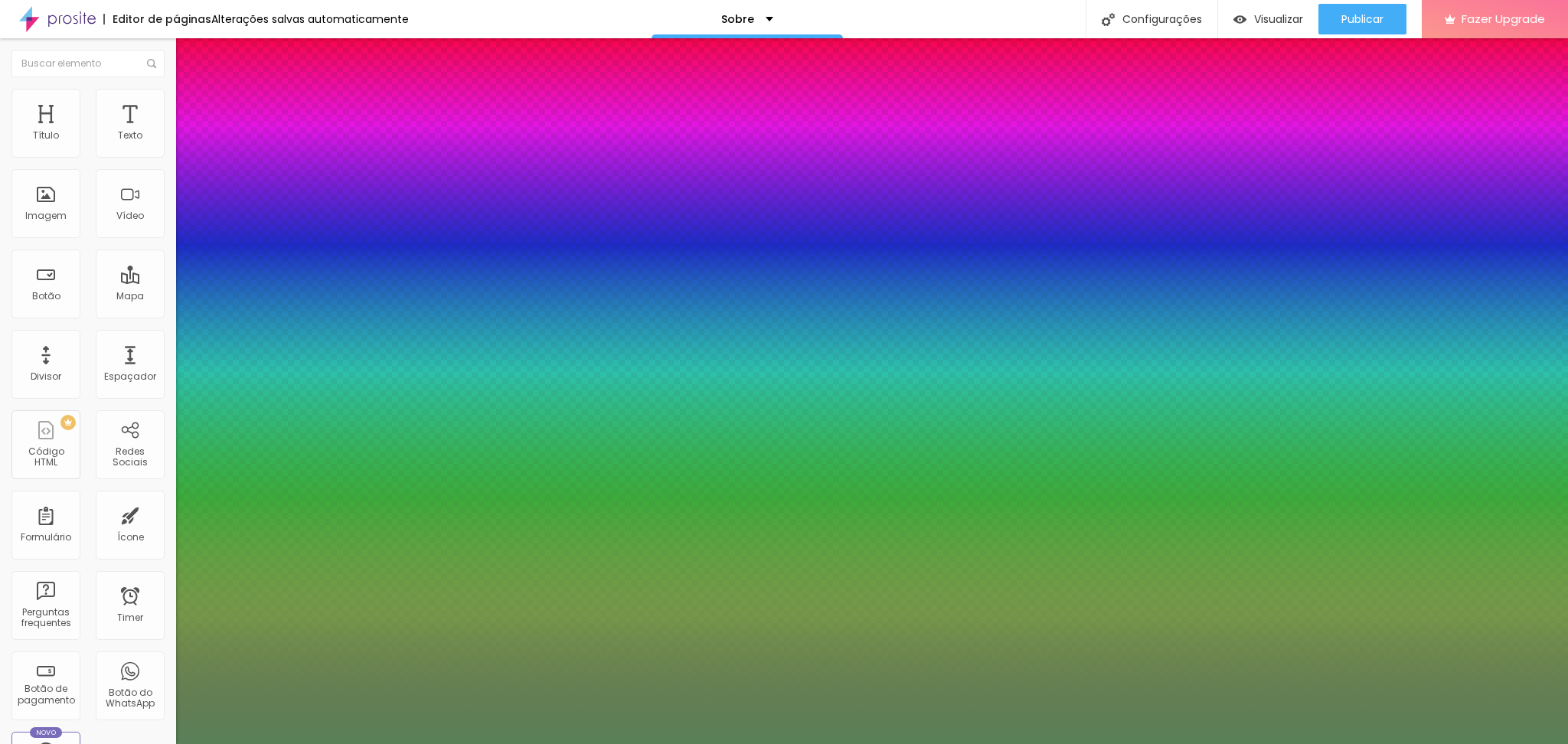
drag, startPoint x: 258, startPoint y: 647, endPoint x: 245, endPoint y: 642, distance: 13.9
click at [245, 558] on div at bounding box center [784, 372] width 1568 height 744
paste input "424F3F"
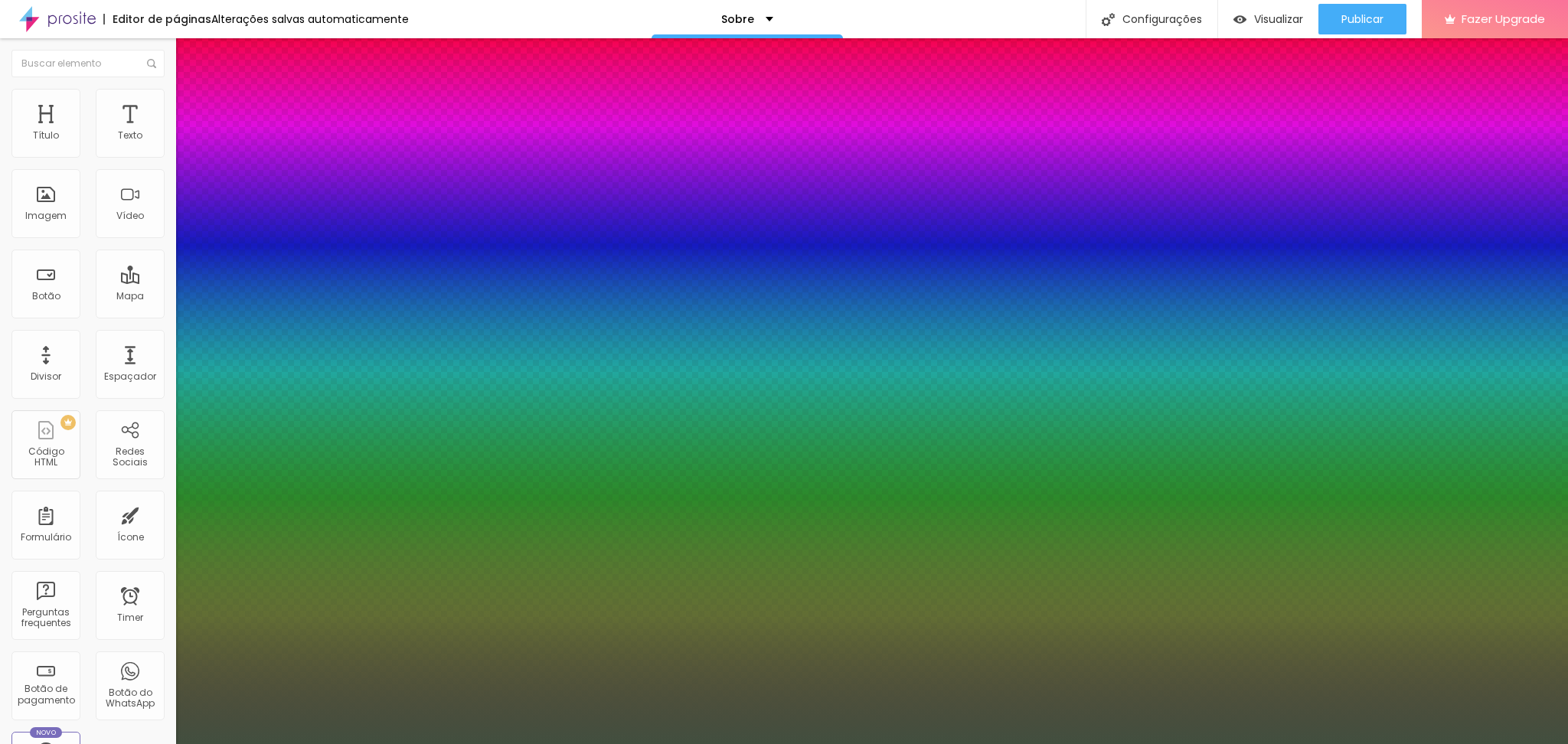
type input "#424F3F"
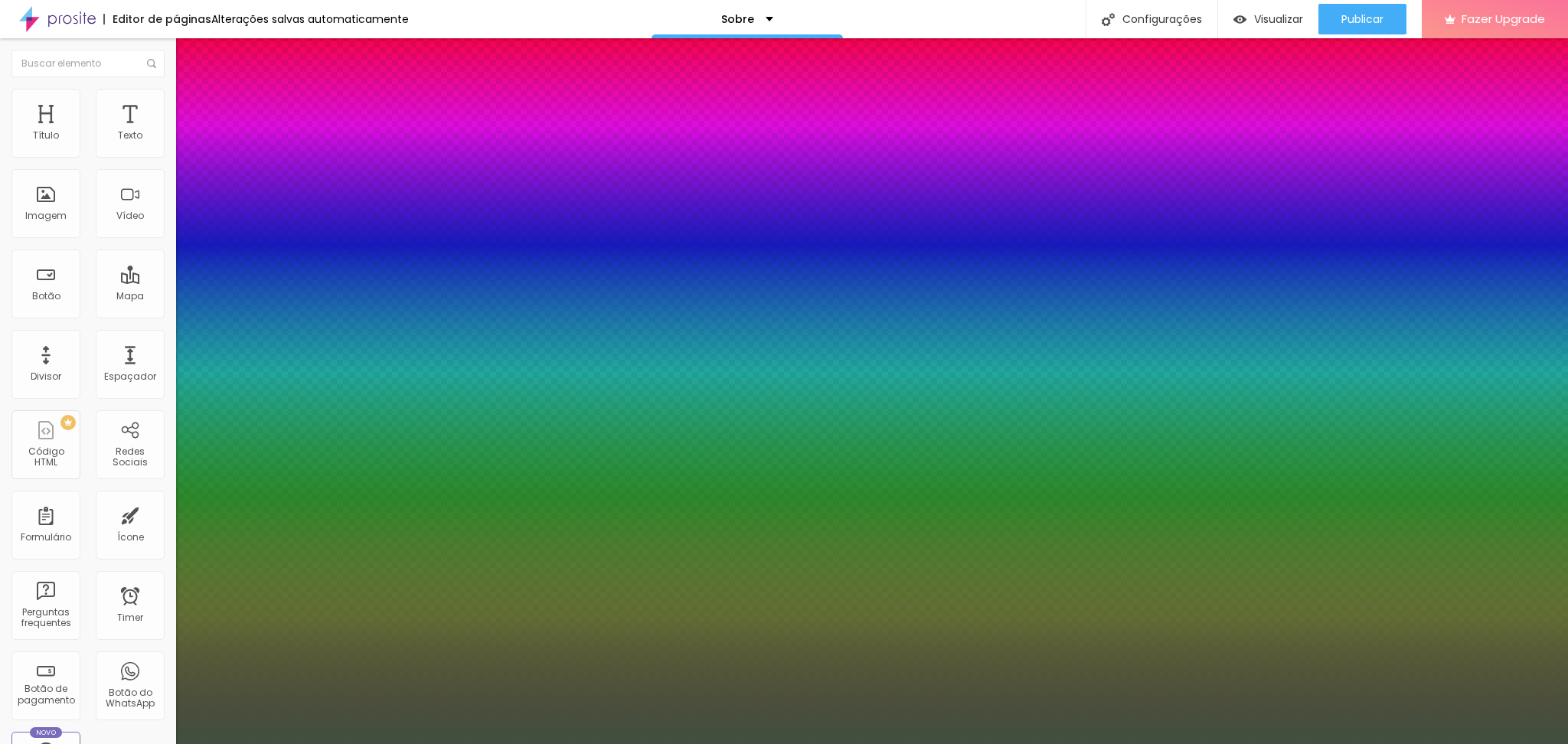
select select "Halant-Light"
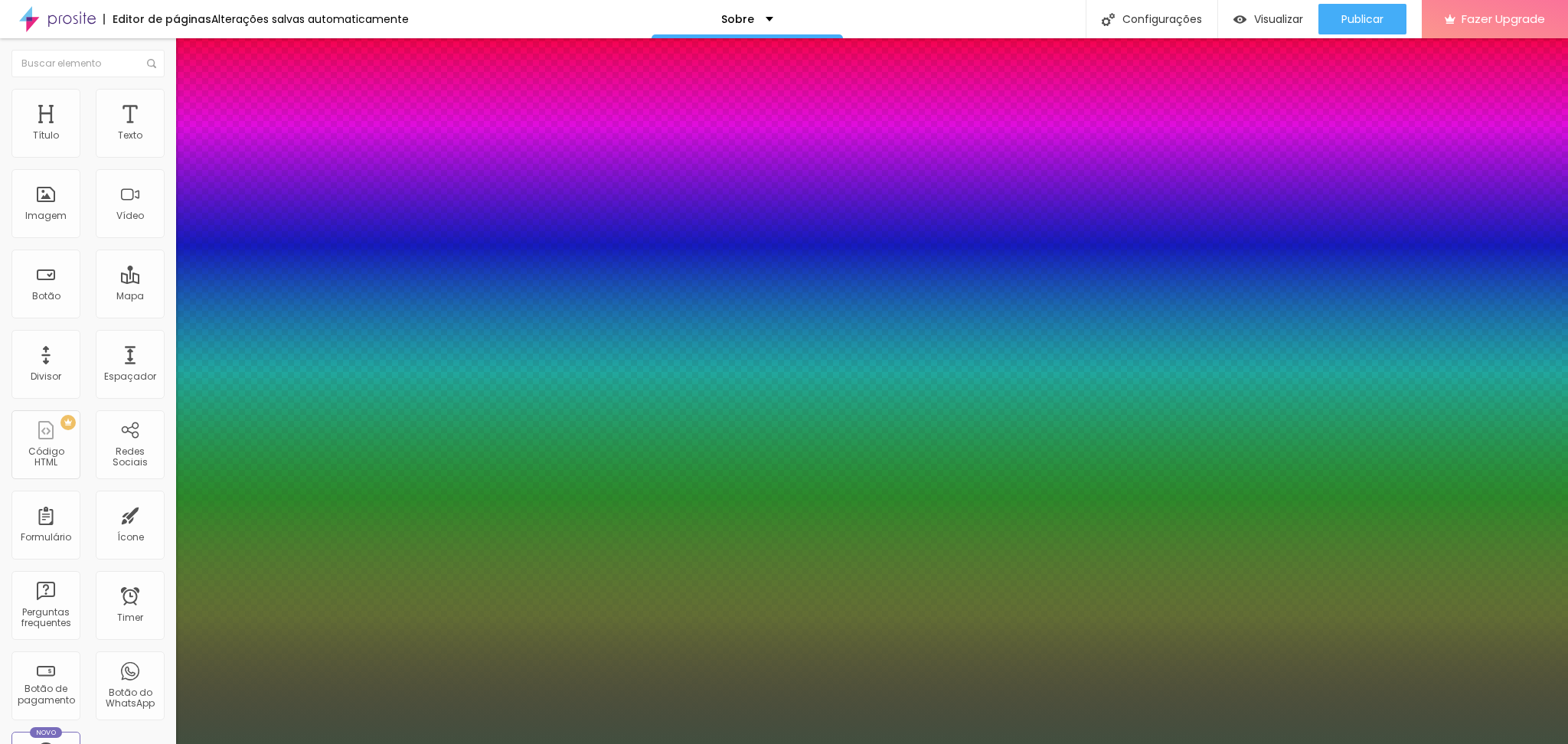
click at [1175, 558] on div at bounding box center [784, 744] width 1568 height 0
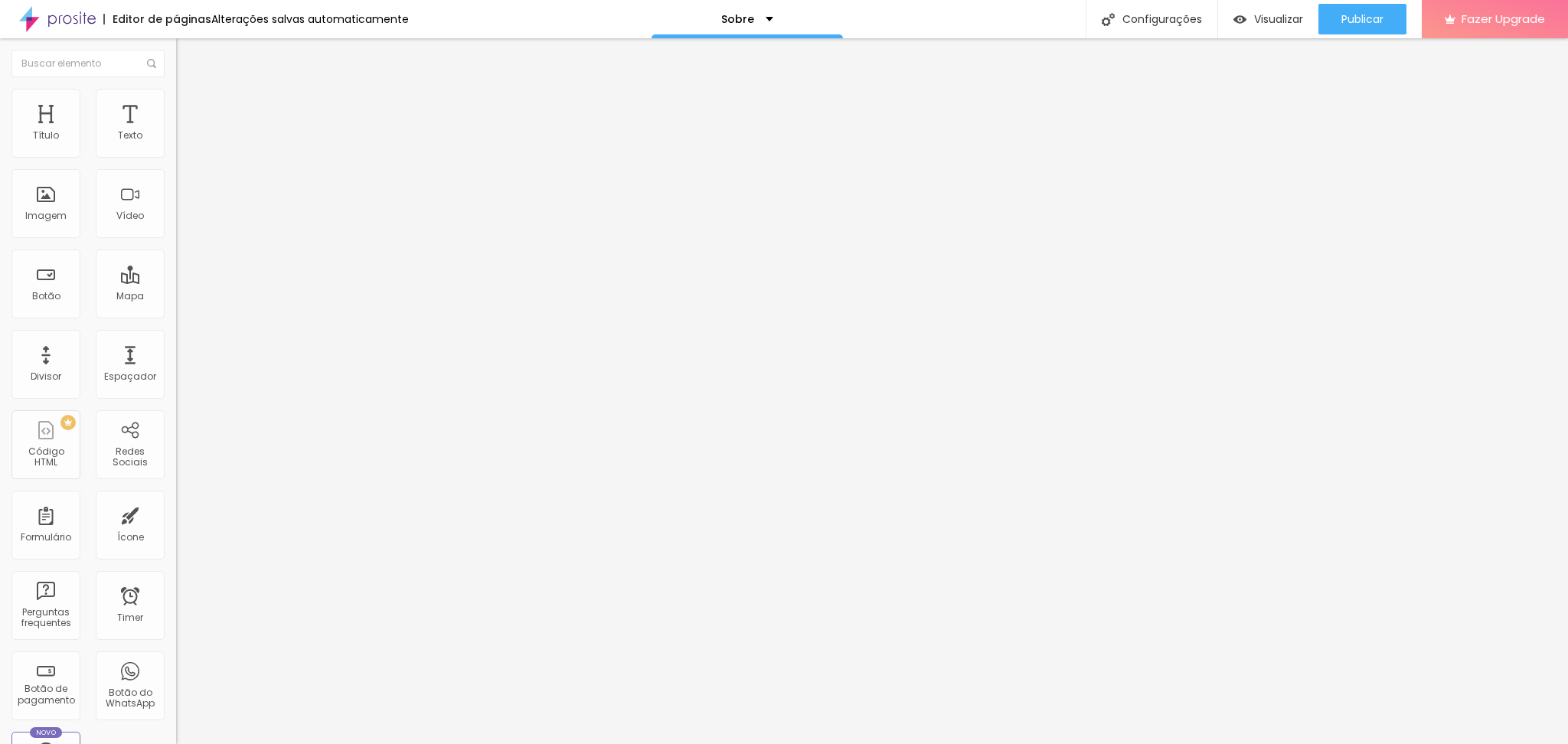
click at [176, 89] on li "Estilo" at bounding box center [264, 81] width 176 height 15
click at [176, 52] on button "Editar Título" at bounding box center [264, 56] width 176 height 35
click at [118, 141] on div "Texto" at bounding box center [130, 135] width 25 height 11
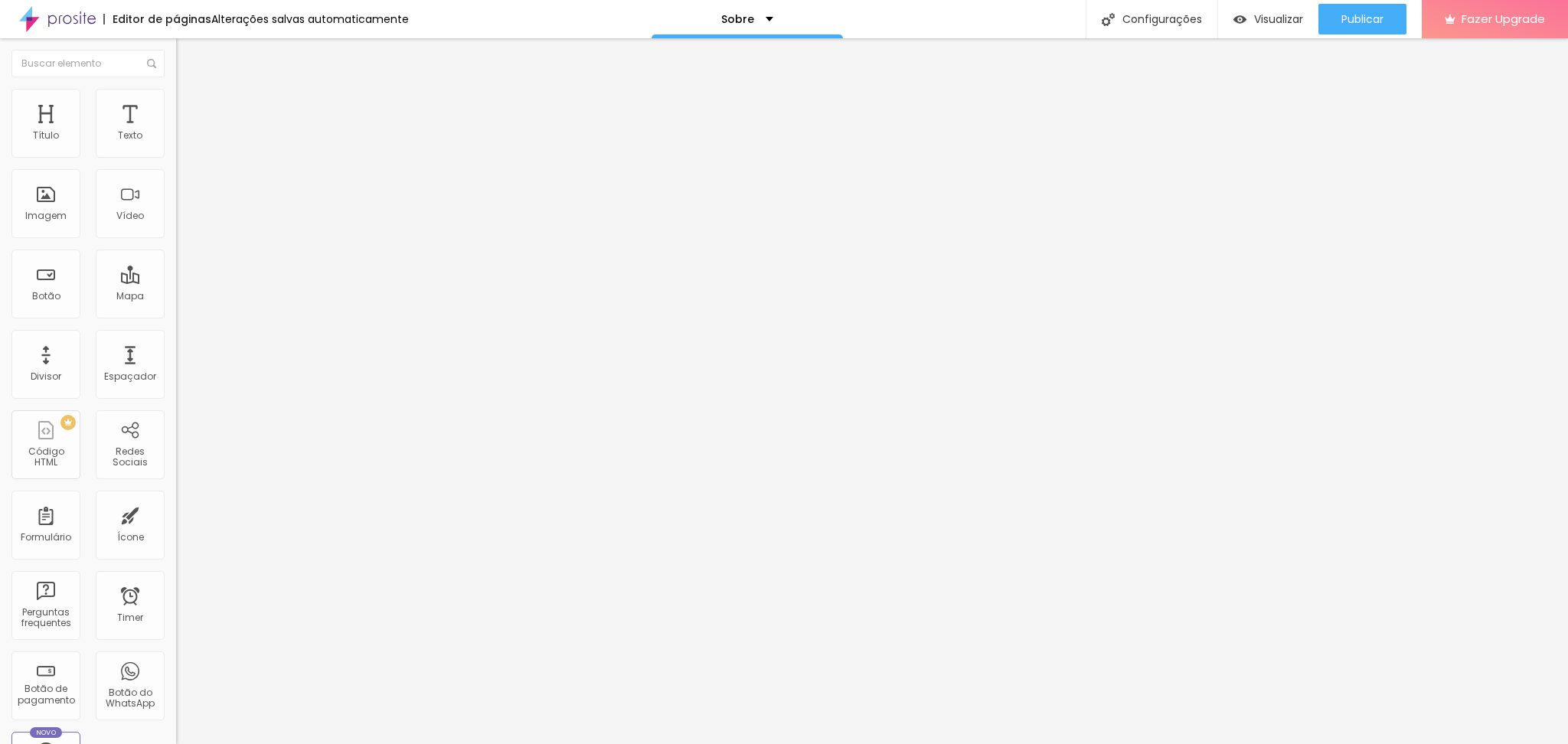
click at [176, 99] on li "Avançado" at bounding box center [264, 97] width 176 height 15
click at [176, 89] on li "Estilo" at bounding box center [264, 81] width 176 height 15
click at [188, 52] on img "button" at bounding box center [193, 56] width 12 height 12
click at [96, 158] on div "Texto" at bounding box center [130, 124] width 69 height 69
click at [118, 141] on div "Texto" at bounding box center [130, 135] width 25 height 11
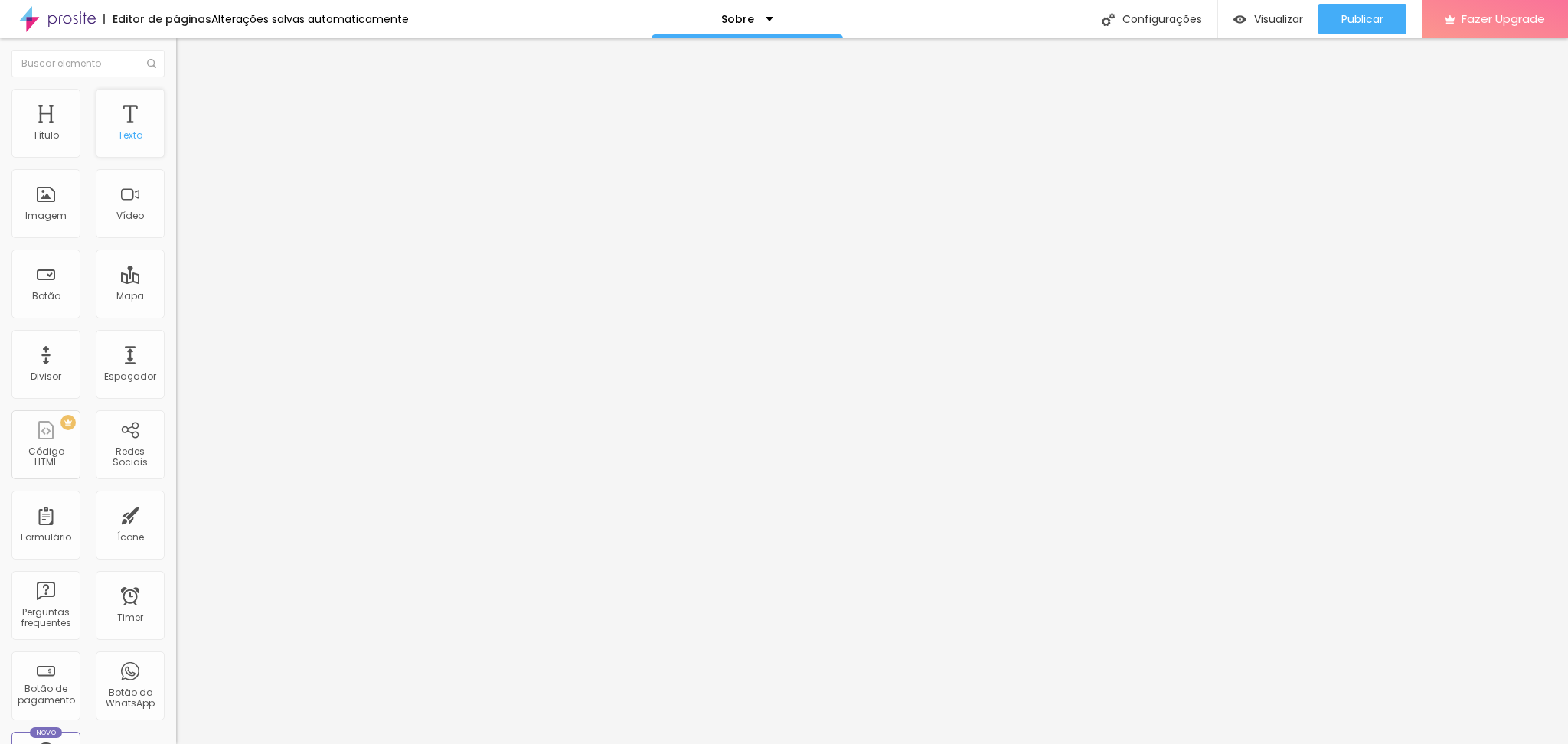
click at [96, 158] on div "Texto" at bounding box center [130, 124] width 69 height 69
click at [176, 144] on button "button" at bounding box center [187, 139] width 21 height 16
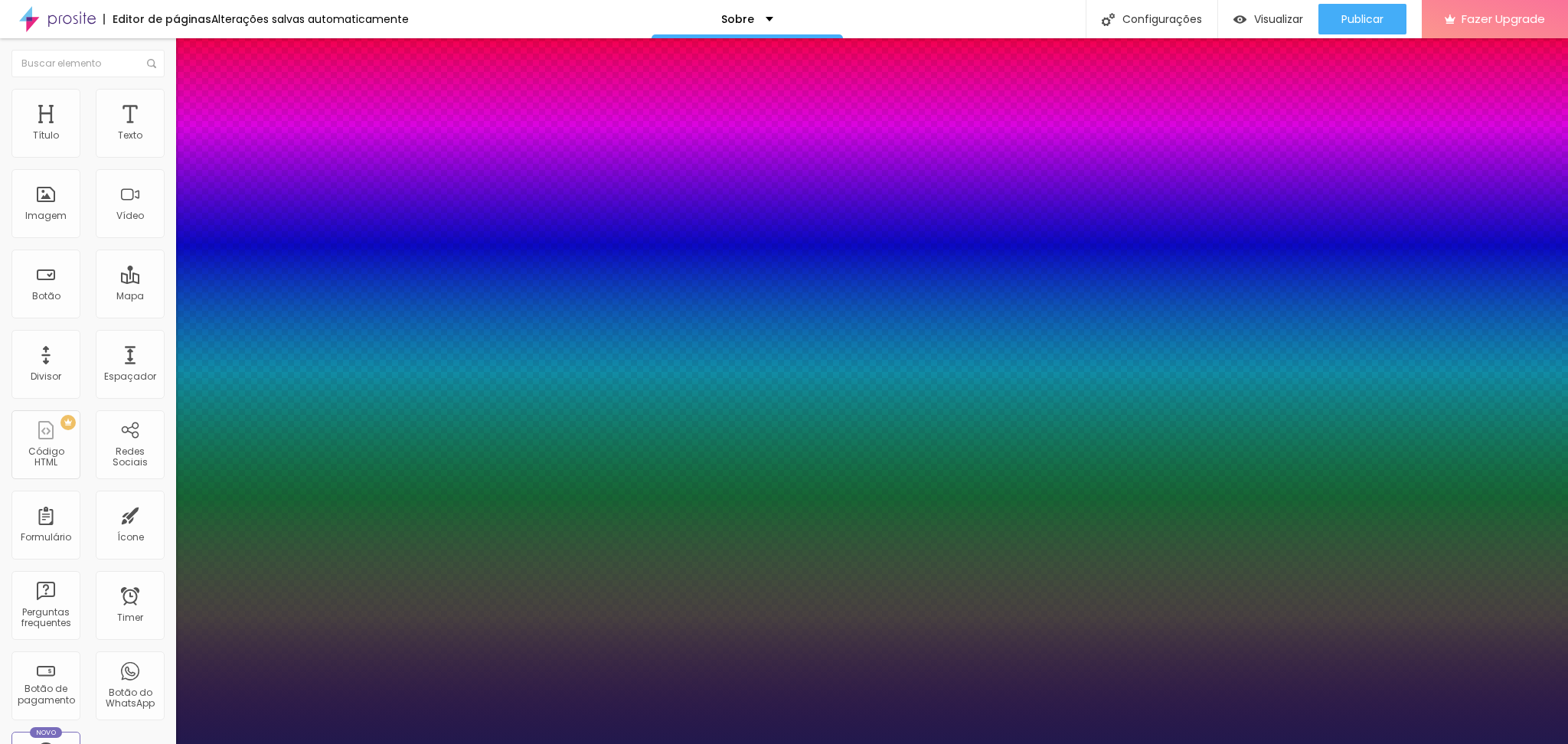
click at [1013, 558] on div at bounding box center [784, 744] width 1568 height 0
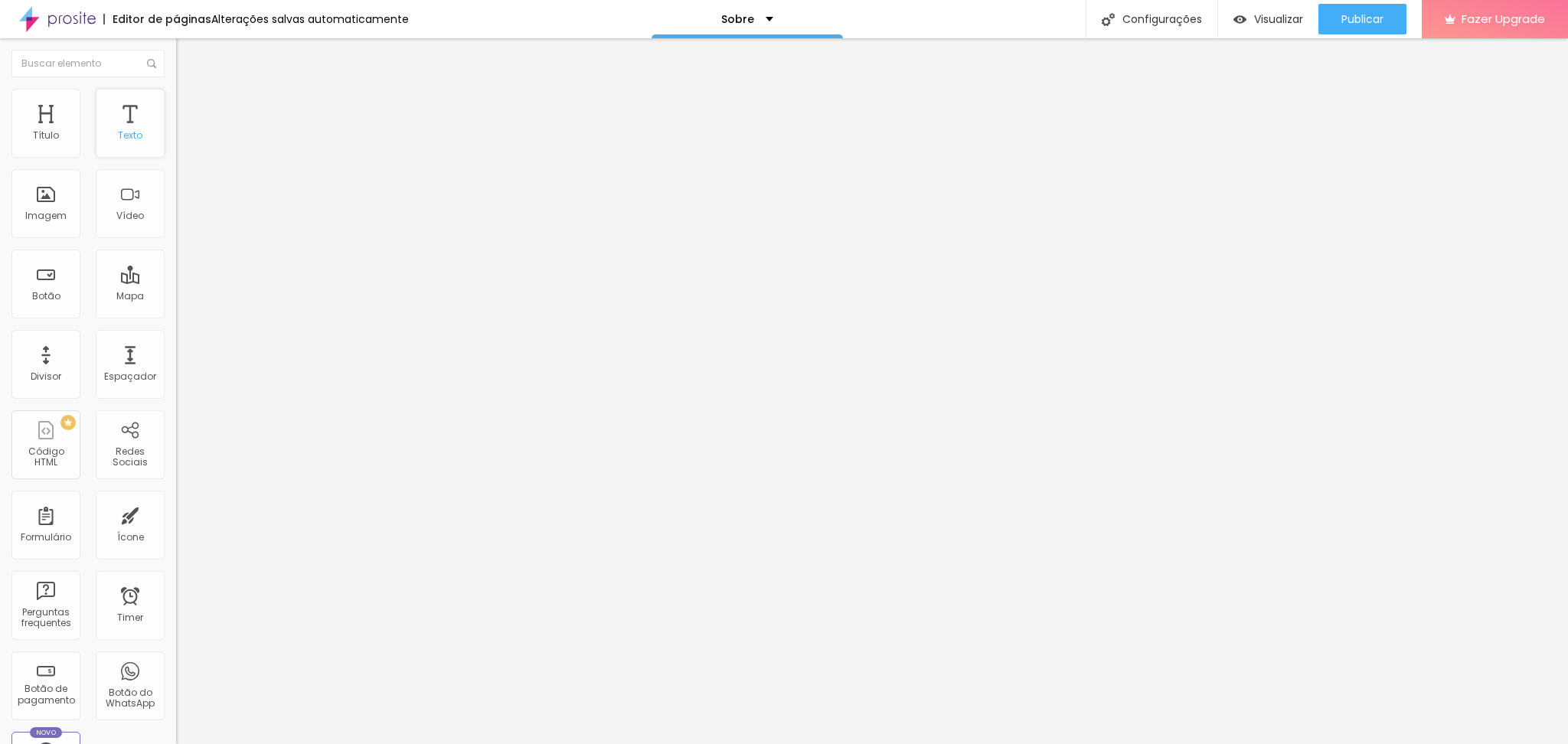
click at [96, 158] on div "Texto" at bounding box center [130, 124] width 69 height 69
click at [189, 136] on icon "button" at bounding box center [190, 134] width 3 height 3
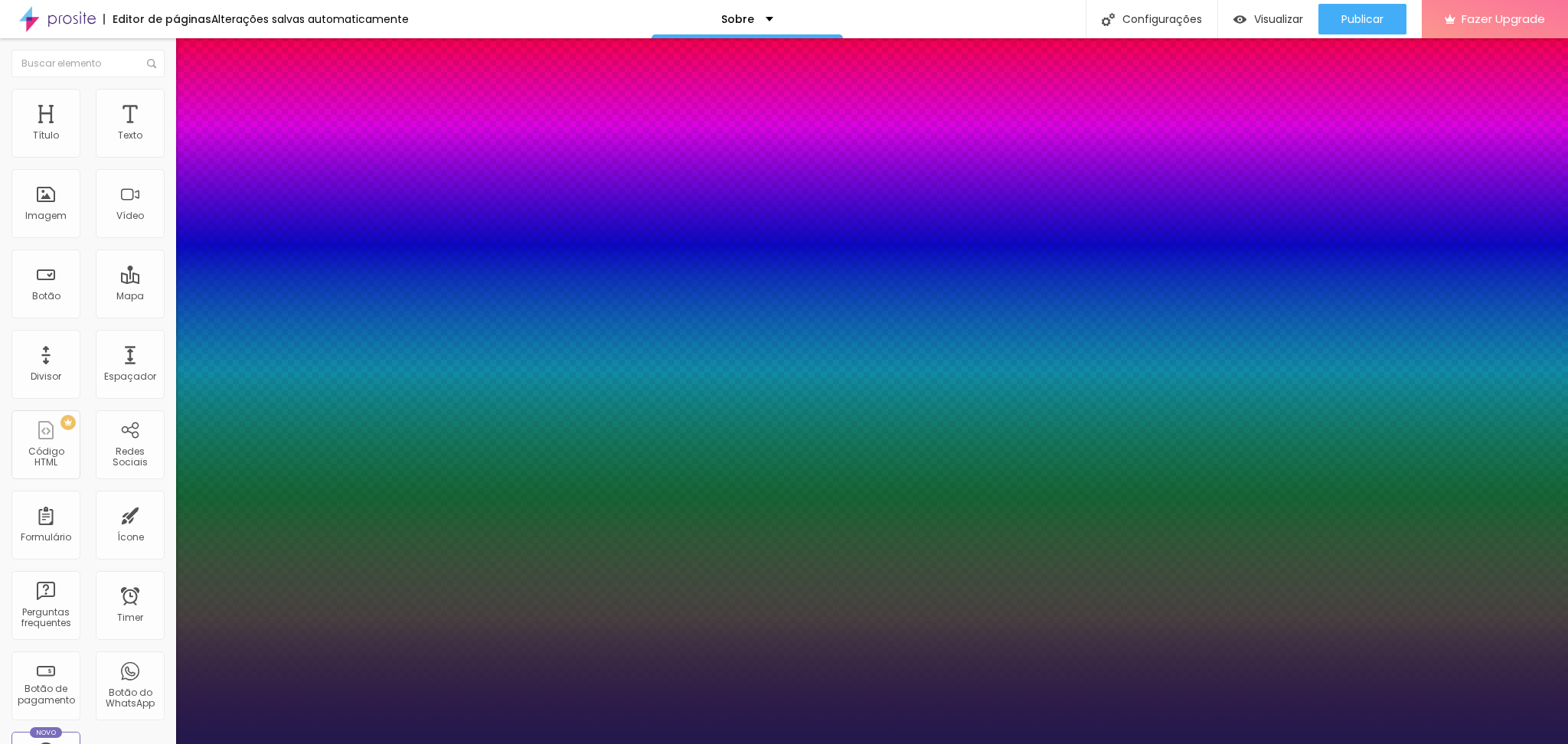
type input "1"
select select "Snippet"
type input "1"
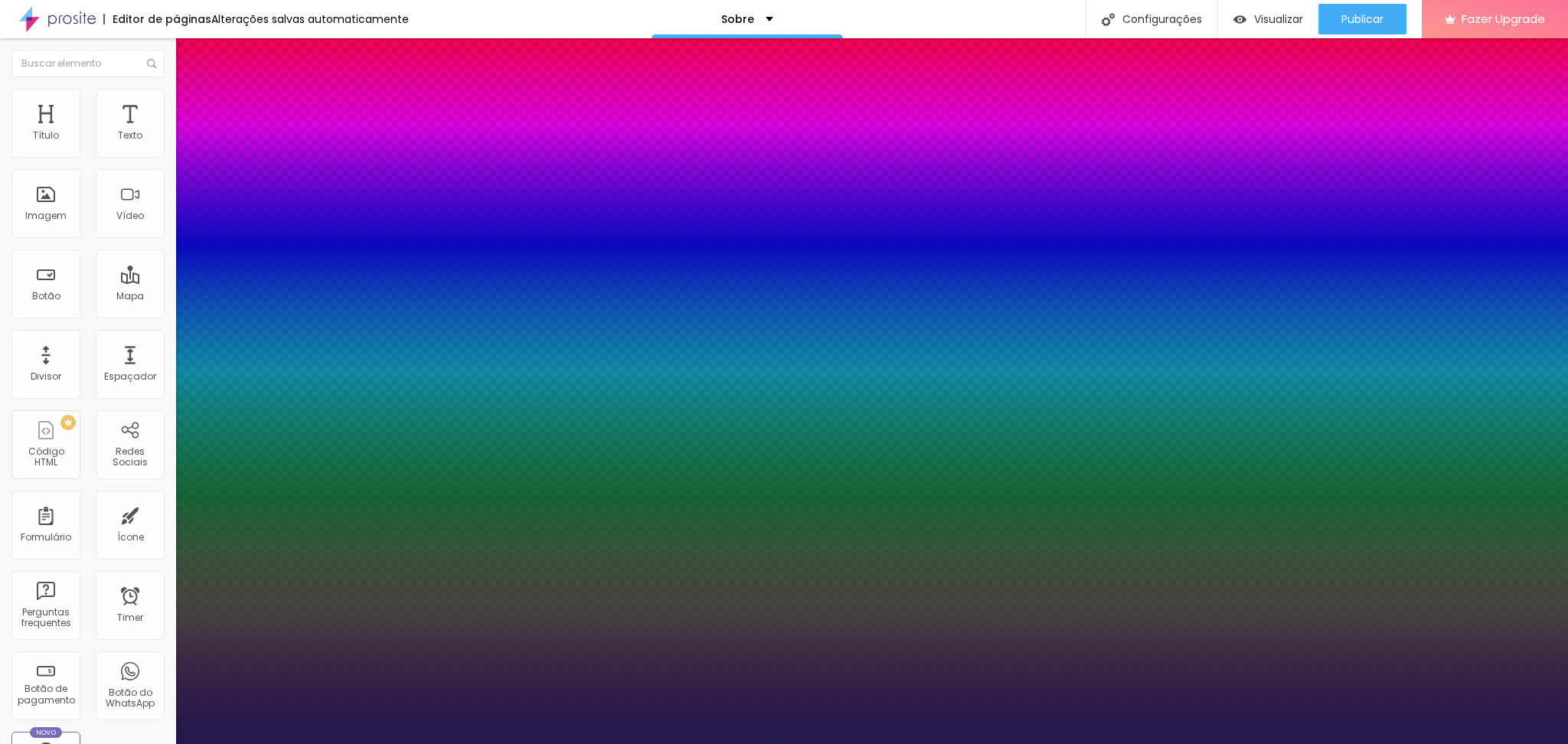
type input "11"
type input "1"
type input "12"
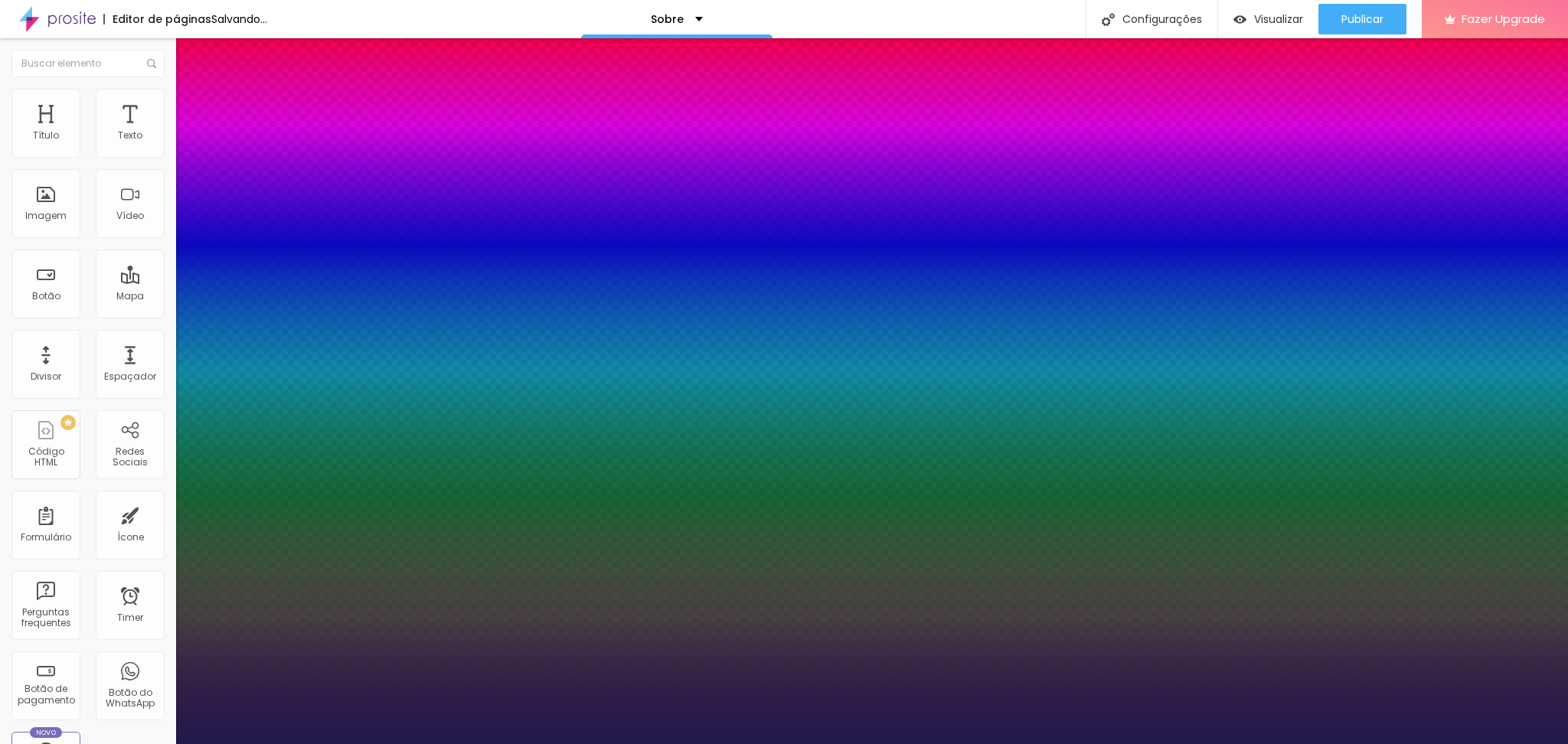
drag, startPoint x: 201, startPoint y: 259, endPoint x: 212, endPoint y: 270, distance: 15.6
click at [984, 558] on div at bounding box center [784, 744] width 1568 height 0
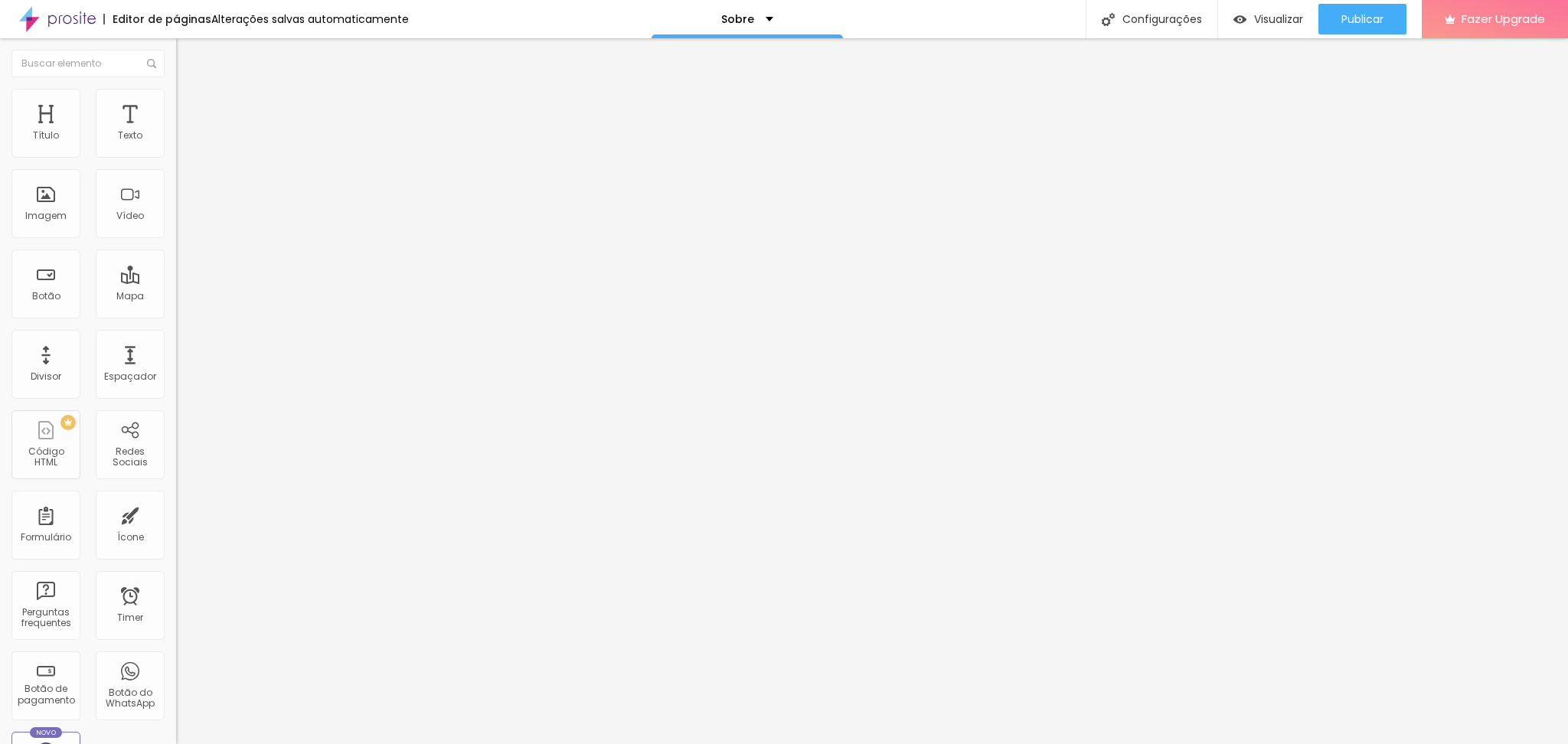
click at [182, 143] on icon "button" at bounding box center [187, 138] width 10 height 10
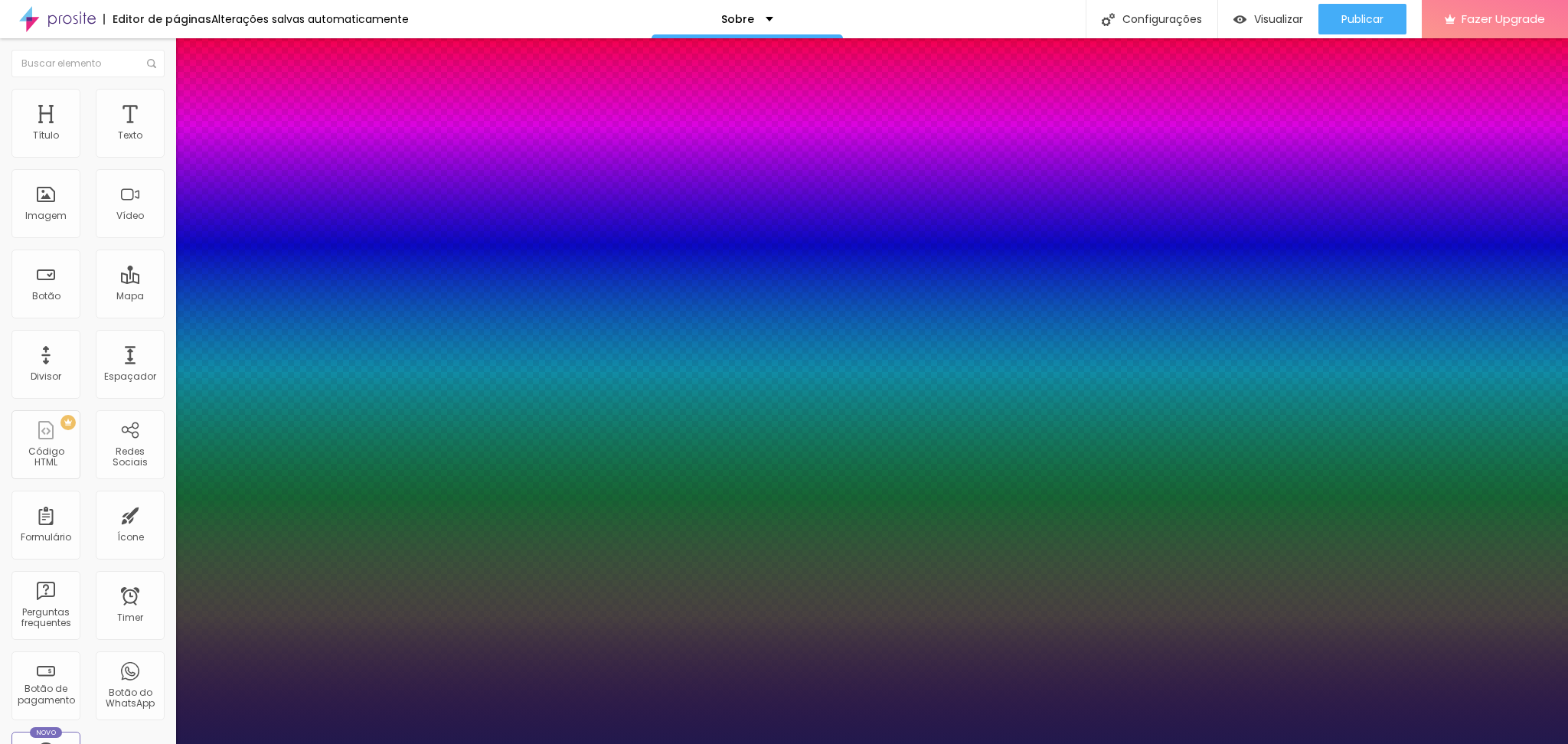
click at [1003, 558] on div at bounding box center [784, 744] width 1568 height 0
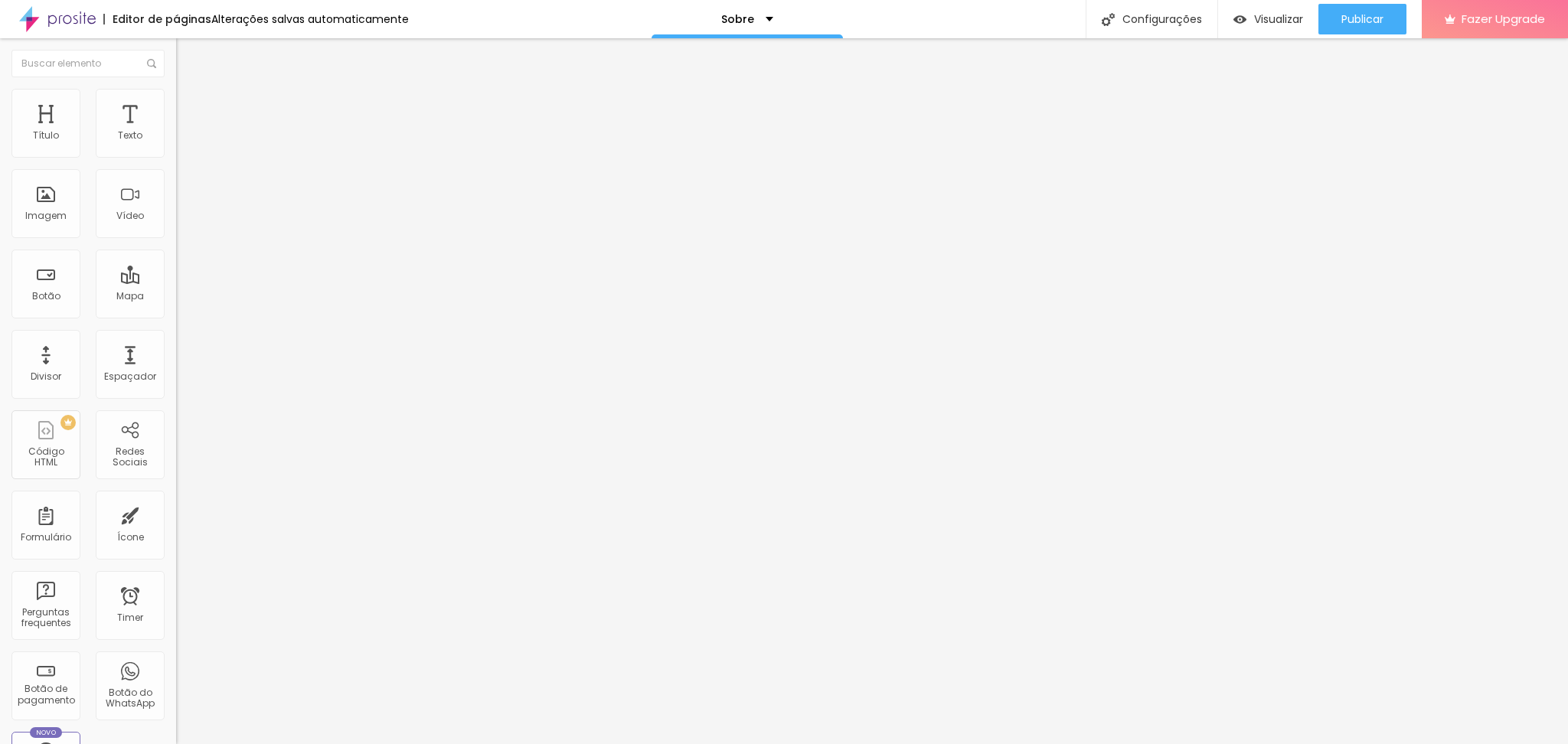
click at [182, 143] on icon "button" at bounding box center [187, 138] width 10 height 10
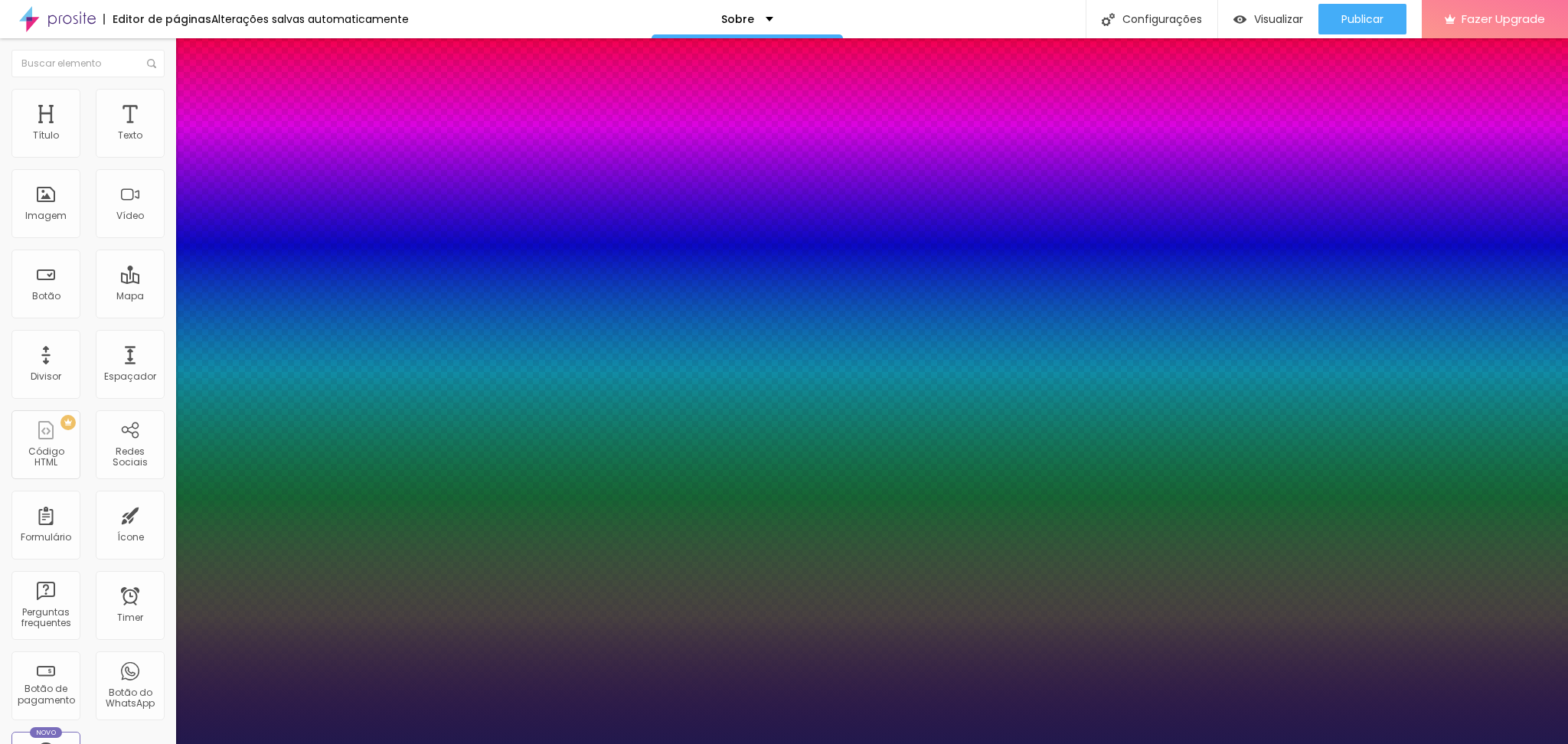
click at [1175, 558] on div at bounding box center [784, 744] width 1568 height 0
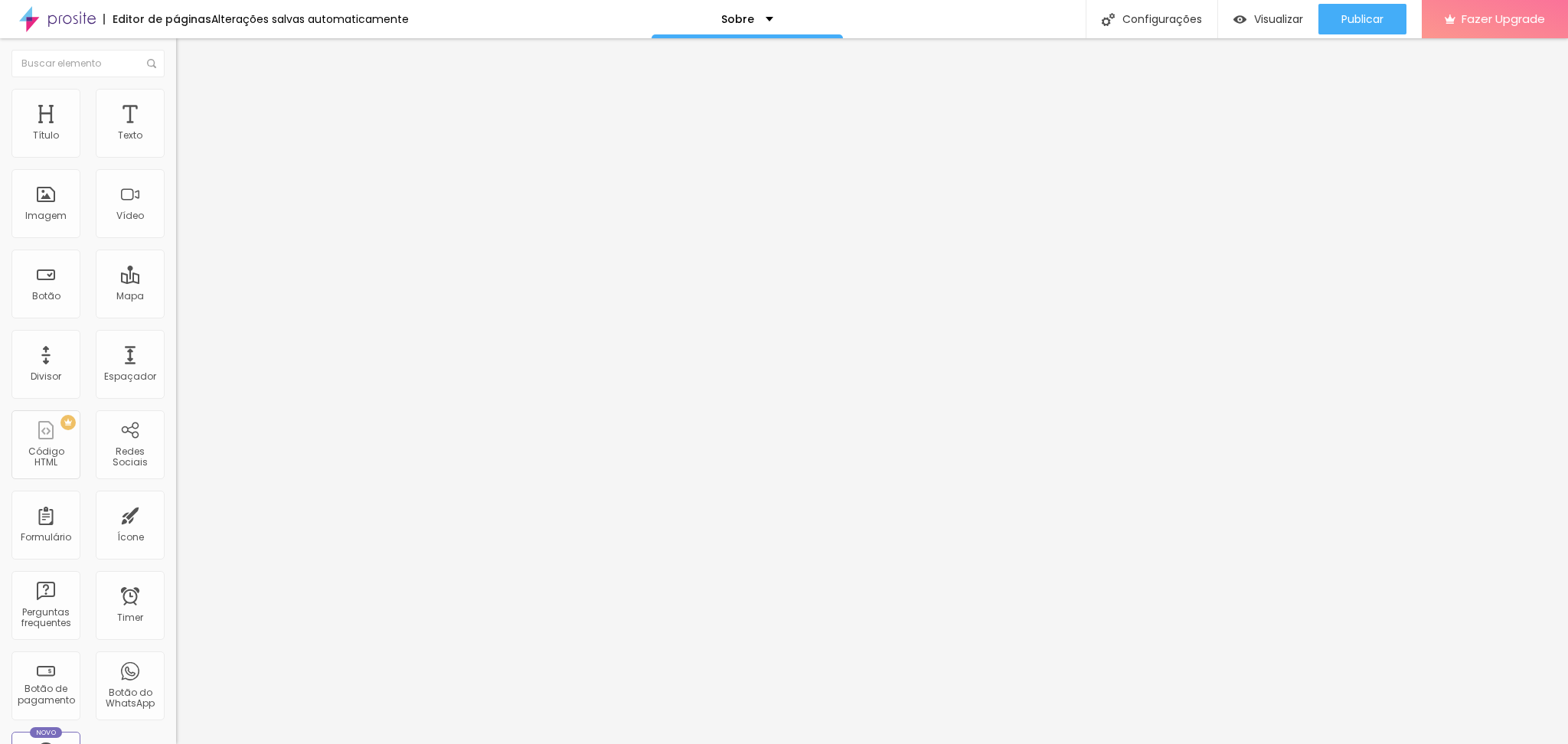
click at [176, 280] on div "Tamanho Titulo 1 H1 Titulo 2 H2 Titulo 3 H3 Titulo 4 H4 Titulo 5 H5 Titulo 6 H6…" at bounding box center [264, 192] width 176 height 175
click at [176, 228] on button "button" at bounding box center [187, 219] width 21 height 16
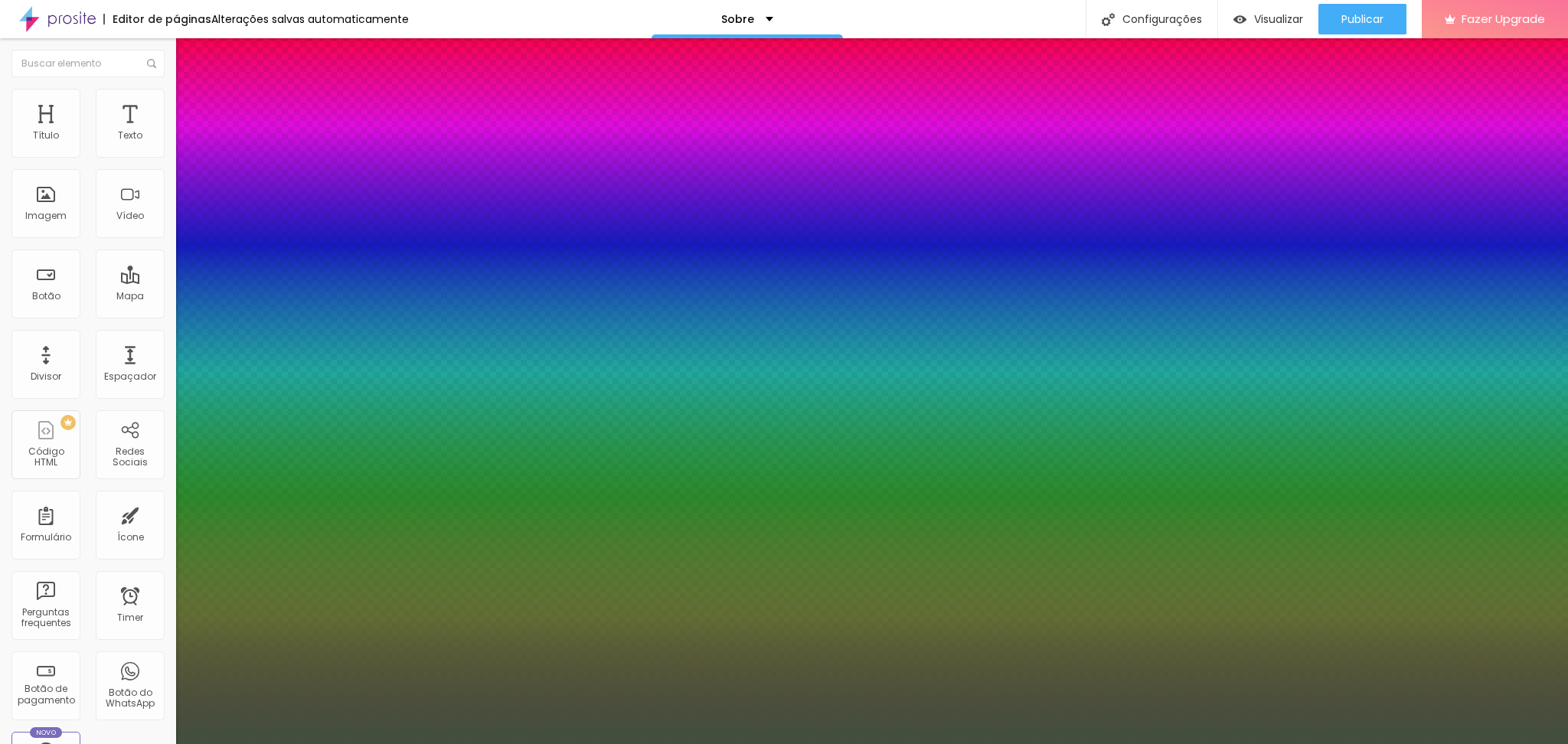
click at [1175, 558] on div at bounding box center [784, 744] width 1568 height 0
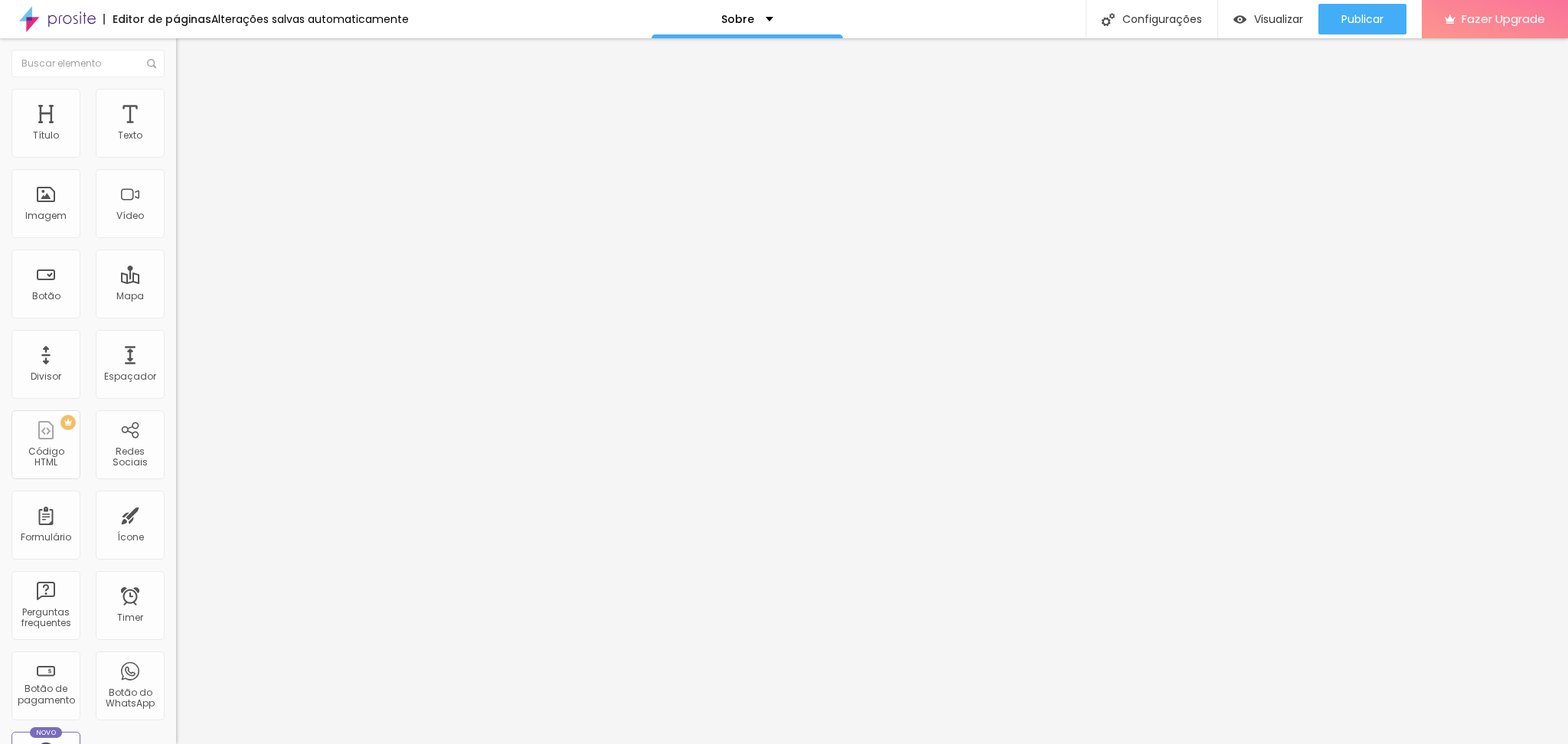
click at [176, 145] on span "Titulo 2" at bounding box center [201, 135] width 50 height 19
click at [176, 132] on span "Titulo 1" at bounding box center [201, 121] width 50 height 21
click at [176, 484] on div "Editar Título Estilo Avançado Tamanho Titulo 1 H1 Titulo 2 H2 Titulo 3 H3 Titul…" at bounding box center [264, 391] width 176 height 706
click at [190, 90] on span "Estilo" at bounding box center [201, 84] width 24 height 13
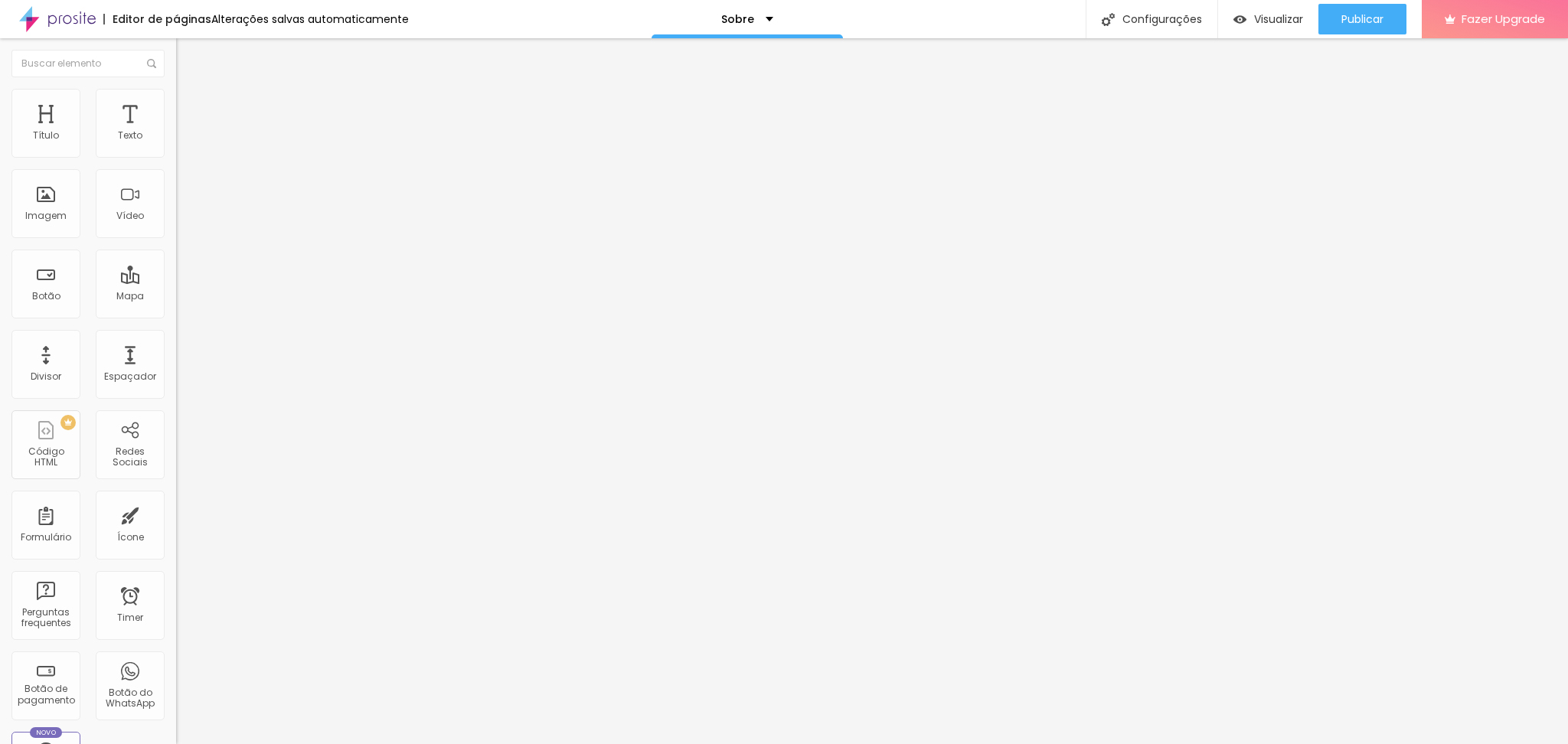
click at [176, 137] on div "Tamanho Titulo 1 H1 Titulo 2 H2 Titulo 3 H3 Titulo 4 H4 Titulo 5 H5 Titulo 6 H6" at bounding box center [264, 144] width 176 height 79
click at [176, 96] on img at bounding box center [183, 96] width 13 height 13
click at [190, 90] on span "Estilo" at bounding box center [201, 84] width 24 height 13
click at [176, 174] on div "Titulo 5 H5" at bounding box center [264, 170] width 176 height 10
click at [176, 157] on span "Titulo 3" at bounding box center [197, 148] width 43 height 17
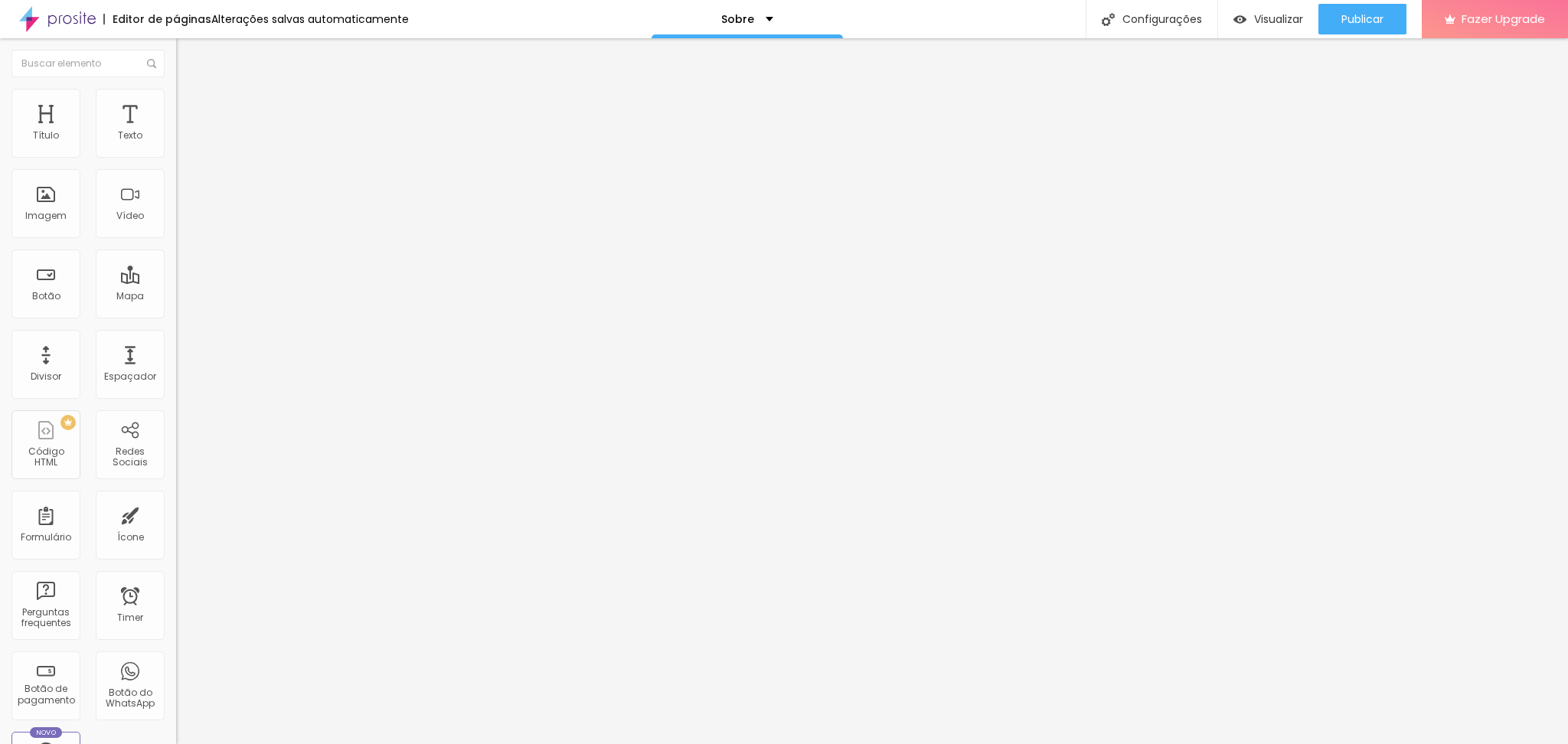
click at [176, 143] on div "Titulo 2 H2" at bounding box center [264, 135] width 176 height 13
click at [176, 132] on span "Titulo 1" at bounding box center [201, 121] width 50 height 21
click at [176, 89] on li "Estilo" at bounding box center [264, 81] width 176 height 15
click at [1175, 19] on span "Publicar" at bounding box center [1363, 19] width 42 height 12
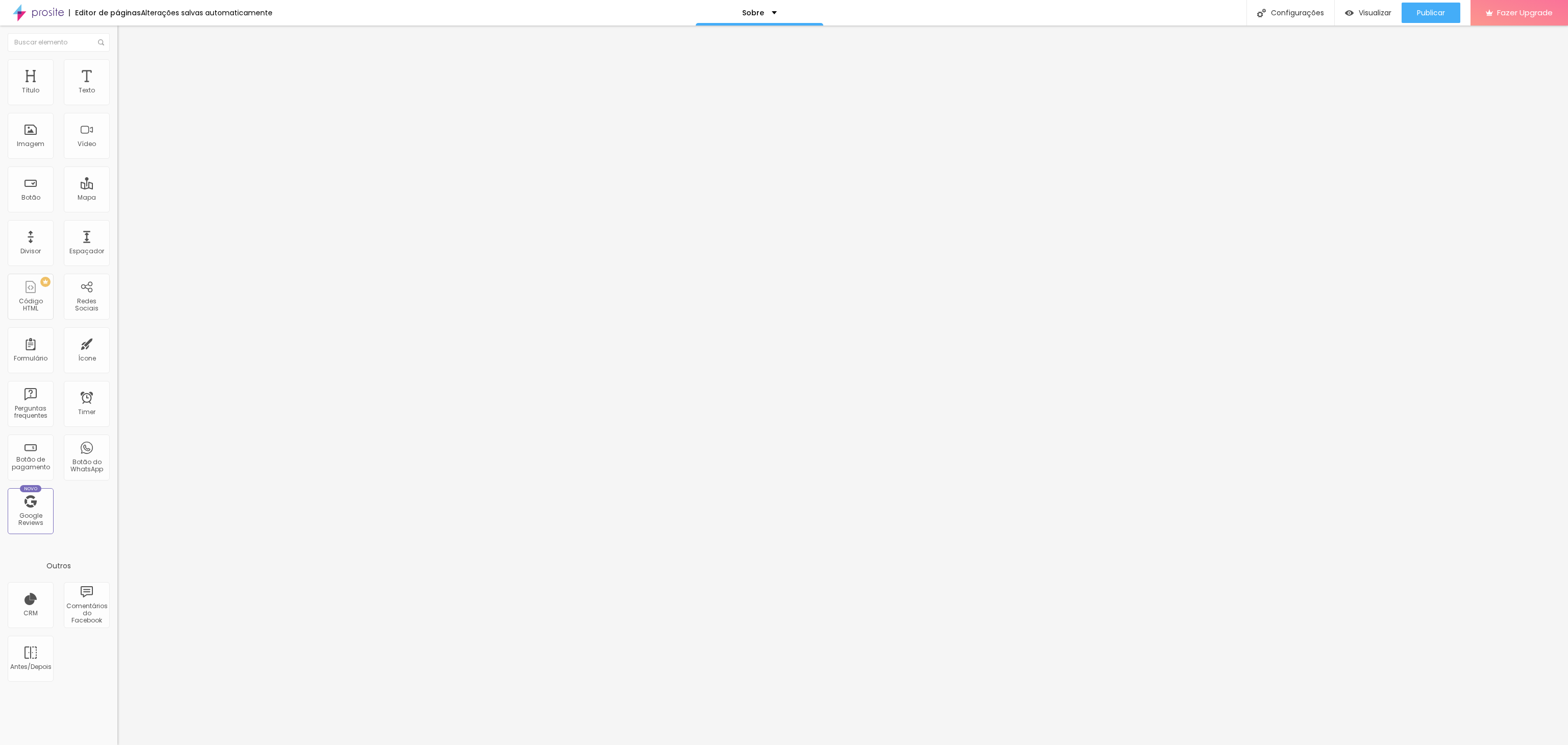
click at [117, 98] on button "button" at bounding box center [124, 93] width 14 height 11
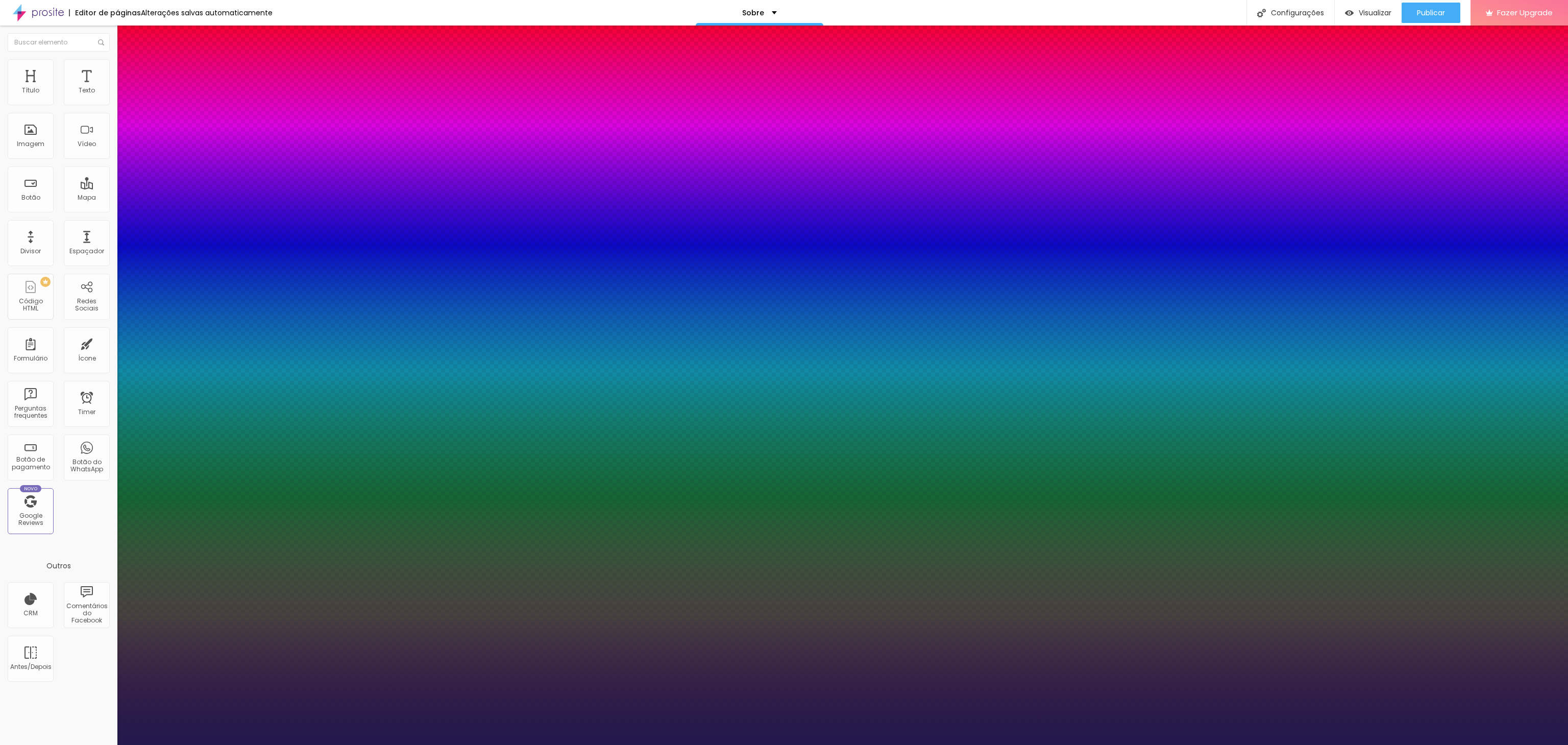
drag, startPoint x: 139, startPoint y: 177, endPoint x: 143, endPoint y: 163, distance: 14.6
drag, startPoint x: 133, startPoint y: 223, endPoint x: 147, endPoint y: 225, distance: 14.1
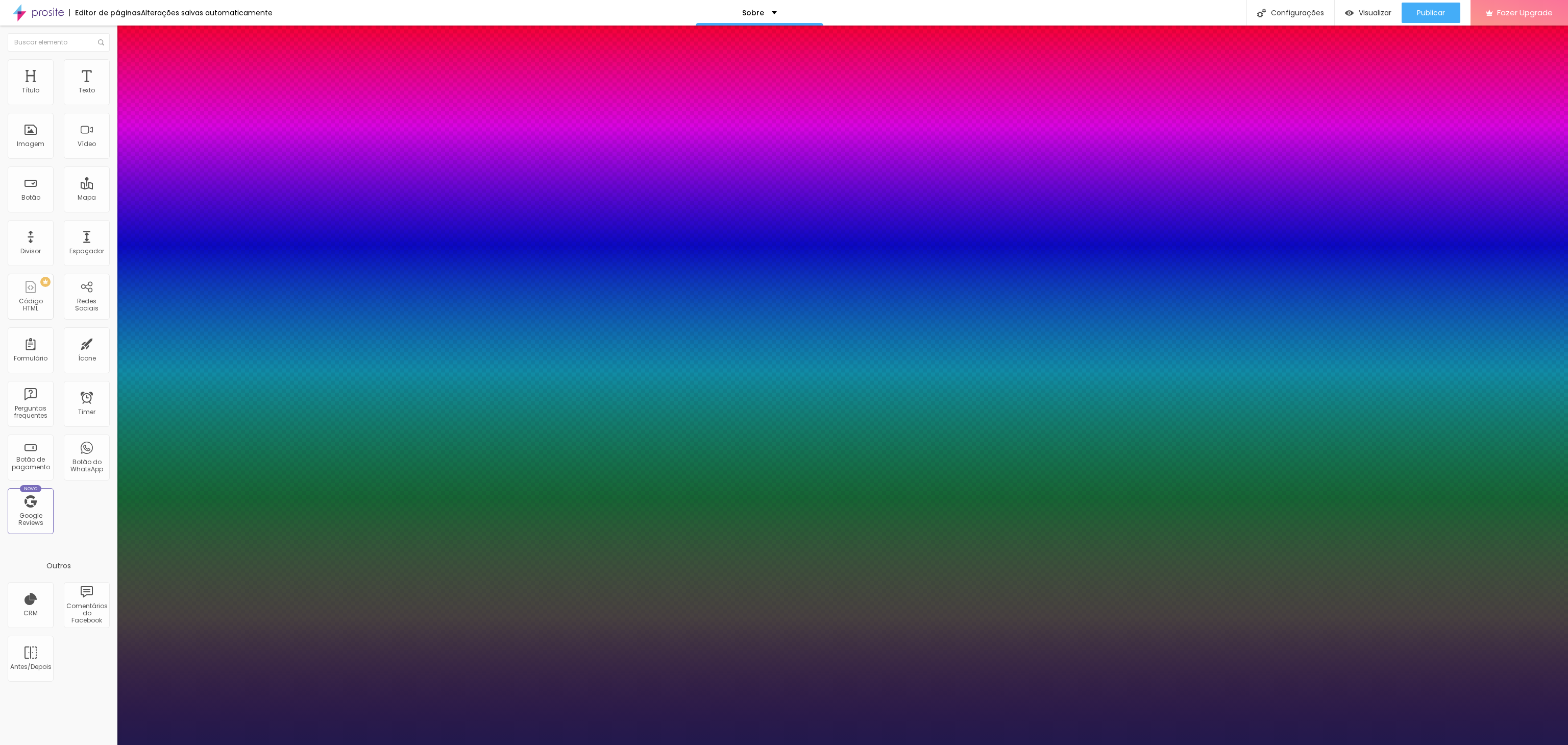
click at [584, 372] on div at bounding box center [784, 745] width 1568 height 0
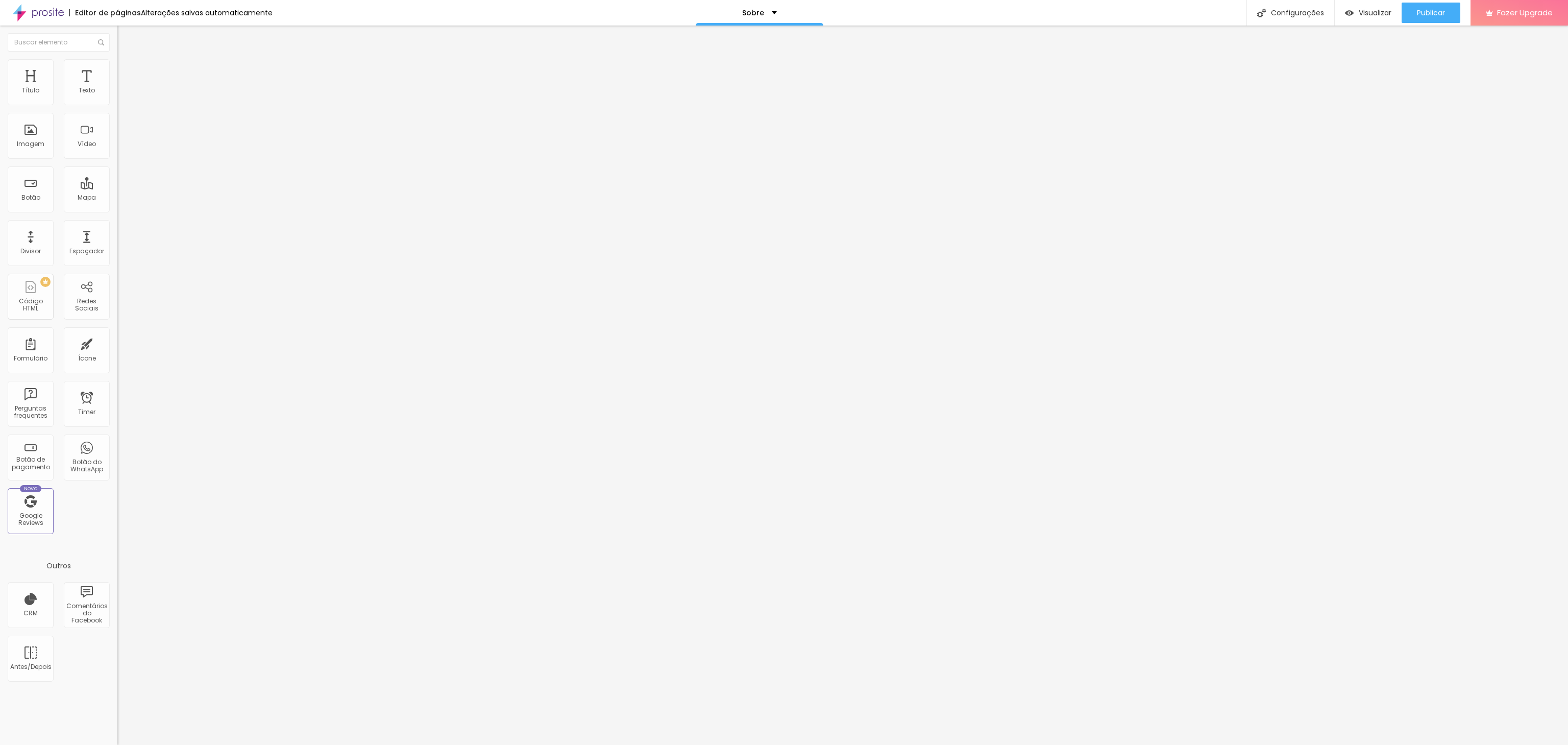
click at [121, 95] on icon "button" at bounding box center [124, 92] width 6 height 6
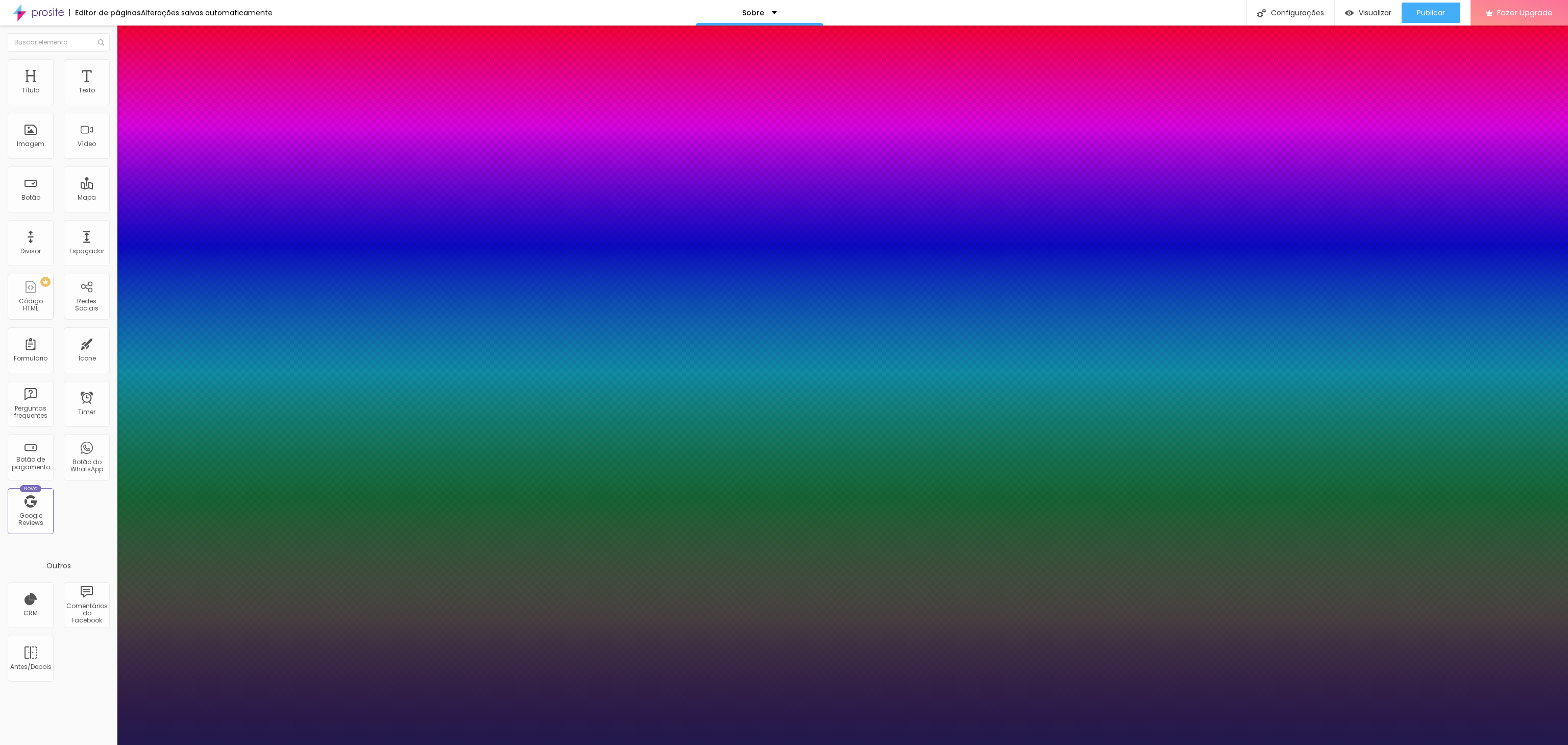
click at [384, 372] on div at bounding box center [784, 745] width 1568 height 0
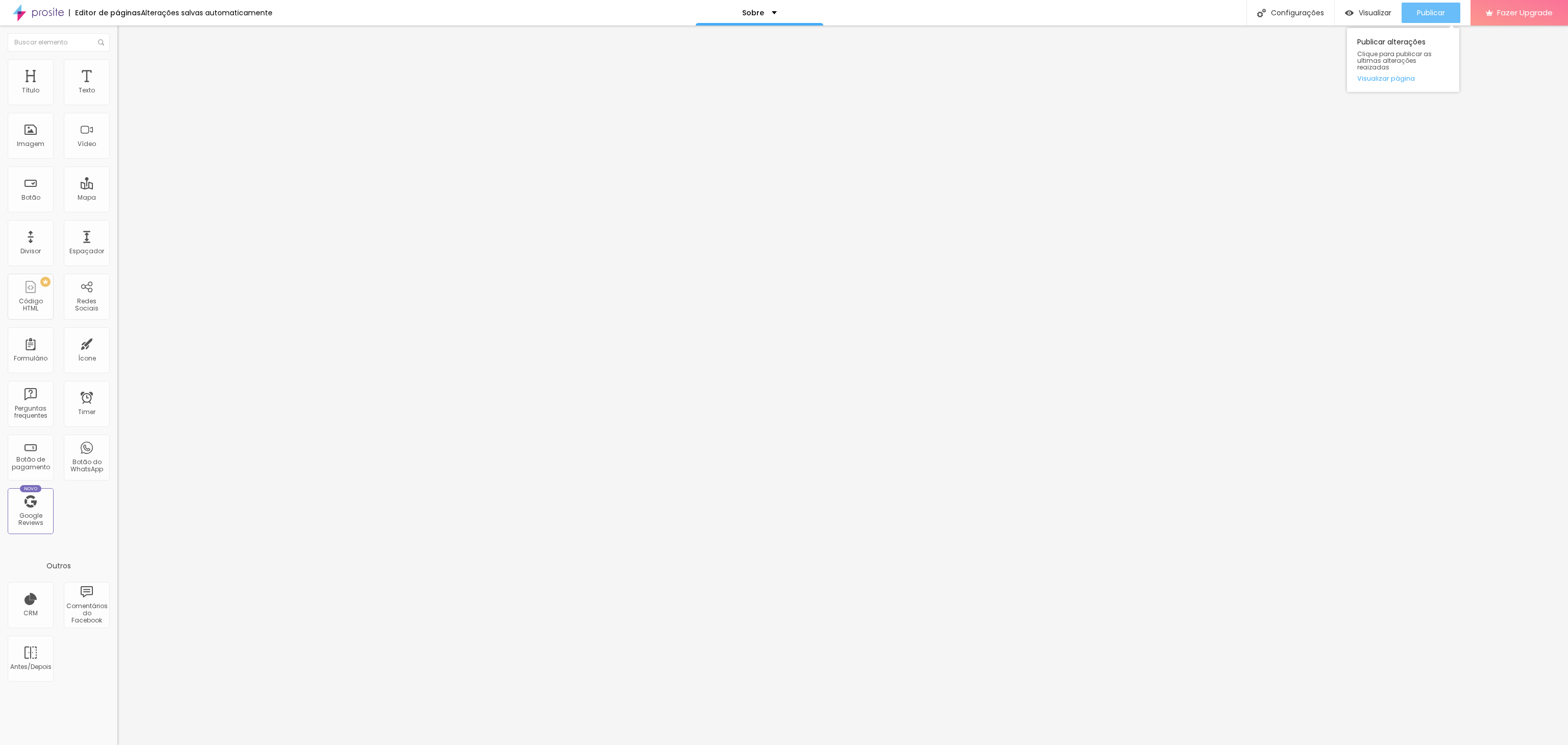
click at [783, 19] on div "Publicar" at bounding box center [1431, 13] width 28 height 20
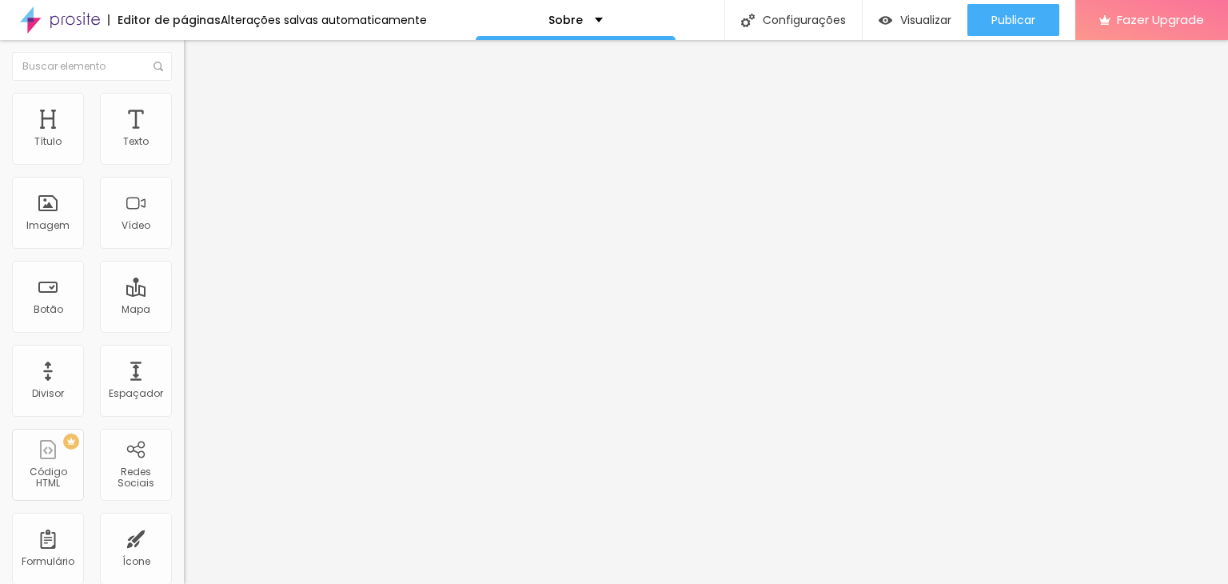
click at [184, 154] on button "button" at bounding box center [195, 145] width 22 height 17
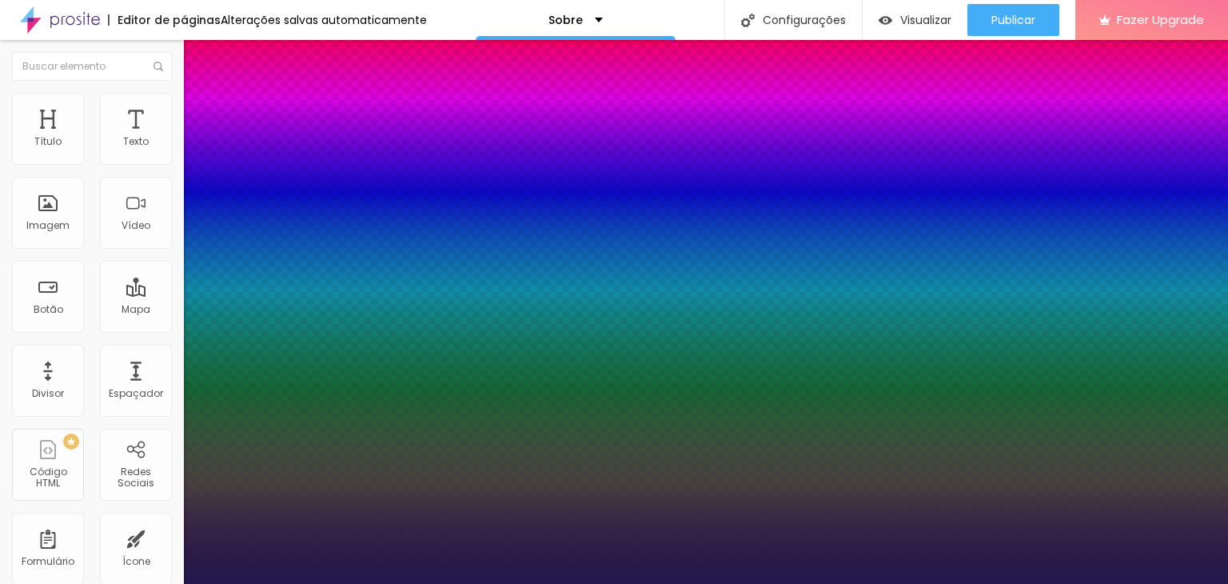
drag, startPoint x: 229, startPoint y: 271, endPoint x: 217, endPoint y: 273, distance: 12.1
click at [809, 583] on div at bounding box center [614, 584] width 1228 height 0
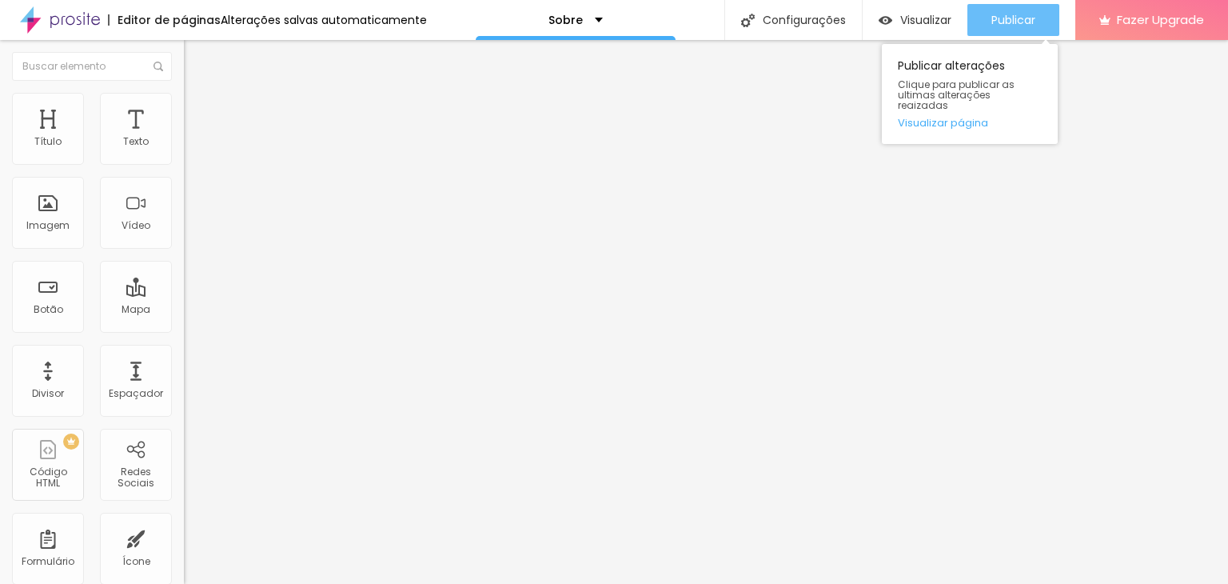
click at [999, 26] on span "Publicar" at bounding box center [1013, 20] width 44 height 13
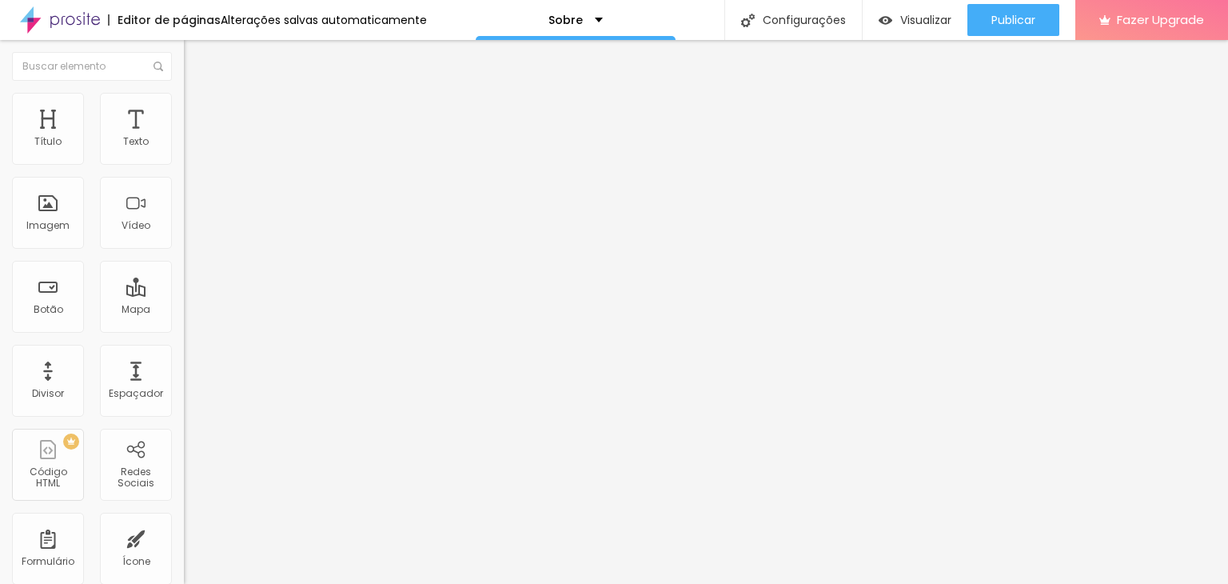
click at [198, 110] on span "Avançado" at bounding box center [224, 104] width 53 height 14
click at [184, 93] on li "Estilo" at bounding box center [276, 85] width 184 height 16
click at [122, 97] on div "Texto" at bounding box center [136, 129] width 72 height 72
click at [111, 114] on div "Texto" at bounding box center [136, 129] width 72 height 72
click at [184, 154] on button "button" at bounding box center [195, 145] width 22 height 17
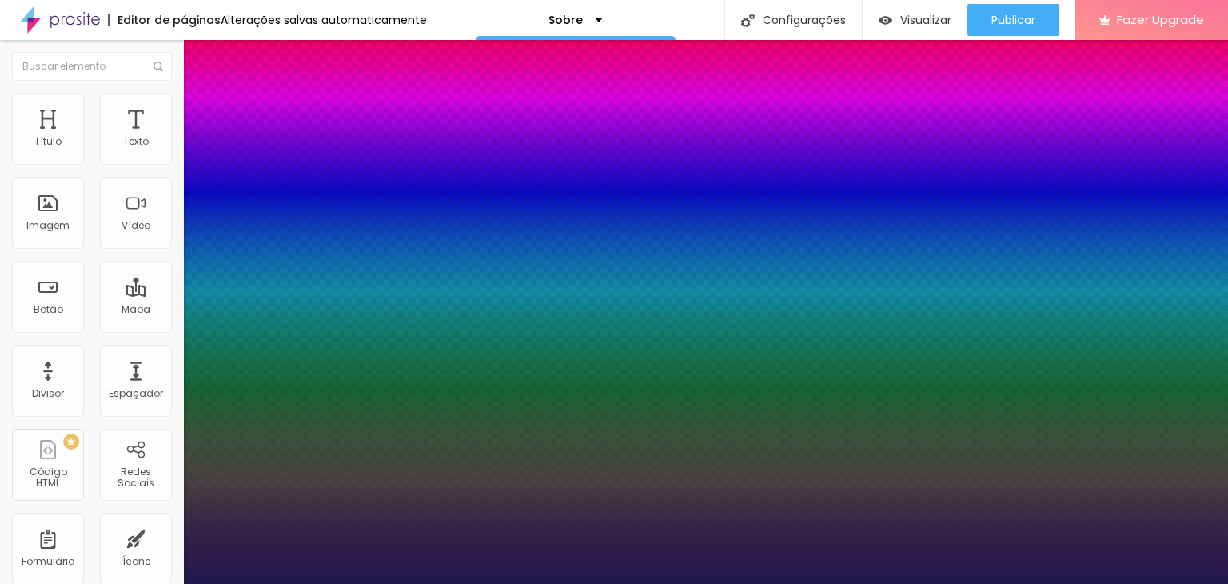
click at [997, 583] on div at bounding box center [614, 584] width 1228 height 0
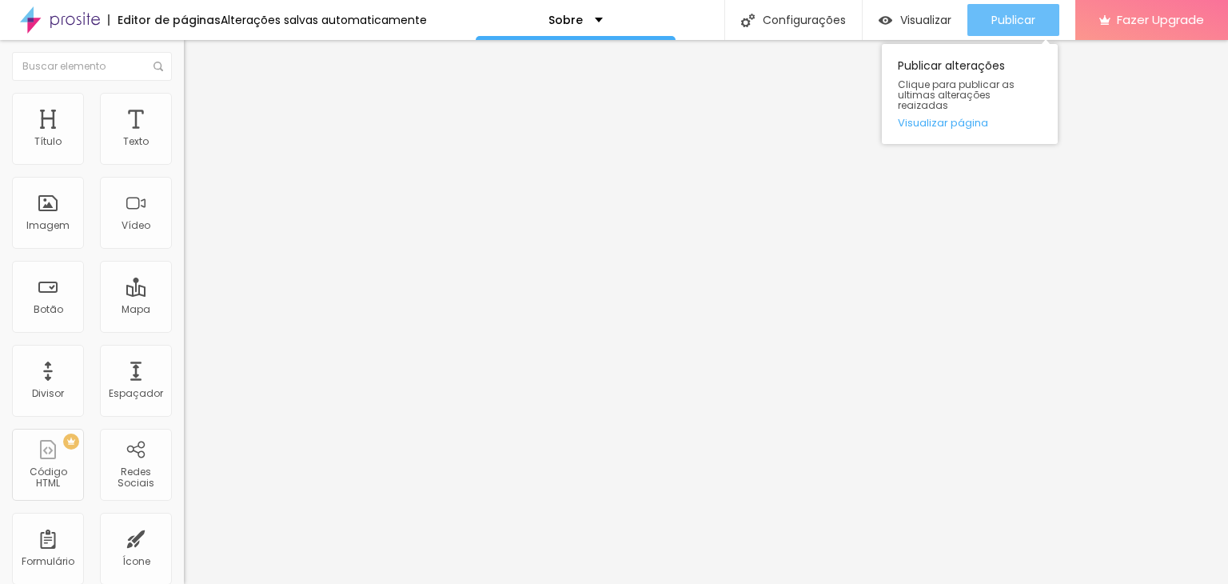
click at [982, 18] on button "Publicar" at bounding box center [1013, 20] width 92 height 32
click at [980, 14] on button "Publicar" at bounding box center [1013, 20] width 92 height 32
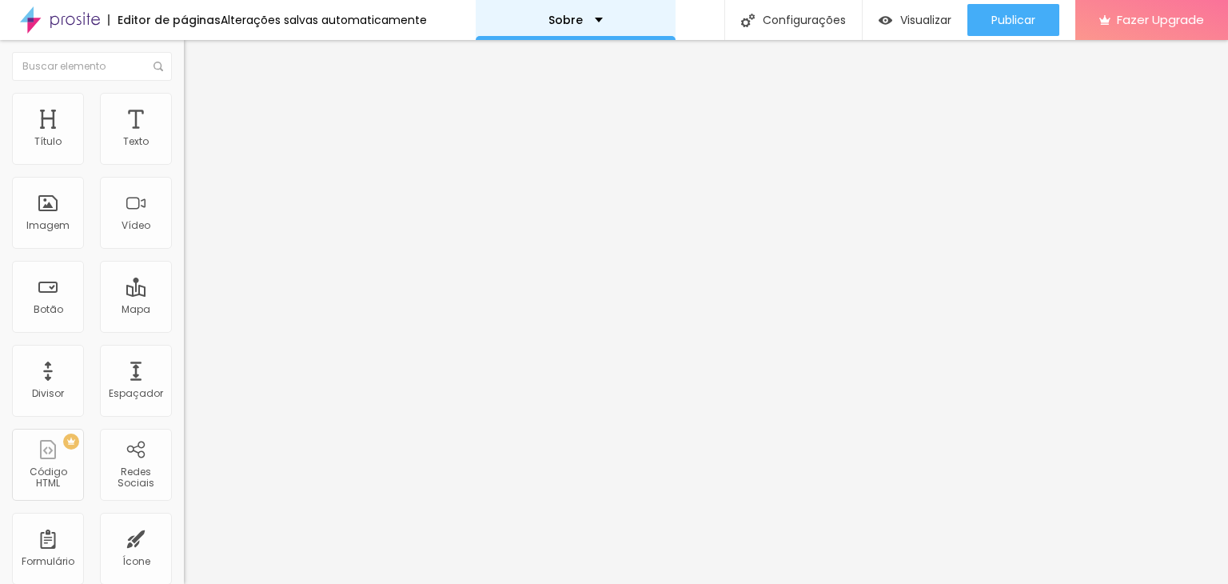
click at [598, 17] on div "Sobre" at bounding box center [576, 20] width 200 height 40
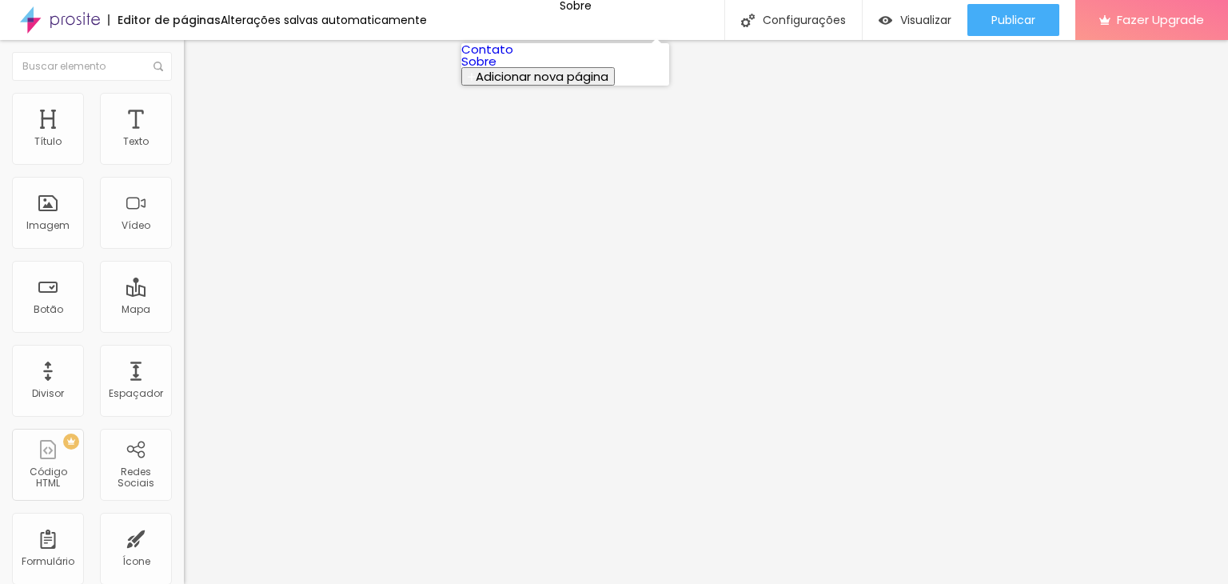
click at [513, 58] on link "Contato" at bounding box center [487, 49] width 52 height 17
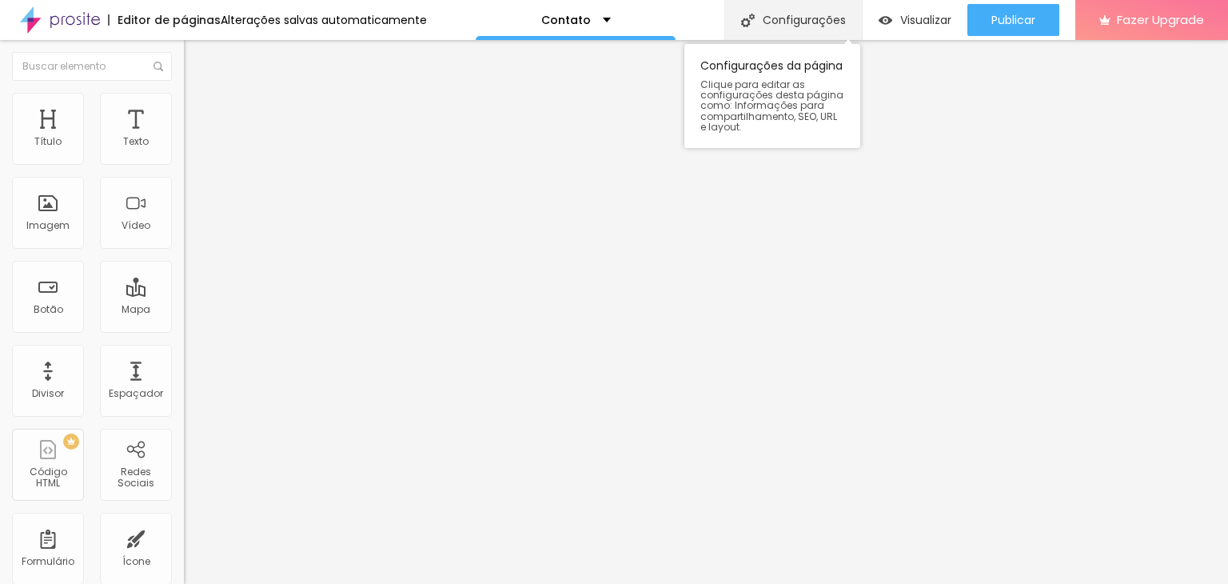
click at [780, 34] on div "Configurações" at bounding box center [793, 20] width 138 height 40
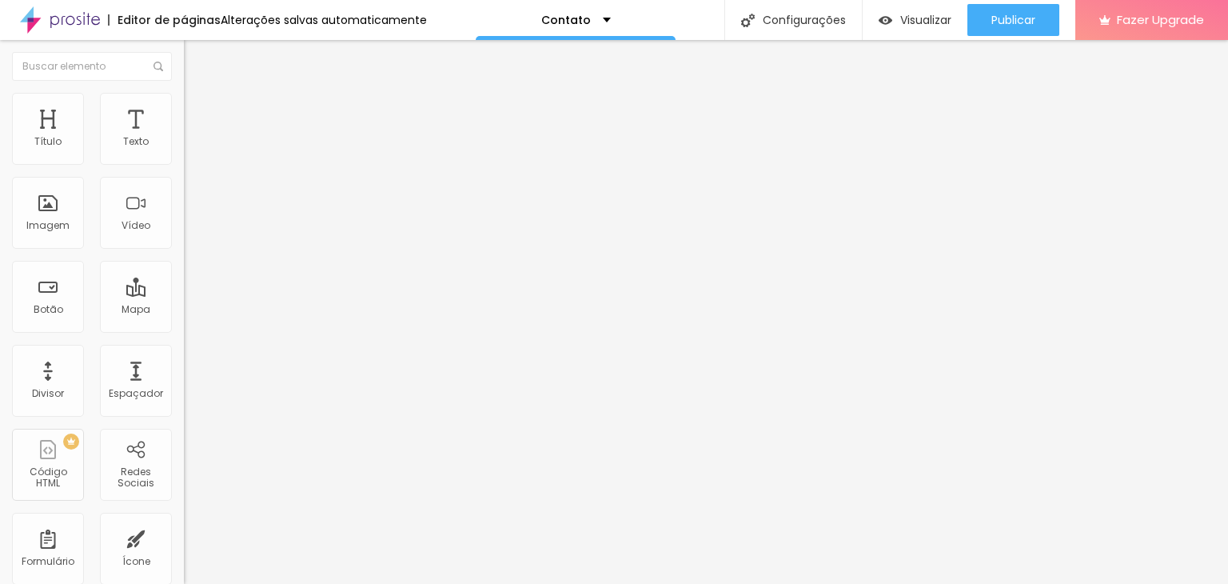
click at [142, 301] on div "Mapa" at bounding box center [136, 297] width 72 height 72
click at [122, 304] on div "Mapa" at bounding box center [136, 309] width 29 height 11
click at [184, 162] on div "Contato" at bounding box center [276, 147] width 184 height 27
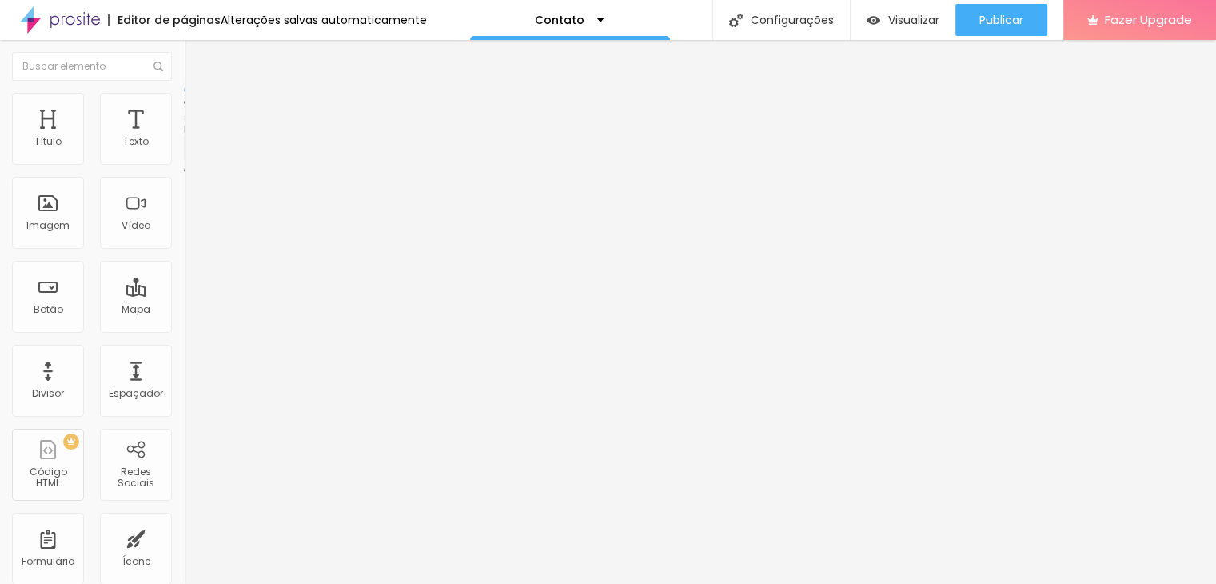
click at [70, 583] on div "Contato" at bounding box center [80, 595] width 152 height 10
click at [184, 106] on li "Estilo" at bounding box center [276, 101] width 184 height 16
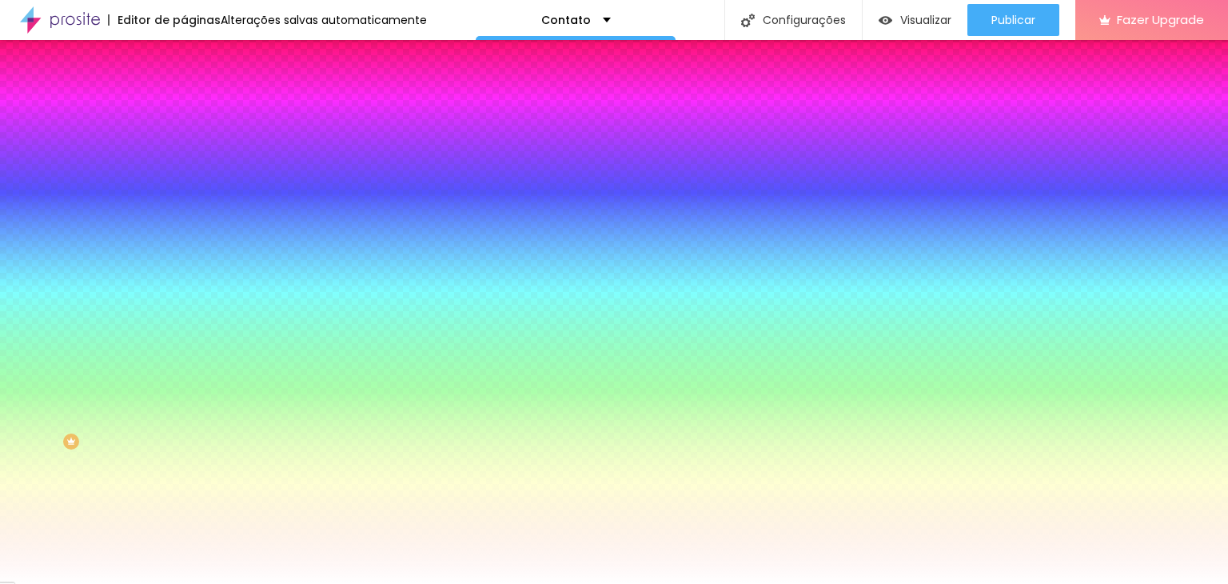
drag, startPoint x: 70, startPoint y: 534, endPoint x: 60, endPoint y: 533, distance: 9.7
click at [184, 493] on div "Tipografia" at bounding box center [276, 488] width 184 height 10
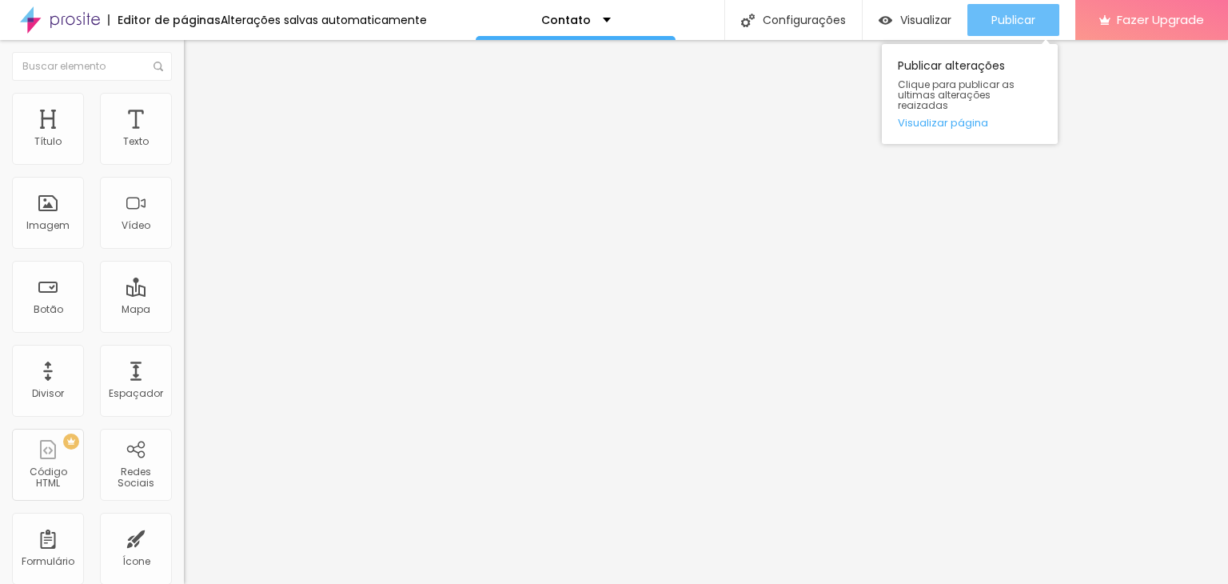
click at [1023, 17] on span "Publicar" at bounding box center [1013, 20] width 44 height 13
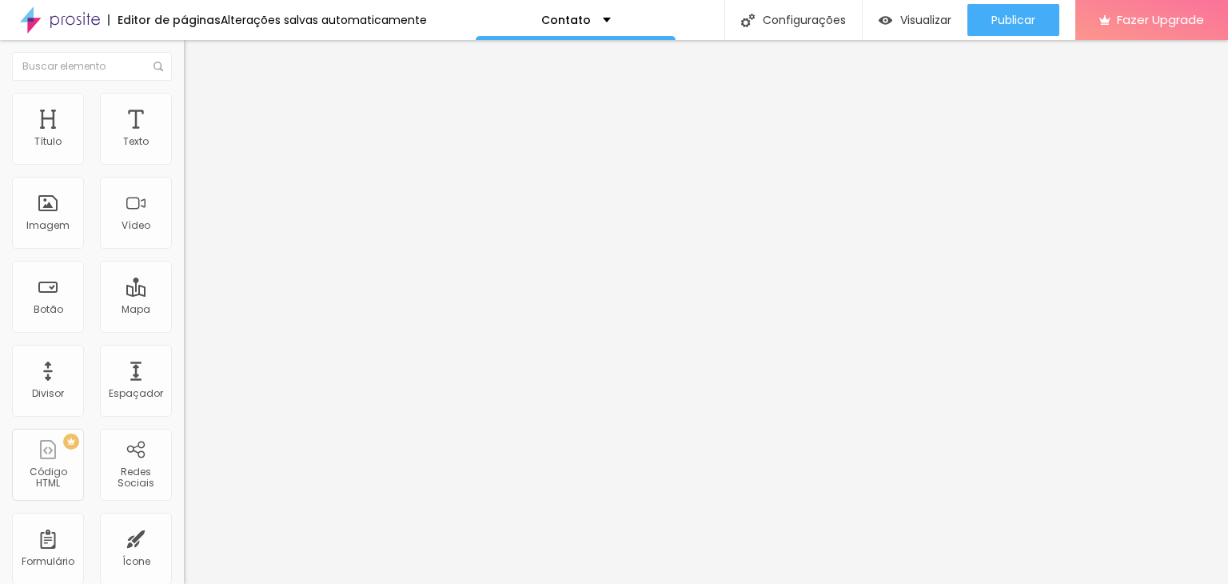
click at [196, 59] on div "Editar Texto" at bounding box center [241, 58] width 91 height 13
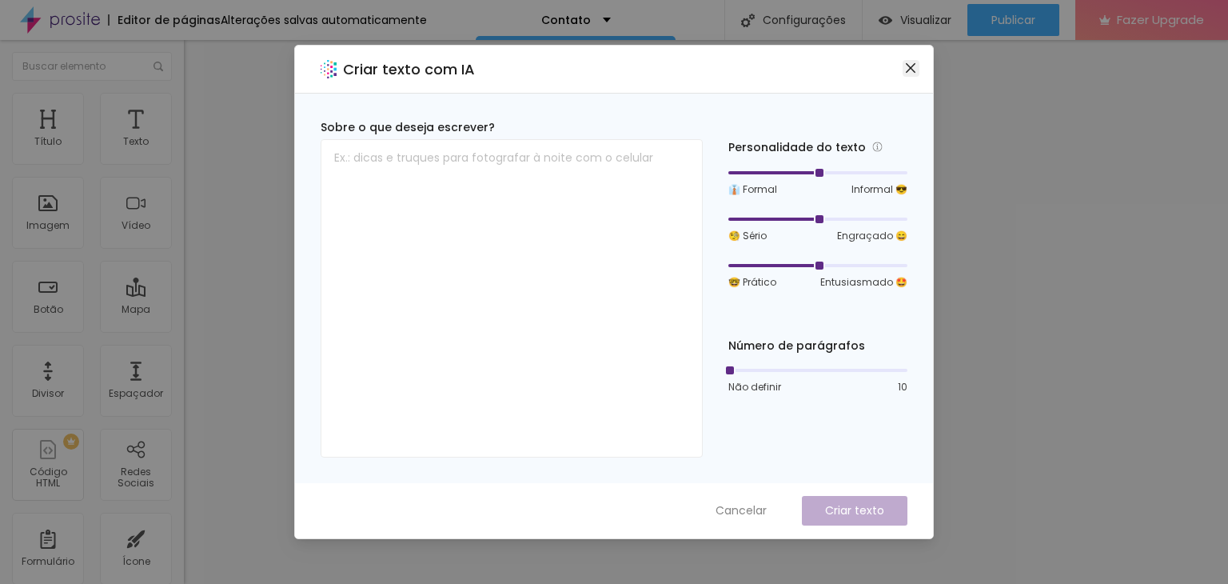
click at [910, 67] on icon "close" at bounding box center [911, 68] width 10 height 10
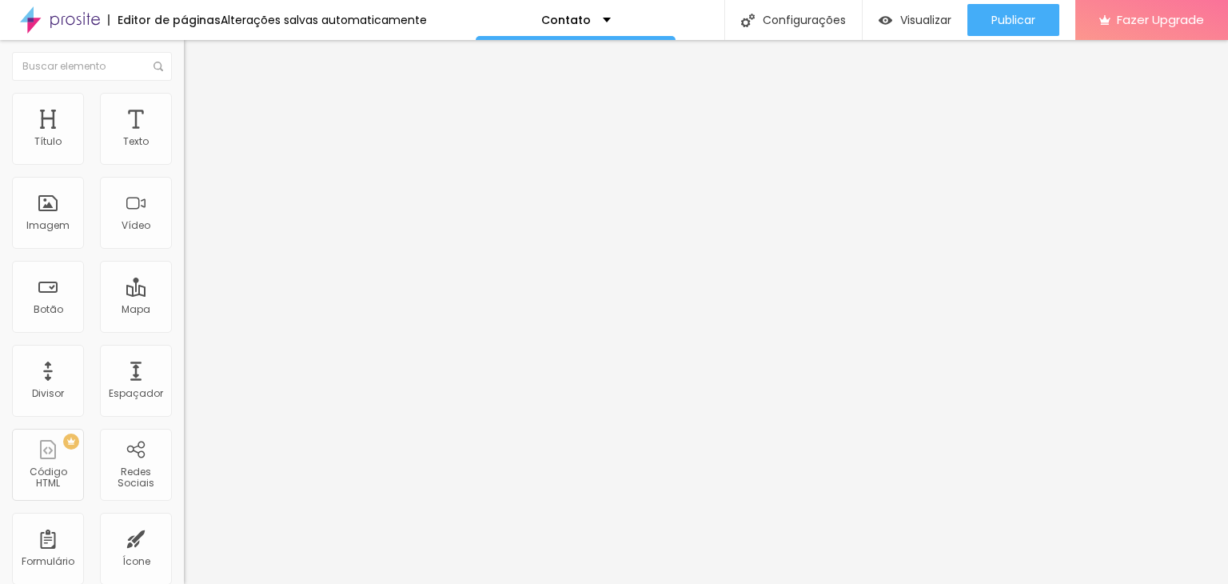
click at [184, 150] on input "Alboom Brasil" at bounding box center [280, 142] width 192 height 16
drag, startPoint x: 128, startPoint y: 180, endPoint x: 0, endPoint y: 174, distance: 128.1
click at [184, 174] on div "Endereço Alboom Brasil Alinhamento 15 Zoom" at bounding box center [276, 285] width 184 height 320
type input "Baluarte"
click at [184, 315] on div "Editar Mapa Conteúdo Estilo Avançado Endereço Baluarte Alinhamento 15 Zoom" at bounding box center [276, 312] width 184 height 544
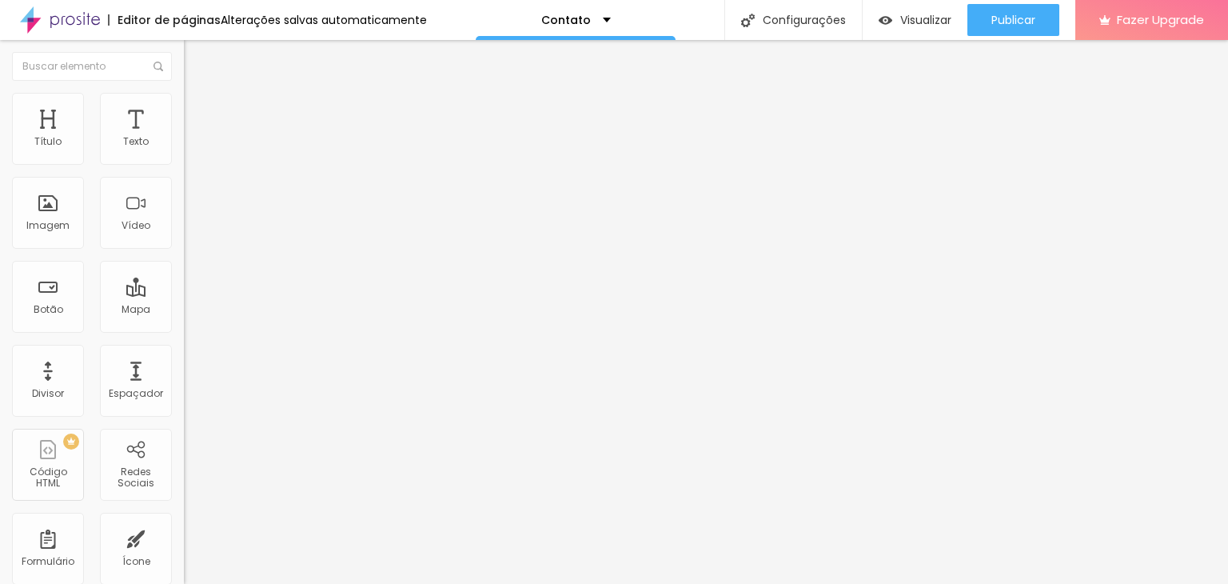
click at [184, 150] on input "Baluarte" at bounding box center [280, 142] width 192 height 16
drag, startPoint x: 93, startPoint y: 178, endPoint x: 8, endPoint y: 177, distance: 84.8
click at [184, 177] on div "Endereço Baluarte Alinhamento 15 Zoom" at bounding box center [276, 285] width 184 height 320
click at [184, 150] on input "Baluarte" at bounding box center [280, 142] width 192 height 16
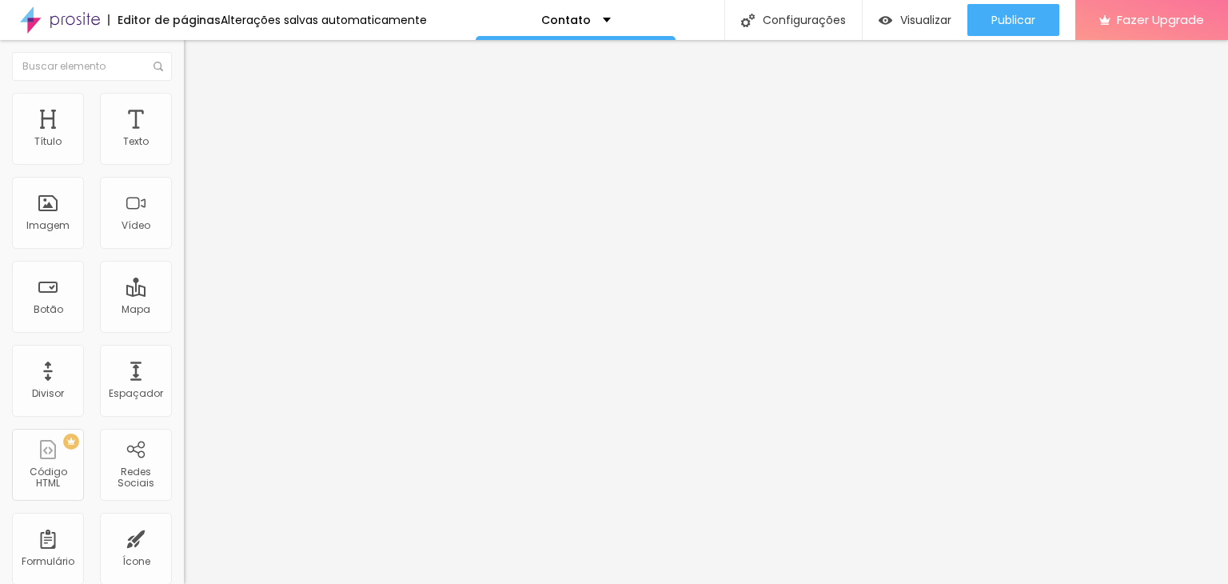
click at [184, 150] on input "Baluarte" at bounding box center [280, 142] width 192 height 16
click at [184, 102] on li "Estilo" at bounding box center [276, 101] width 184 height 16
click at [184, 93] on li "Conteúdo" at bounding box center [276, 85] width 184 height 16
click at [986, 1] on div "Publicar Publicar alterações Clique para publicar as ultimas alterações reaizad…" at bounding box center [1013, 20] width 92 height 40
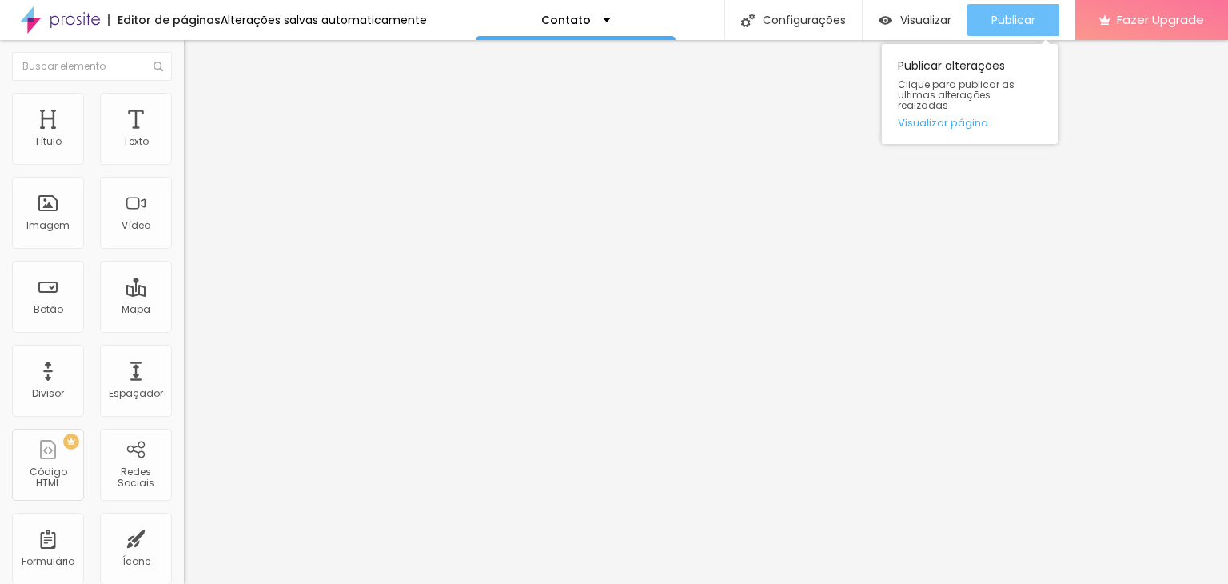
click at [985, 20] on button "Publicar" at bounding box center [1013, 20] width 92 height 32
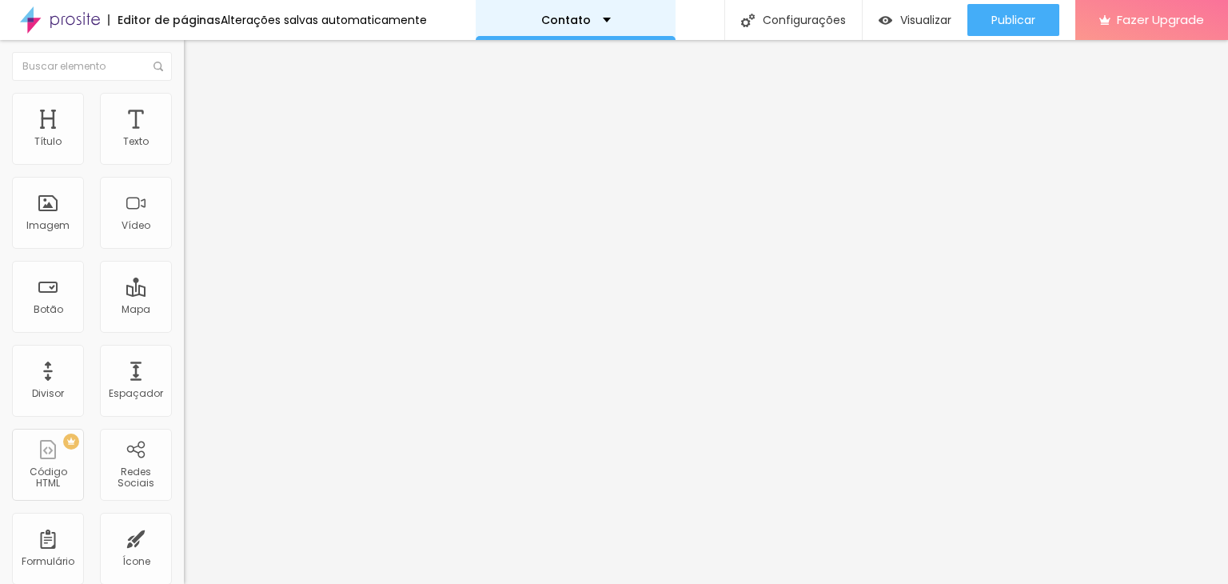
click at [550, 19] on p "Contato" at bounding box center [566, 19] width 50 height 11
click at [90, 68] on input "text" at bounding box center [92, 66] width 160 height 29
click at [185, 22] on div "Editor de páginas" at bounding box center [164, 19] width 113 height 11
click at [278, 22] on div "Alterações salvas automaticamente" at bounding box center [324, 19] width 206 height 11
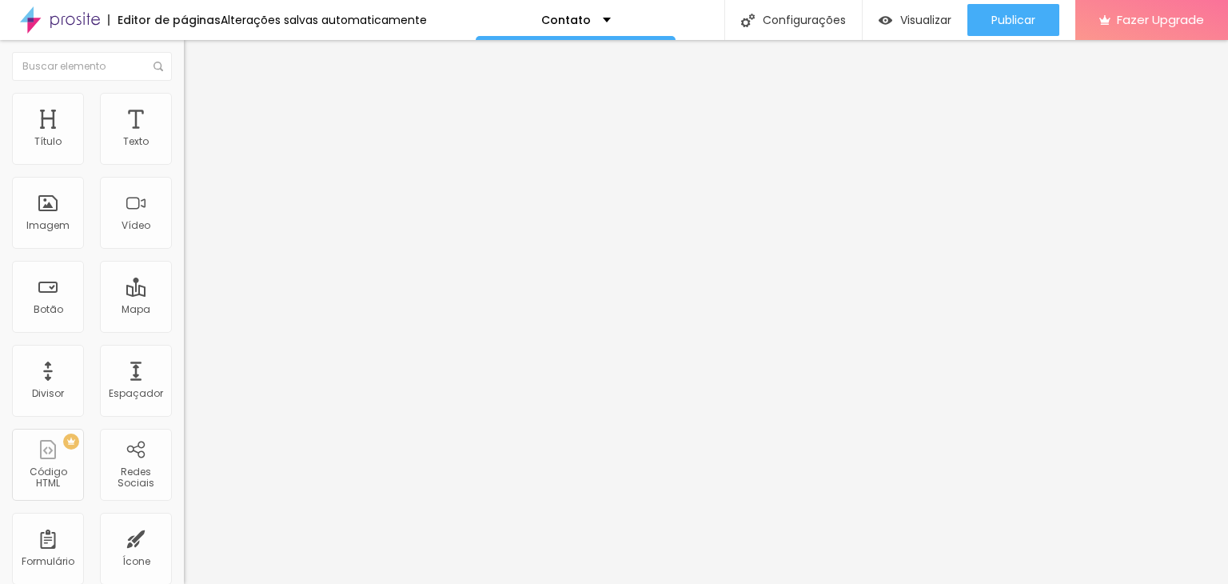
click at [84, 29] on img at bounding box center [60, 20] width 80 height 40
